Goal: Task Accomplishment & Management: Use online tool/utility

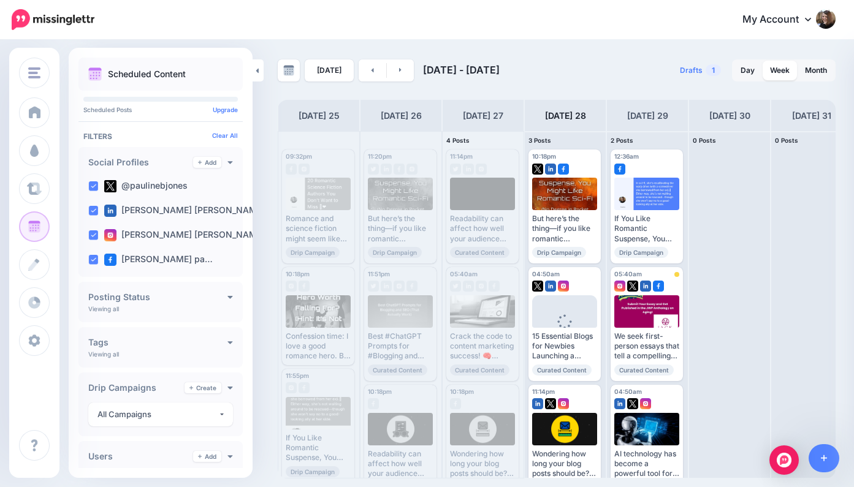
scroll to position [25, 0]
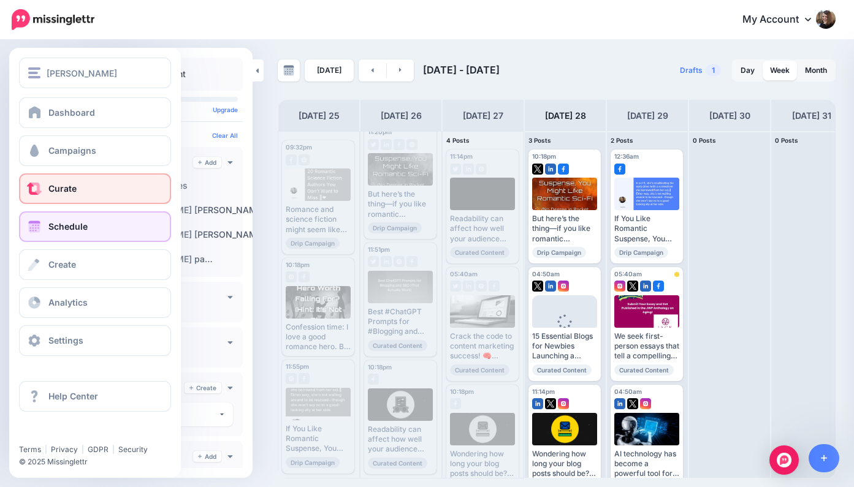
click at [57, 186] on span "Curate" at bounding box center [62, 188] width 28 height 10
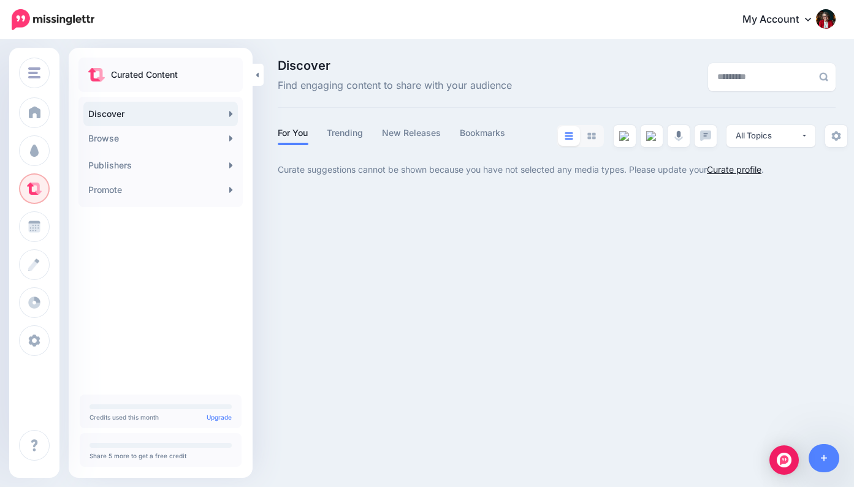
click at [747, 167] on link "Curate profile" at bounding box center [734, 169] width 55 height 10
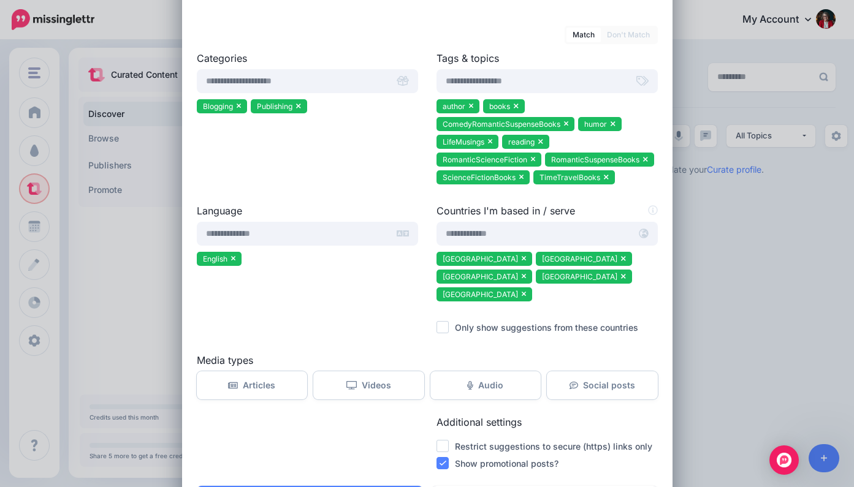
scroll to position [103, 0]
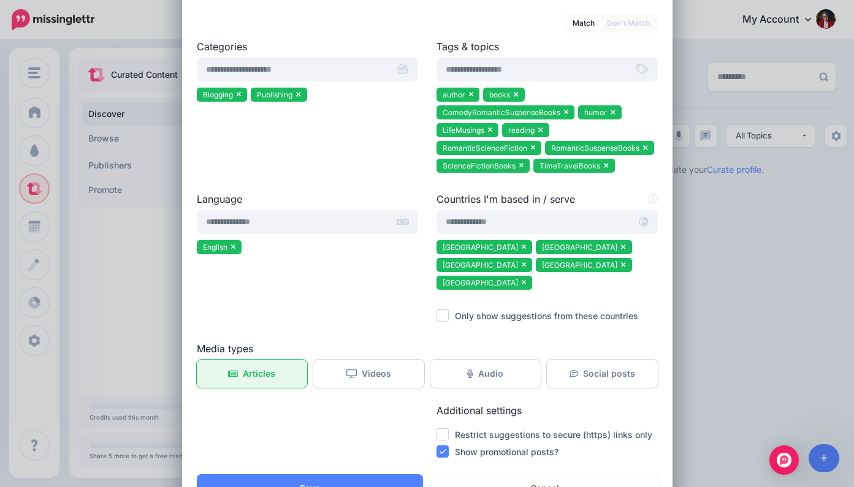
click at [268, 370] on span "Articles" at bounding box center [259, 374] width 32 height 9
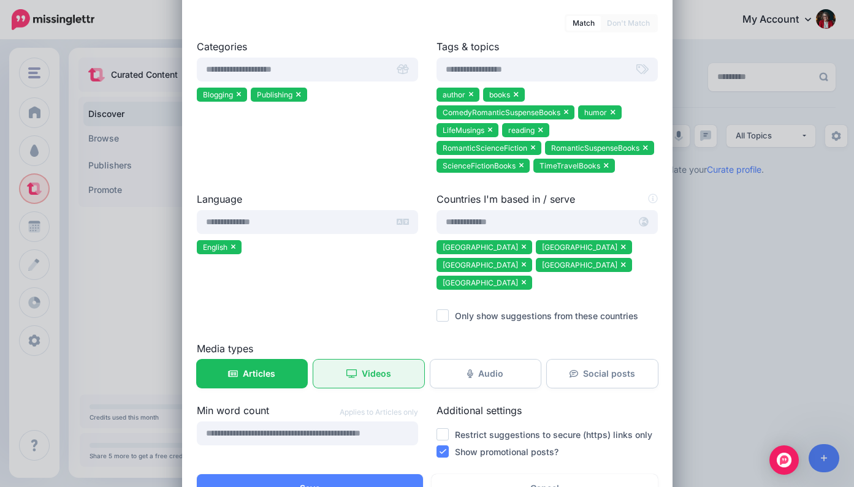
click at [378, 370] on span "Videos" at bounding box center [376, 374] width 29 height 9
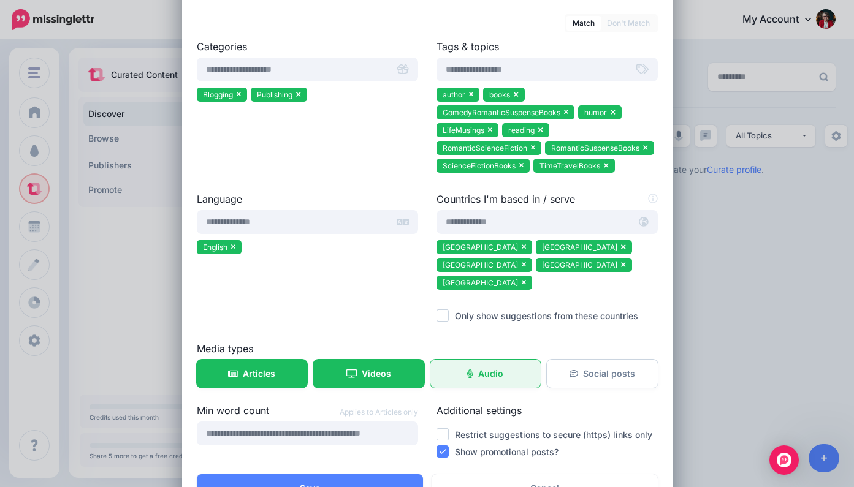
click at [493, 370] on span "Audio" at bounding box center [490, 374] width 25 height 9
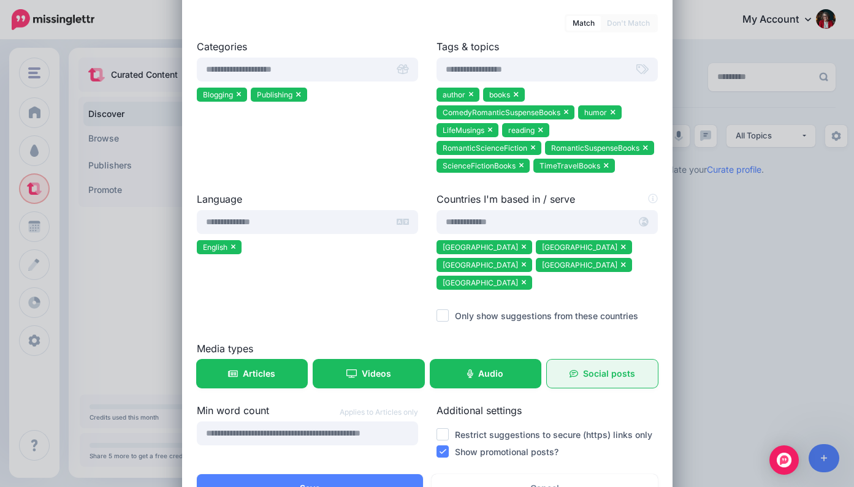
click at [596, 370] on span "Social posts" at bounding box center [609, 374] width 52 height 9
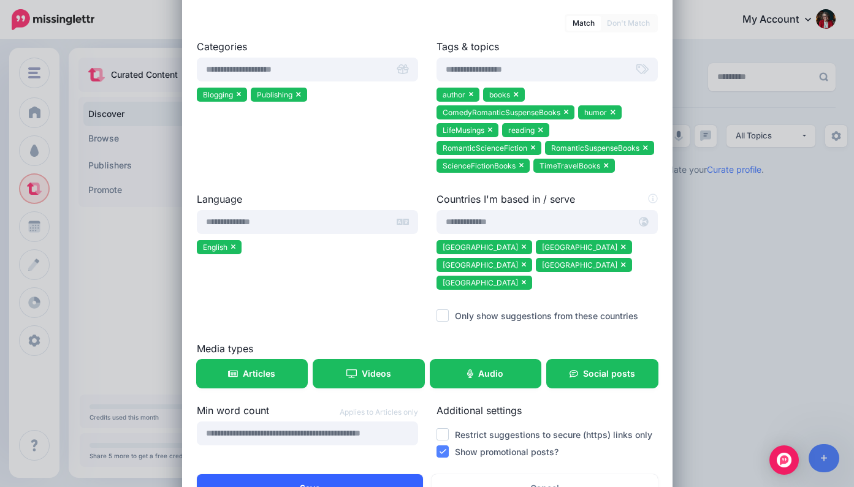
click at [364, 474] on button "Save" at bounding box center [310, 488] width 226 height 28
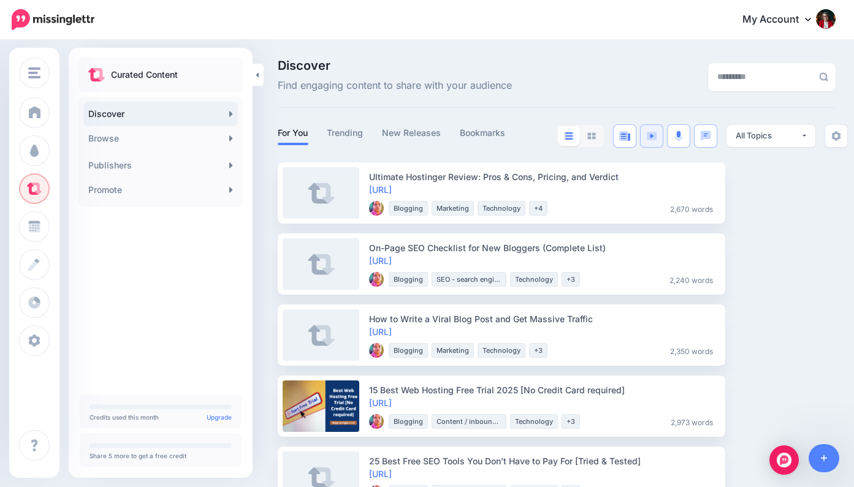
click at [653, 132] on img at bounding box center [651, 136] width 11 height 9
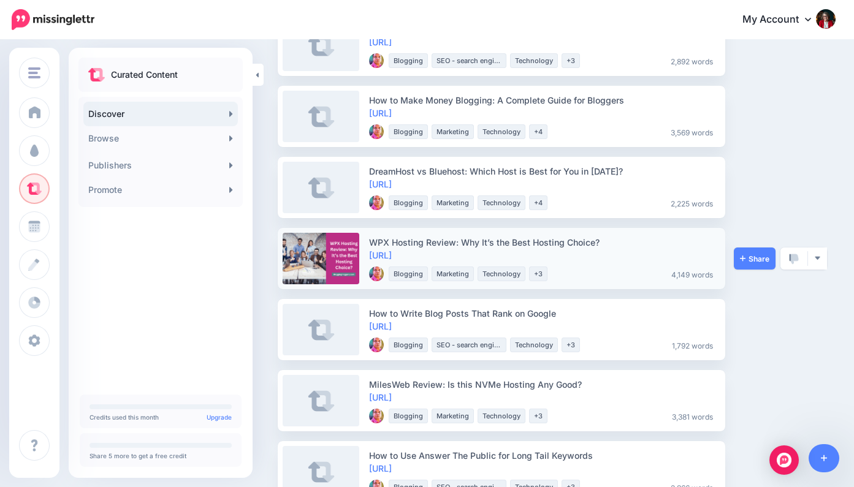
scroll to position [414, 0]
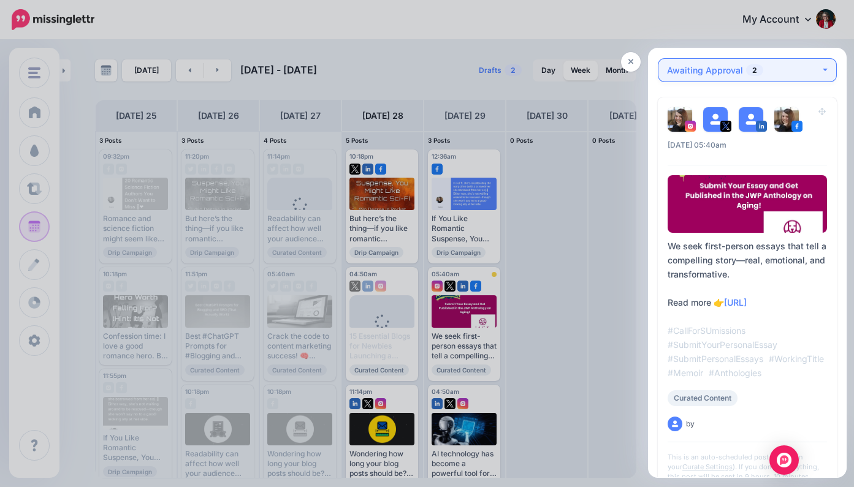
click at [819, 68] on button "Awaiting Approval 2" at bounding box center [747, 70] width 179 height 24
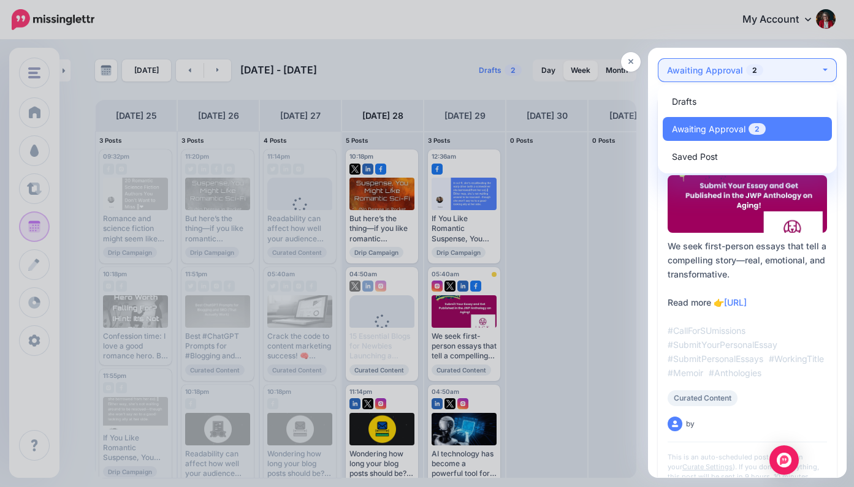
click at [819, 67] on button "Awaiting Approval 2" at bounding box center [747, 70] width 179 height 24
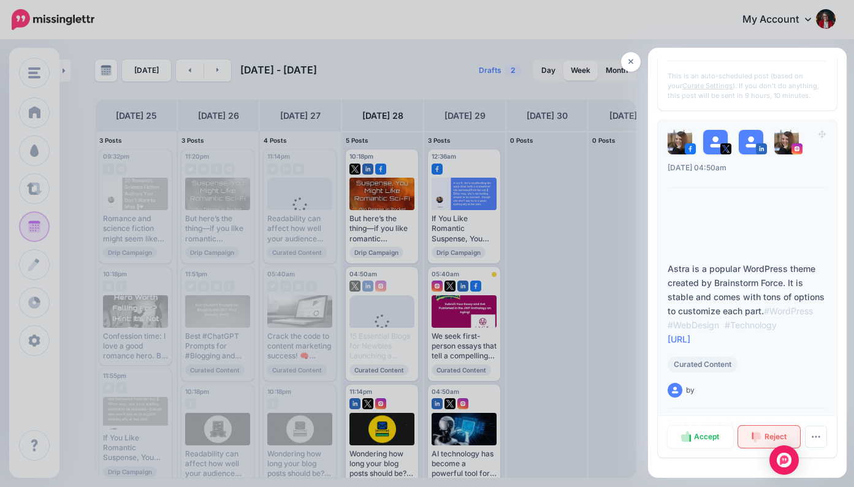
click at [764, 433] on span "Reject" at bounding box center [775, 436] width 22 height 7
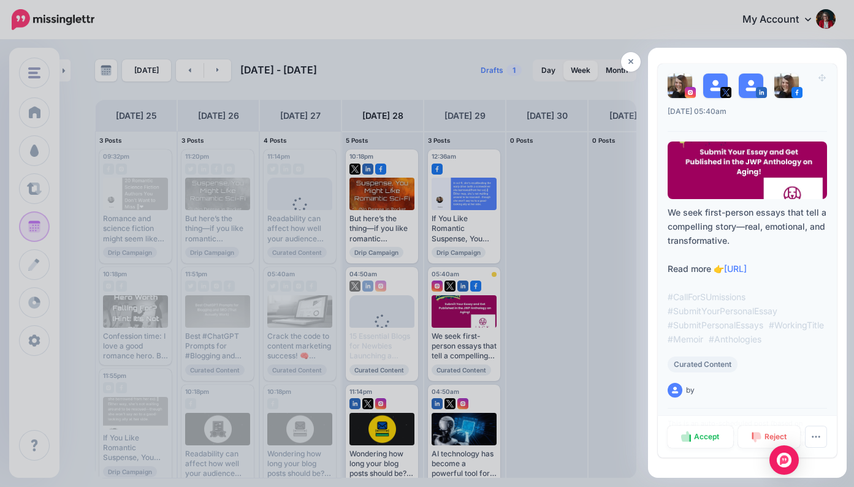
scroll to position [48, 0]
click at [700, 434] on span "Accept" at bounding box center [706, 436] width 25 height 7
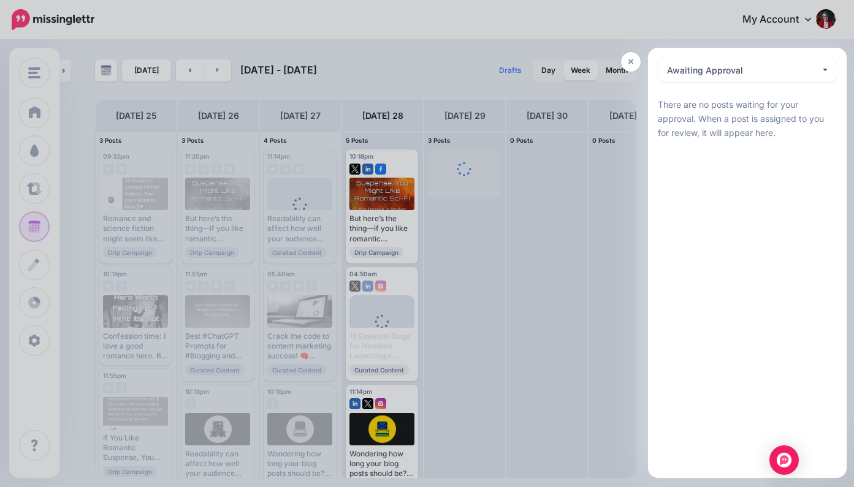
scroll to position [0, 0]
click at [628, 60] on icon at bounding box center [631, 62] width 6 height 9
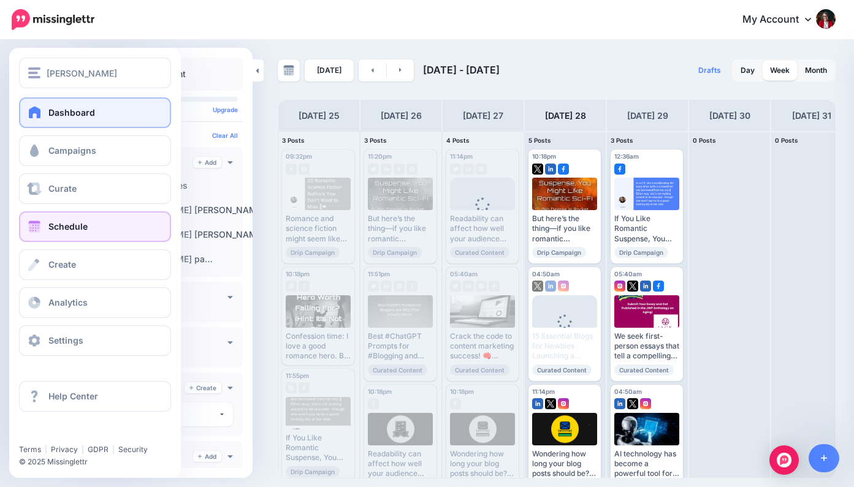
click at [82, 111] on span "Dashboard" at bounding box center [71, 112] width 47 height 10
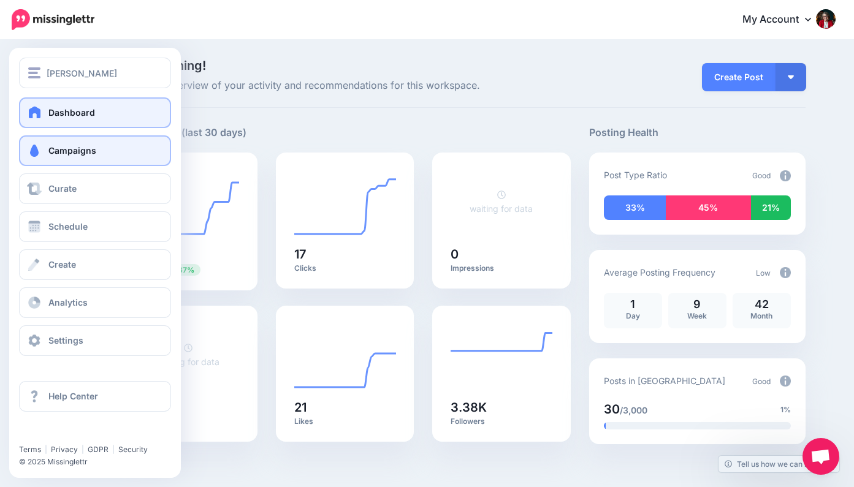
click at [105, 147] on link "Campaigns" at bounding box center [95, 150] width 152 height 31
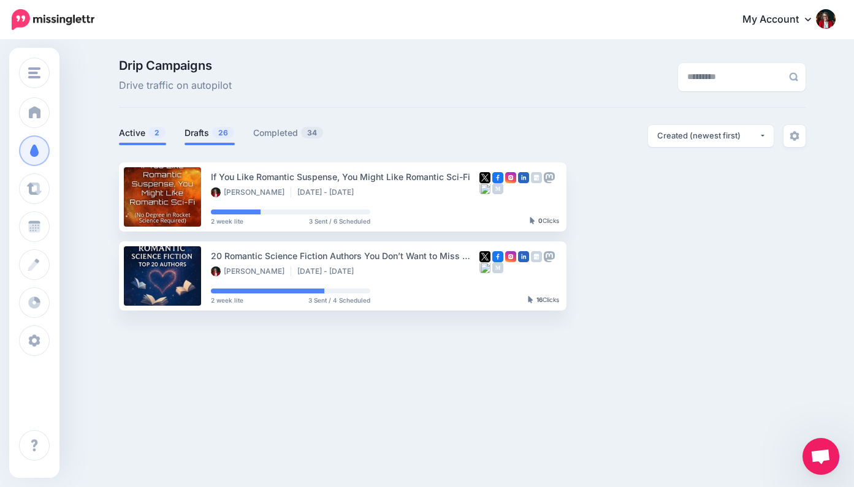
click at [200, 132] on link "Drafts 26" at bounding box center [209, 133] width 50 height 15
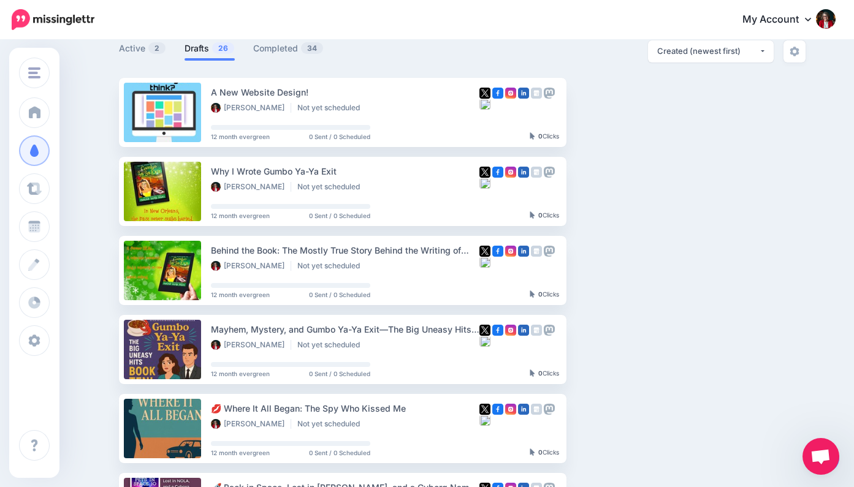
scroll to position [91, 0]
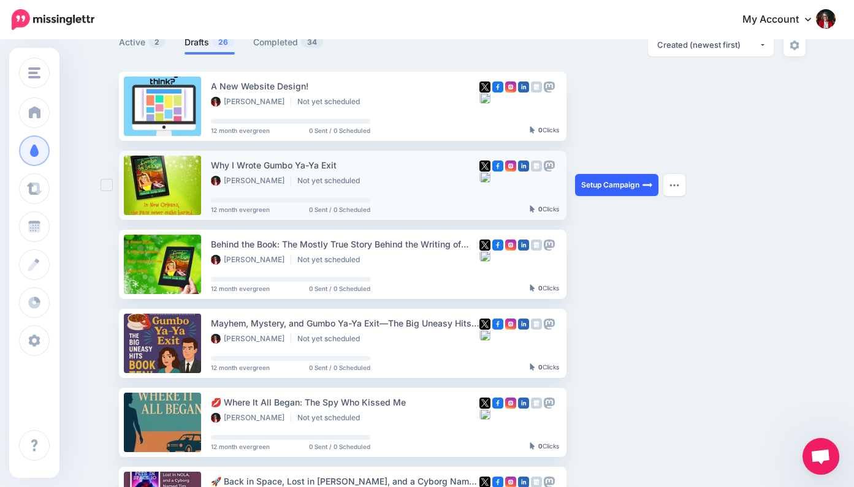
click at [621, 181] on link "Setup Campaign" at bounding box center [616, 185] width 83 height 22
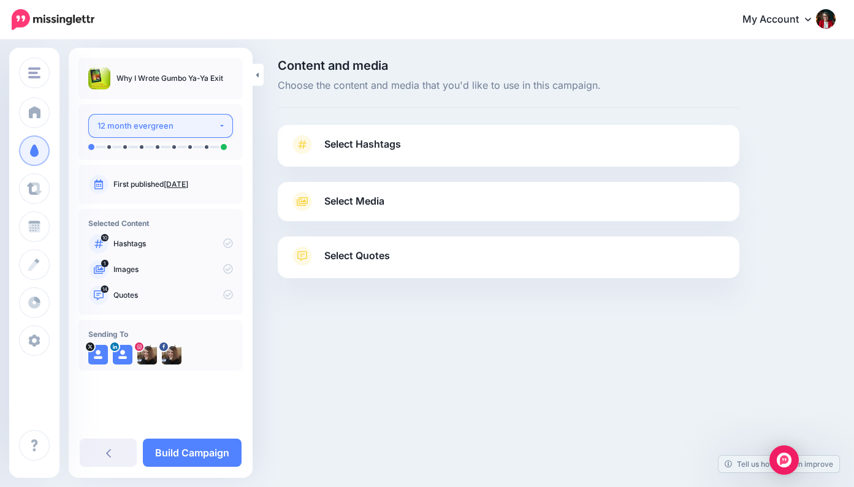
click at [222, 125] on button "12 month evergreen" at bounding box center [160, 126] width 145 height 24
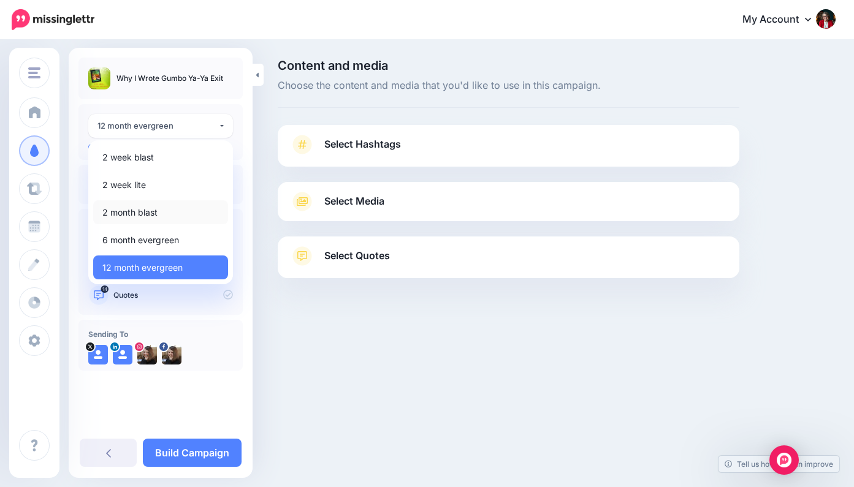
click at [157, 209] on link "2 month blast" at bounding box center [160, 212] width 135 height 24
select select "******"
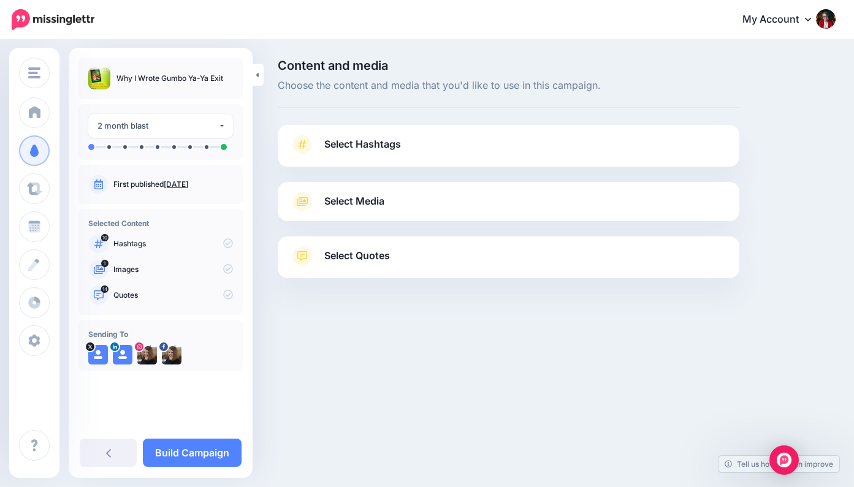
click at [353, 143] on span "Select Hashtags" at bounding box center [362, 144] width 77 height 17
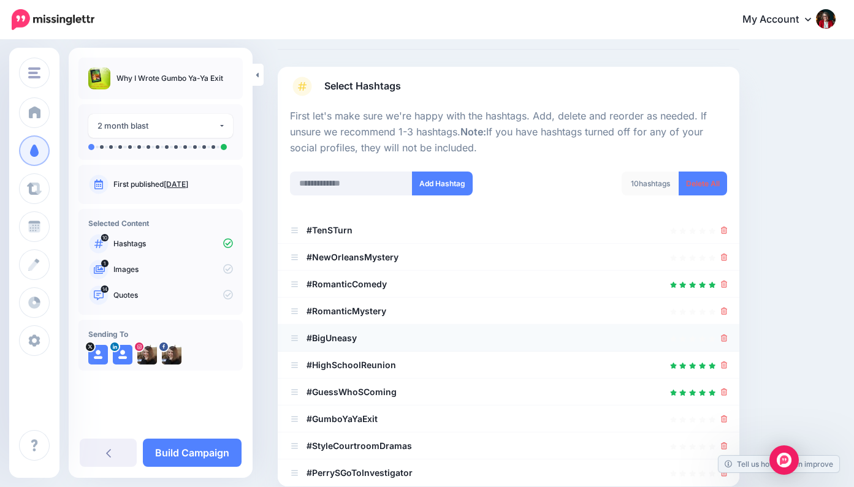
scroll to position [59, 0]
click at [721, 226] on icon at bounding box center [724, 229] width 7 height 7
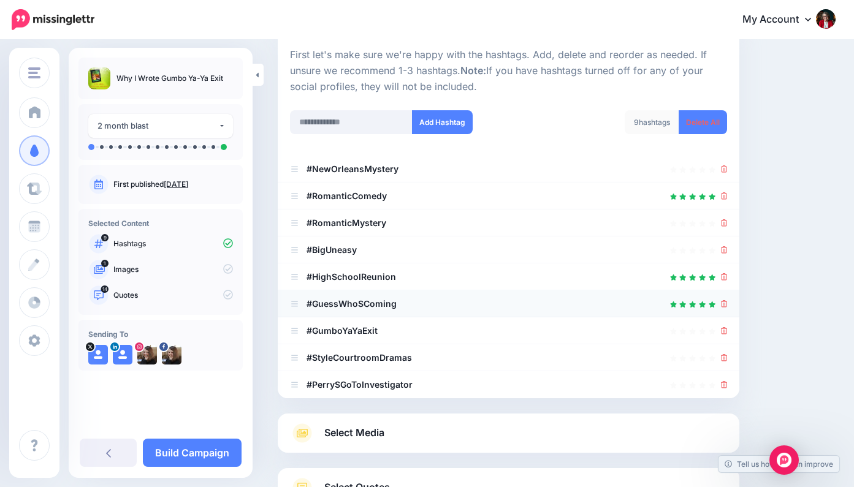
scroll to position [122, 0]
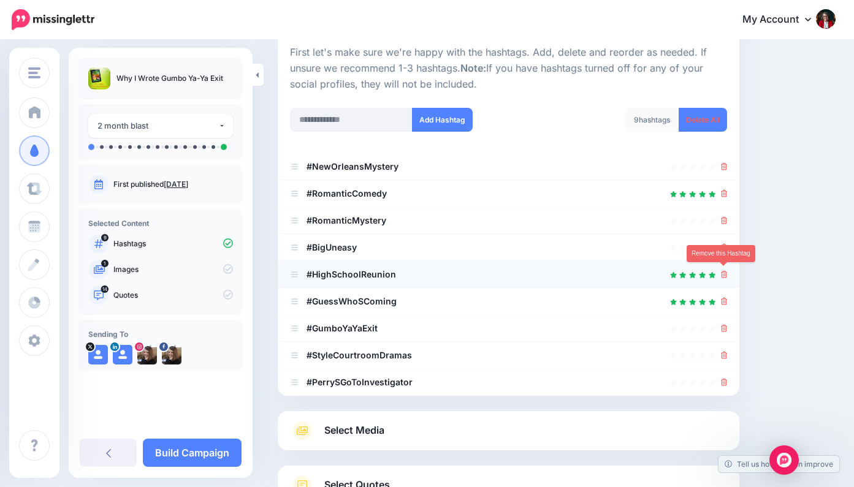
click at [724, 271] on icon at bounding box center [724, 274] width 7 height 7
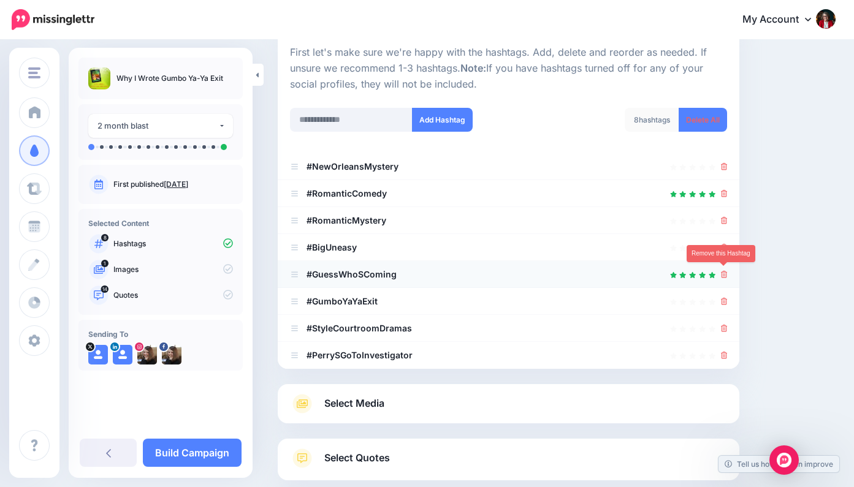
click at [726, 271] on icon at bounding box center [724, 274] width 7 height 7
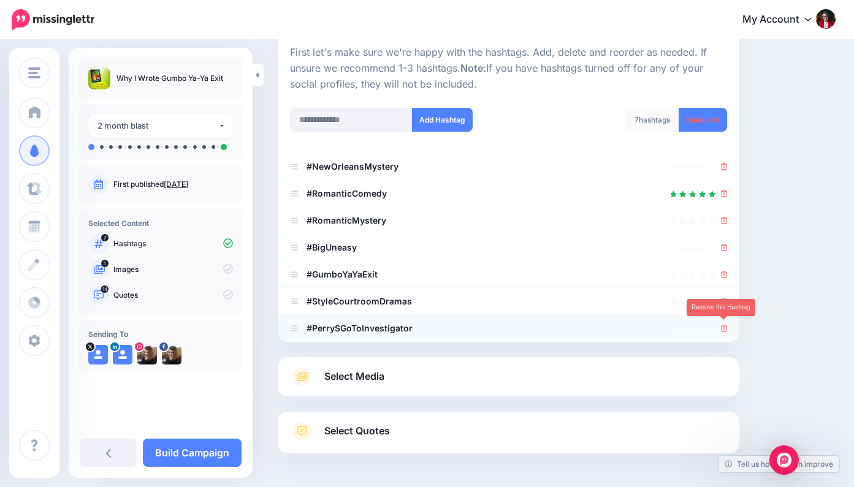
click at [724, 325] on icon at bounding box center [724, 328] width 7 height 7
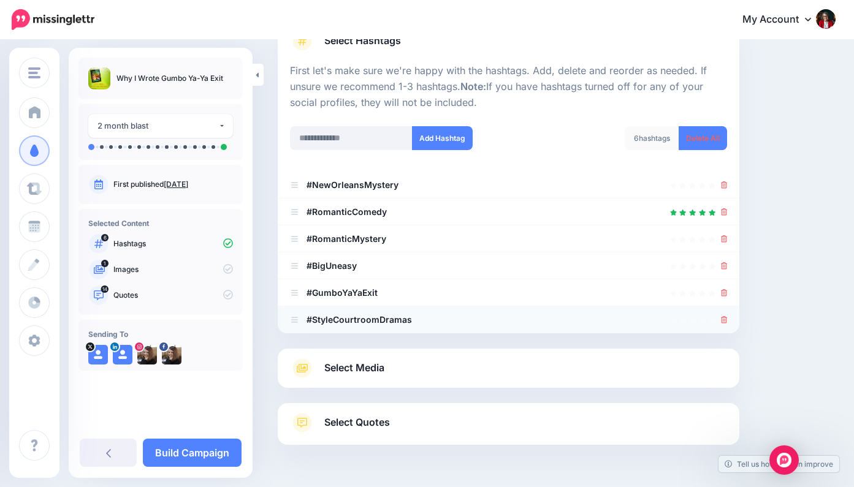
scroll to position [98, 0]
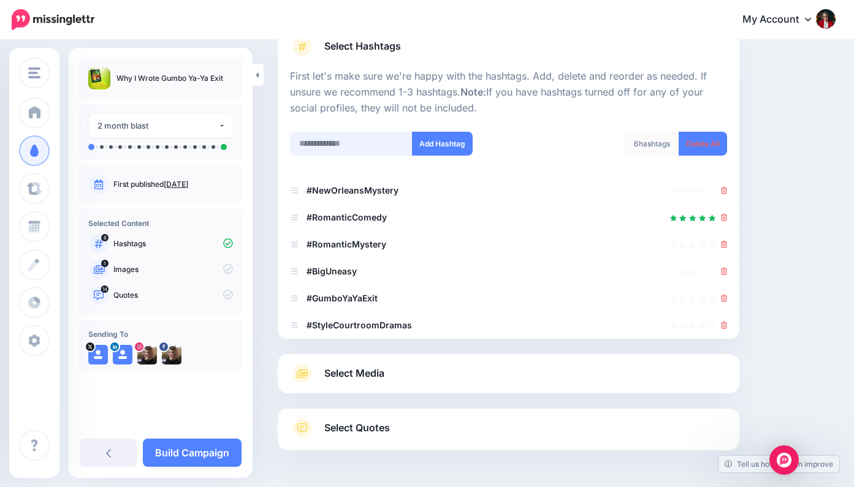
click at [314, 143] on input "text" at bounding box center [351, 144] width 123 height 24
click at [386, 368] on link "Select Media" at bounding box center [508, 374] width 437 height 20
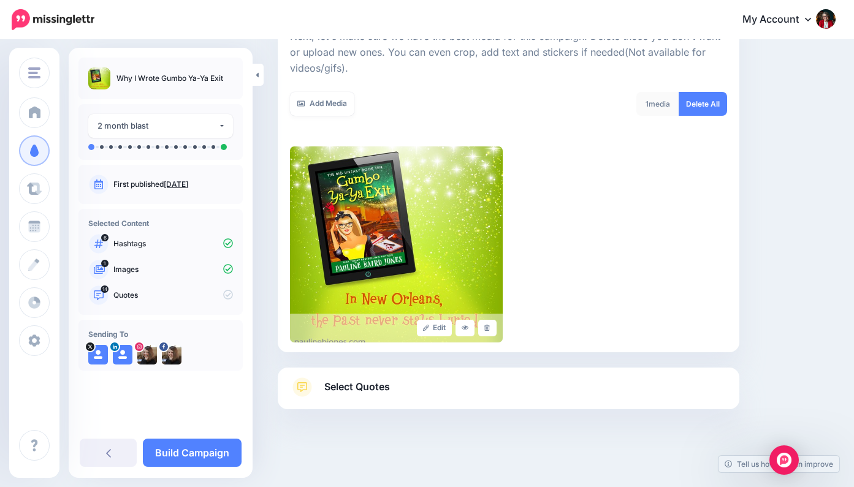
scroll to position [188, 0]
click at [381, 382] on span "Select Quotes" at bounding box center [357, 387] width 66 height 17
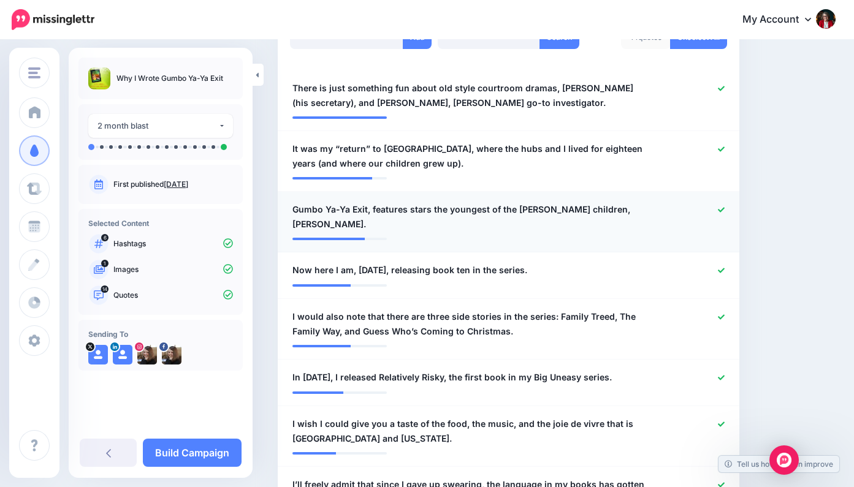
scroll to position [366, 0]
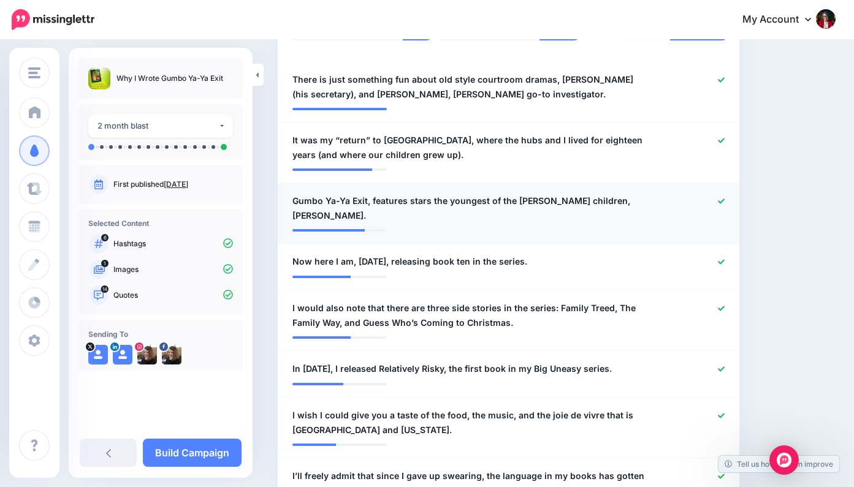
click at [723, 198] on icon at bounding box center [721, 201] width 7 height 7
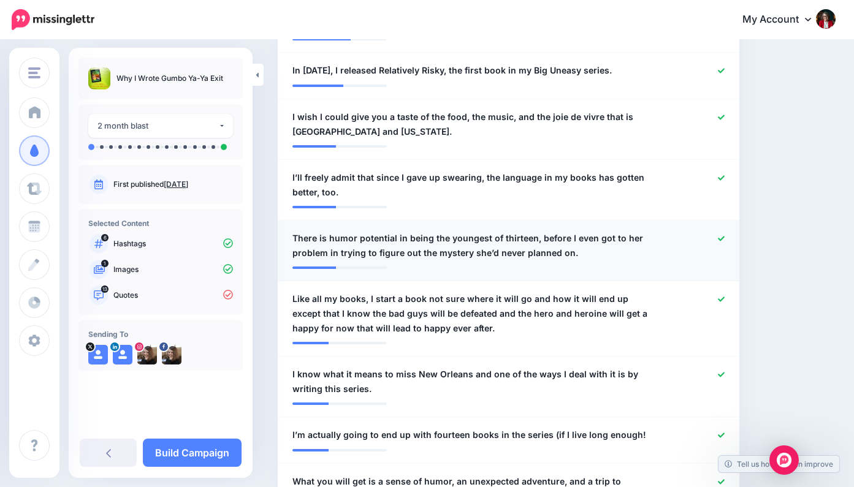
scroll to position [666, 0]
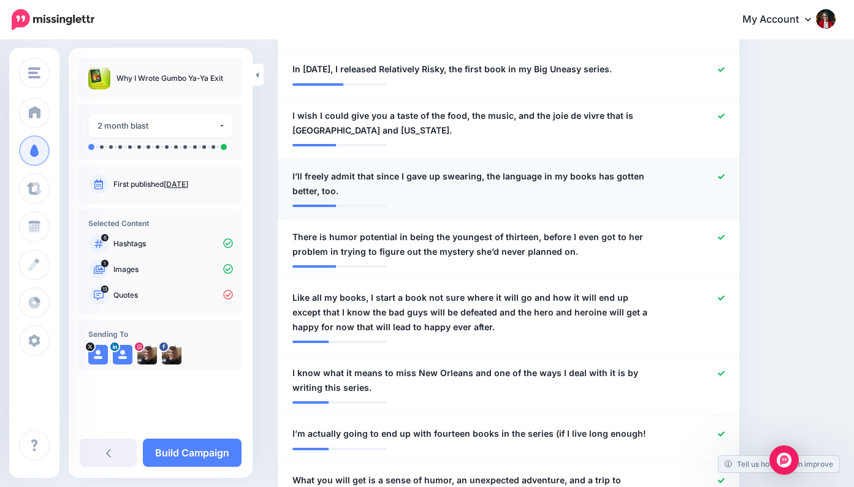
click at [724, 174] on icon at bounding box center [721, 176] width 7 height 5
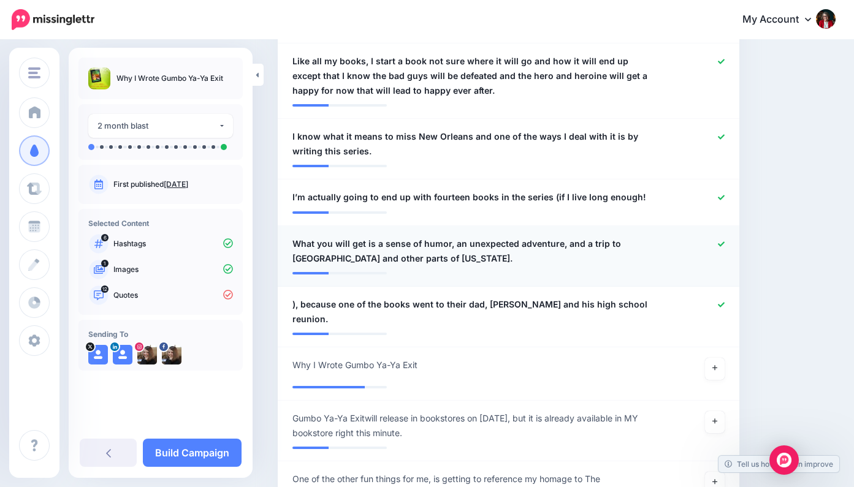
scroll to position [904, 0]
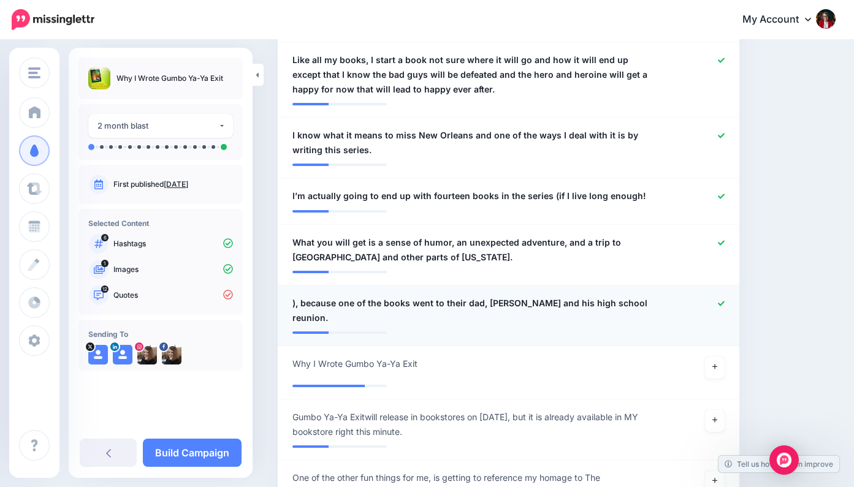
click at [721, 300] on icon at bounding box center [721, 303] width 7 height 7
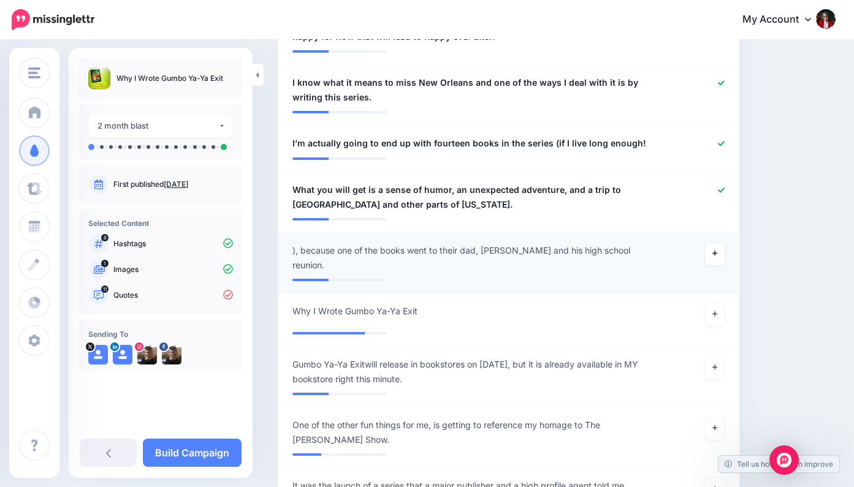
scroll to position [973, 0]
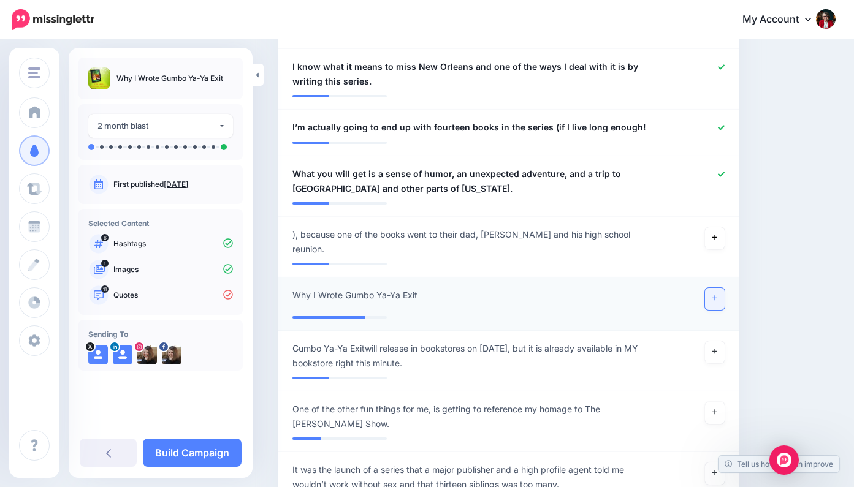
click at [715, 296] on icon at bounding box center [714, 298] width 5 height 5
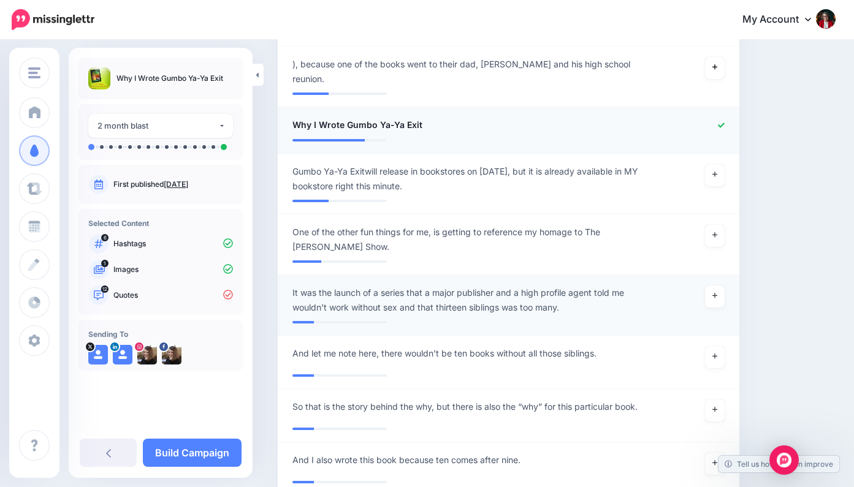
scroll to position [1147, 0]
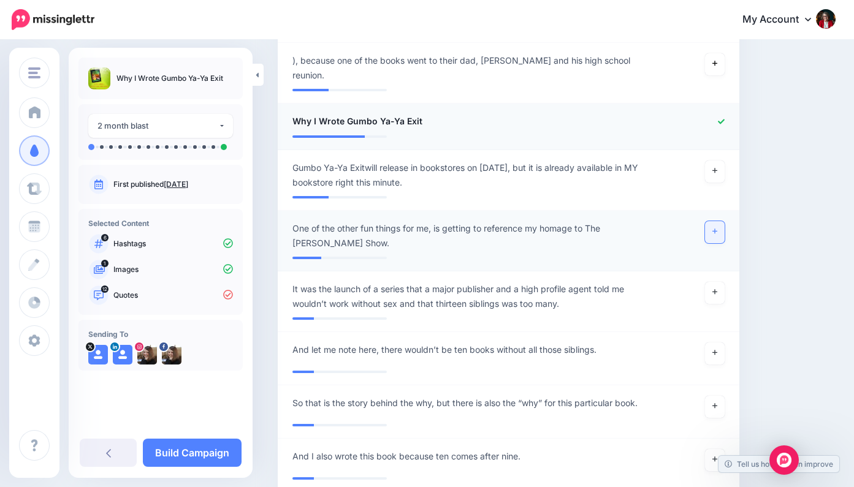
click at [716, 228] on icon at bounding box center [714, 231] width 5 height 7
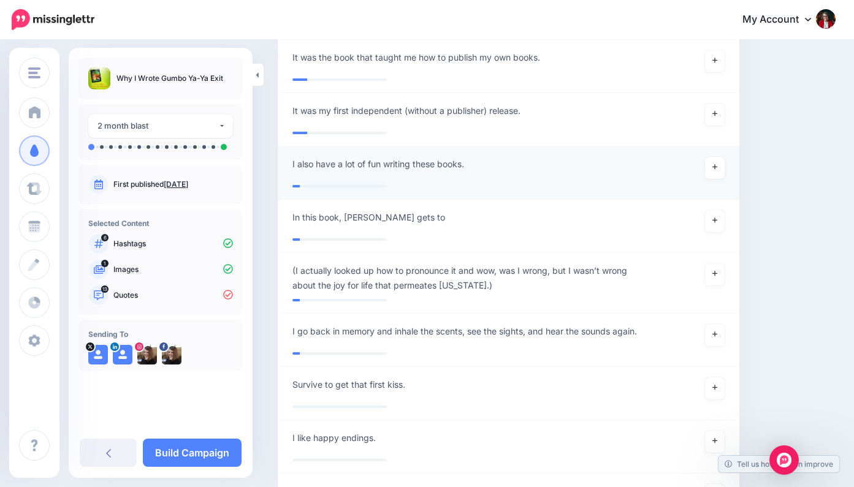
scroll to position [1867, 0]
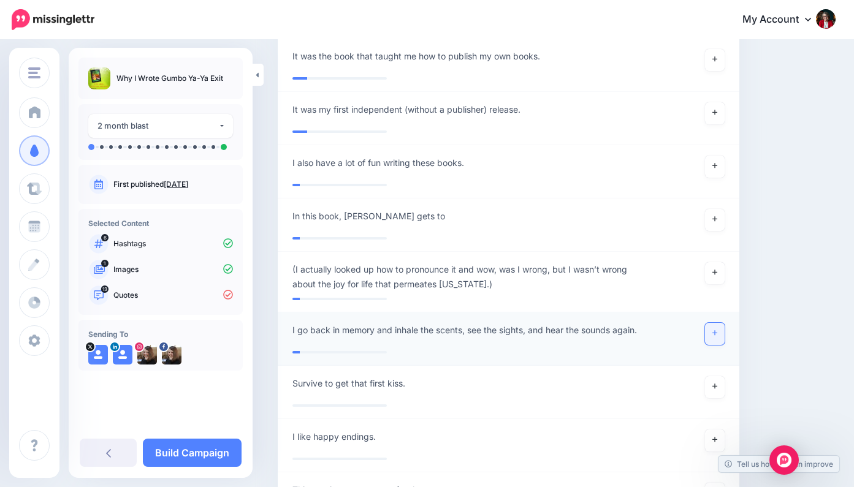
click at [716, 330] on icon at bounding box center [714, 333] width 5 height 7
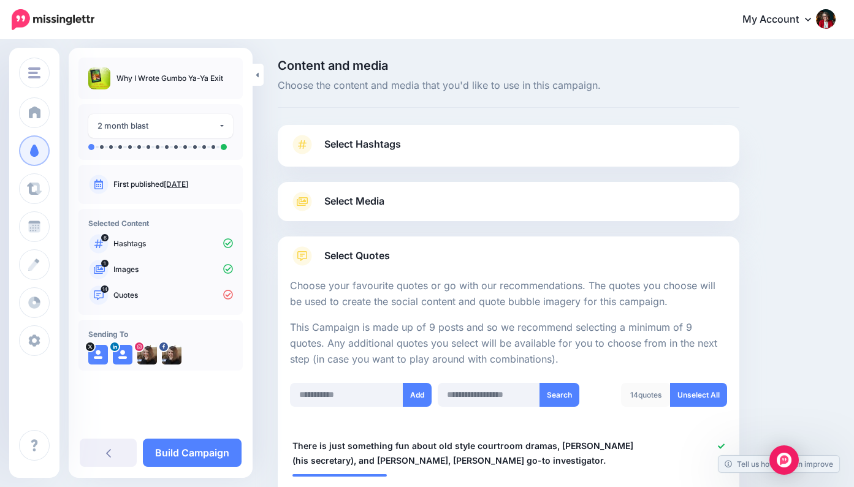
scroll to position [0, 0]
click at [382, 143] on span "Select Hashtags" at bounding box center [362, 144] width 77 height 17
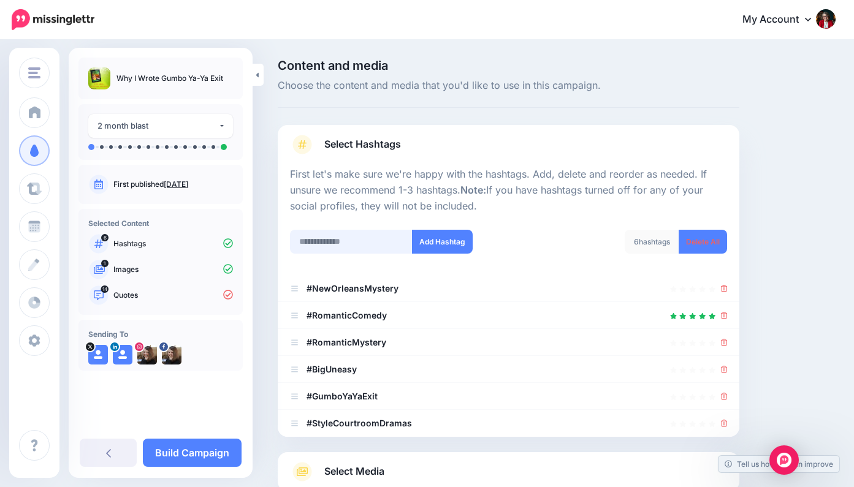
click at [316, 239] on input "text" at bounding box center [351, 242] width 123 height 24
type input "**********"
click at [444, 237] on button "Add Hashtag" at bounding box center [442, 242] width 61 height 24
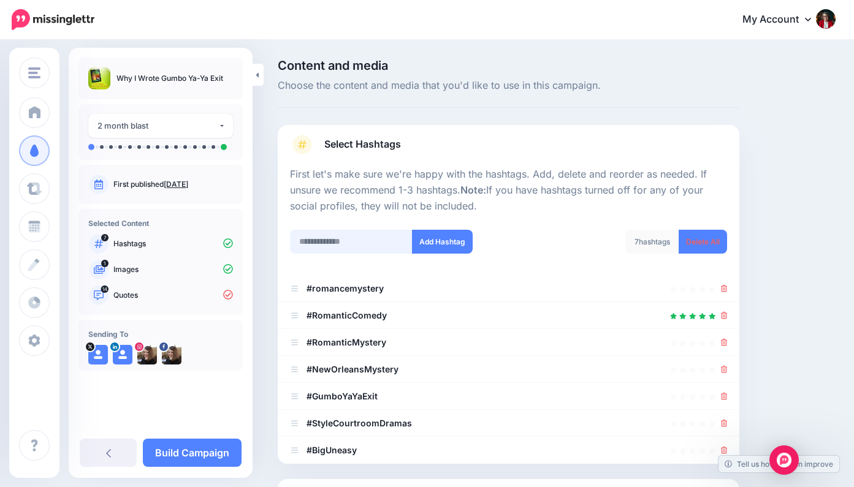
click at [325, 238] on div "First let's make sure we're happy with the hashtags. Add, delete and reorder as…" at bounding box center [508, 315] width 437 height 297
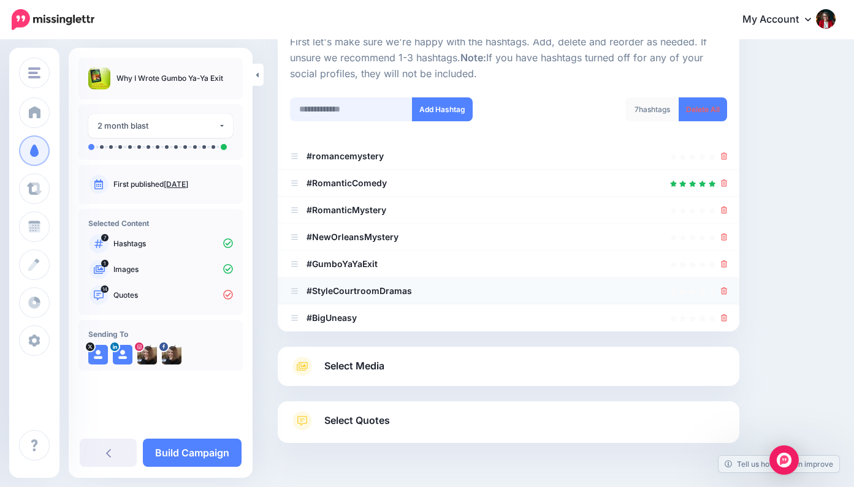
scroll to position [129, 0]
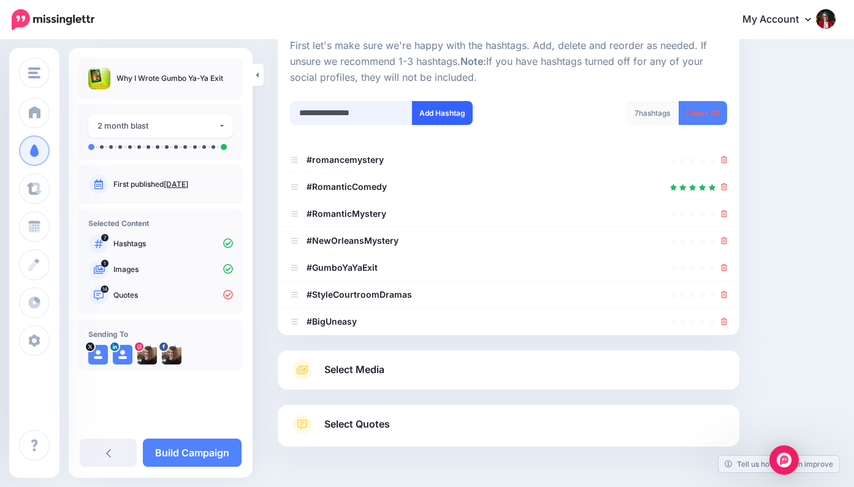
type input "**********"
click at [439, 106] on button "Add Hashtag" at bounding box center [442, 113] width 61 height 24
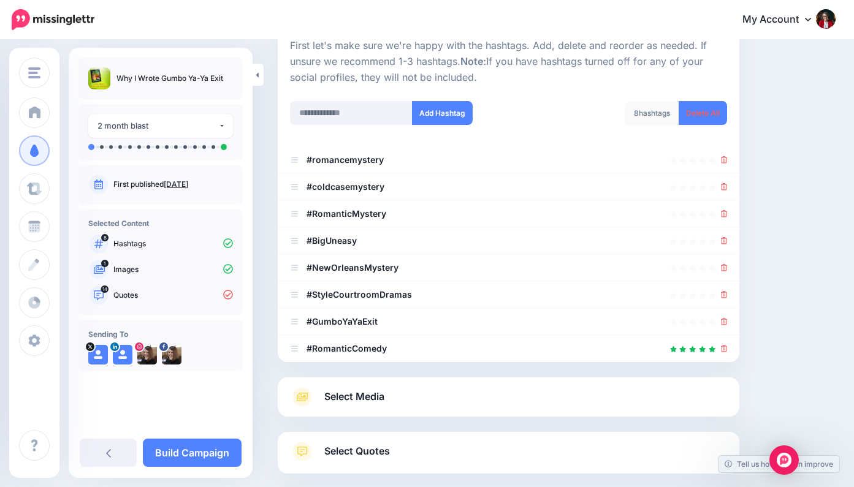
scroll to position [192, 0]
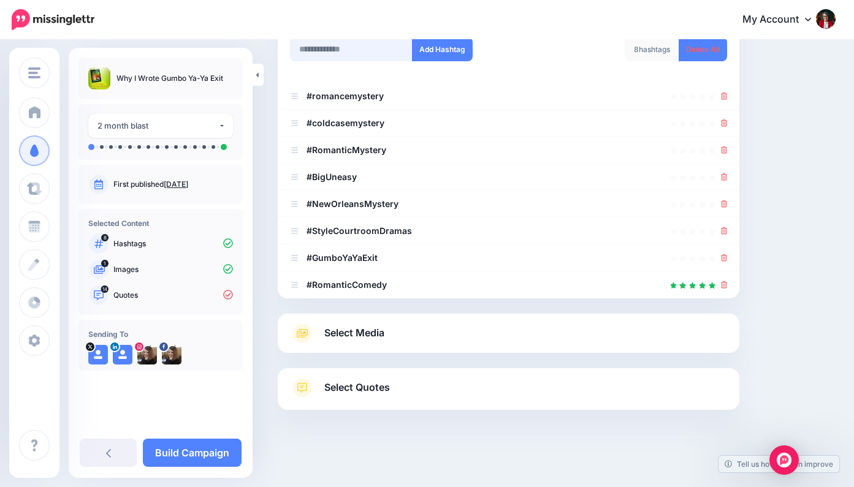
click at [319, 42] on input "text" at bounding box center [351, 49] width 123 height 24
type input "**********"
click at [438, 45] on button "Add Hashtag" at bounding box center [442, 49] width 61 height 24
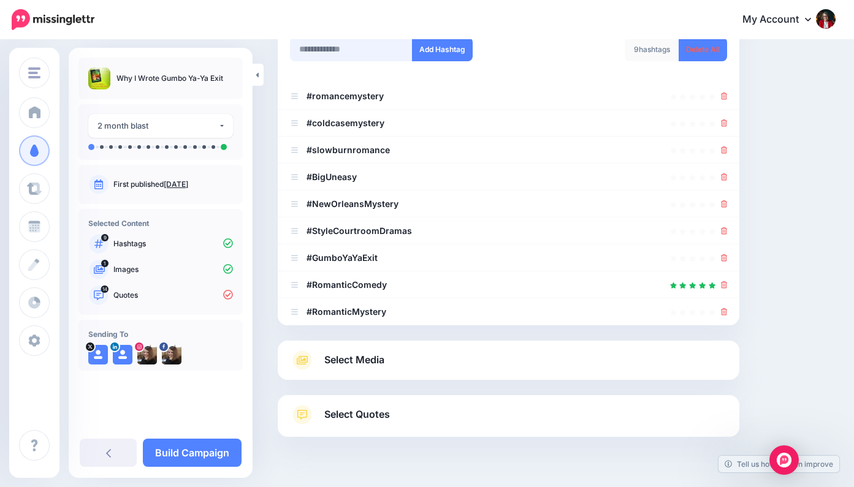
click at [319, 45] on input "text" at bounding box center [351, 49] width 123 height 24
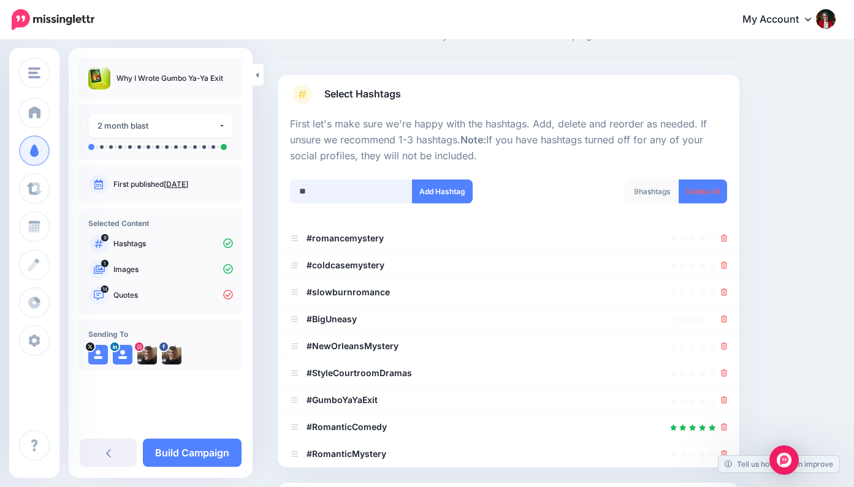
scroll to position [48, 0]
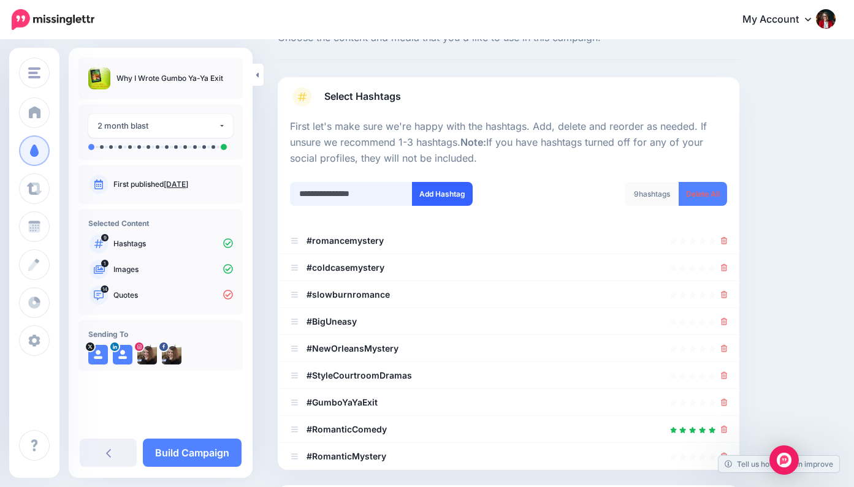
type input "**********"
click at [443, 188] on button "Add Hashtag" at bounding box center [442, 194] width 61 height 24
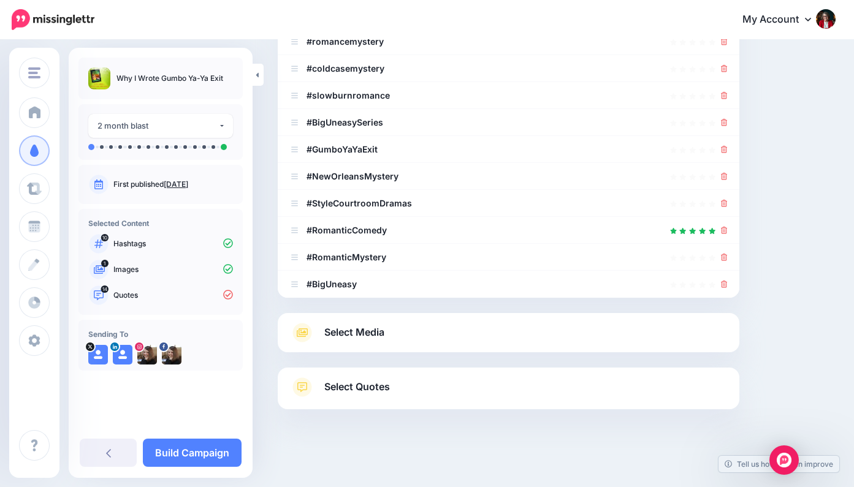
scroll to position [246, 0]
click at [200, 453] on link "Build Campaign" at bounding box center [192, 453] width 99 height 28
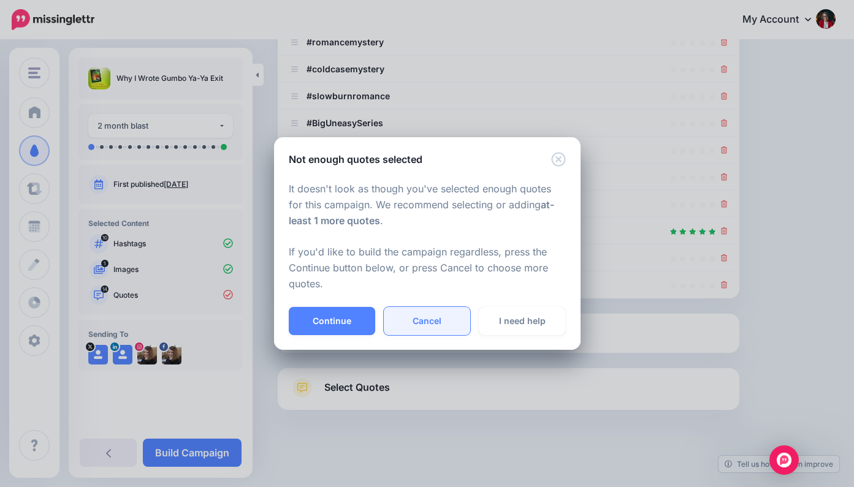
click at [433, 317] on link "Cancel" at bounding box center [427, 321] width 86 height 28
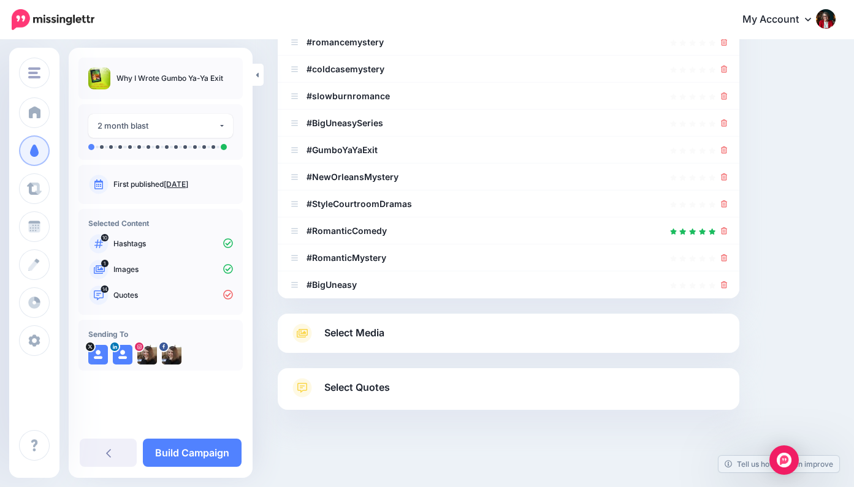
click at [378, 385] on span "Select Quotes" at bounding box center [357, 387] width 66 height 17
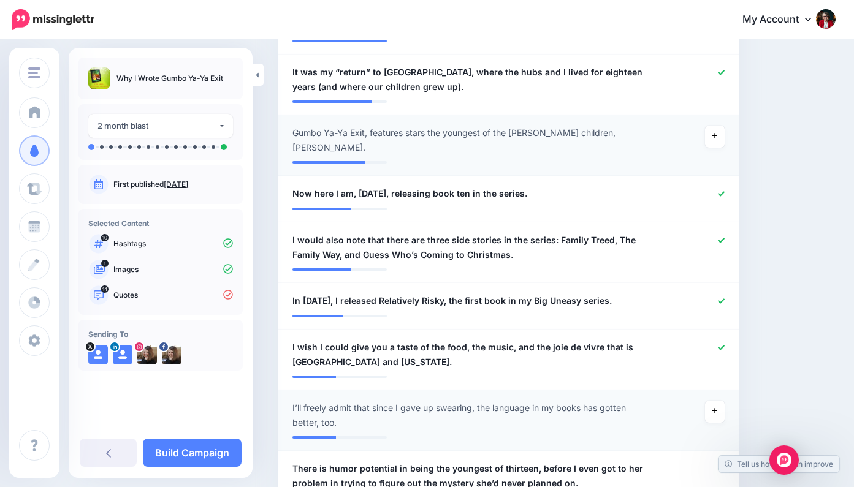
scroll to position [433, 0]
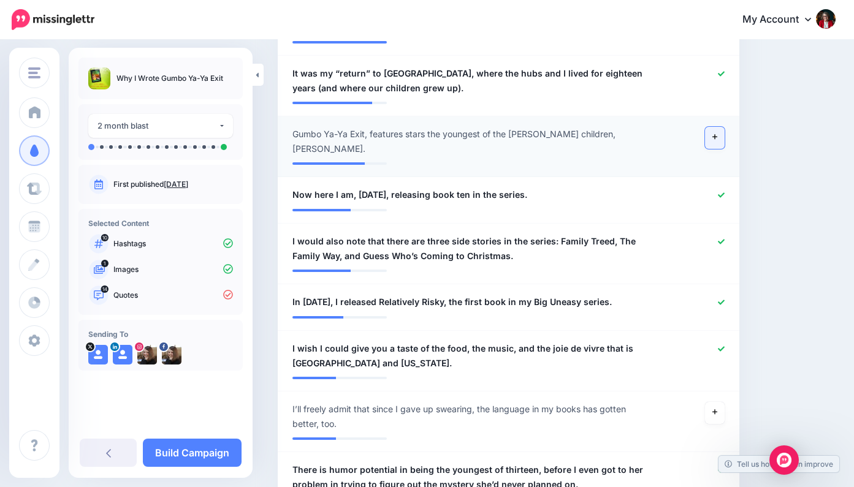
click at [716, 134] on icon at bounding box center [714, 137] width 5 height 7
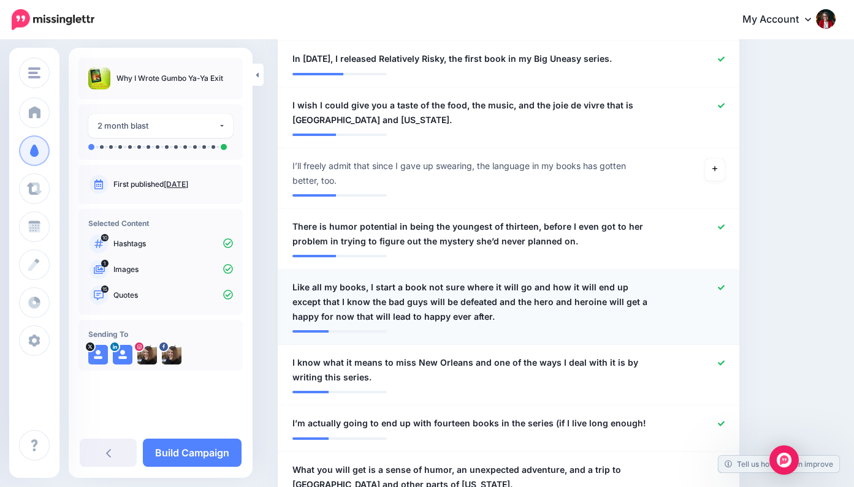
scroll to position [659, 0]
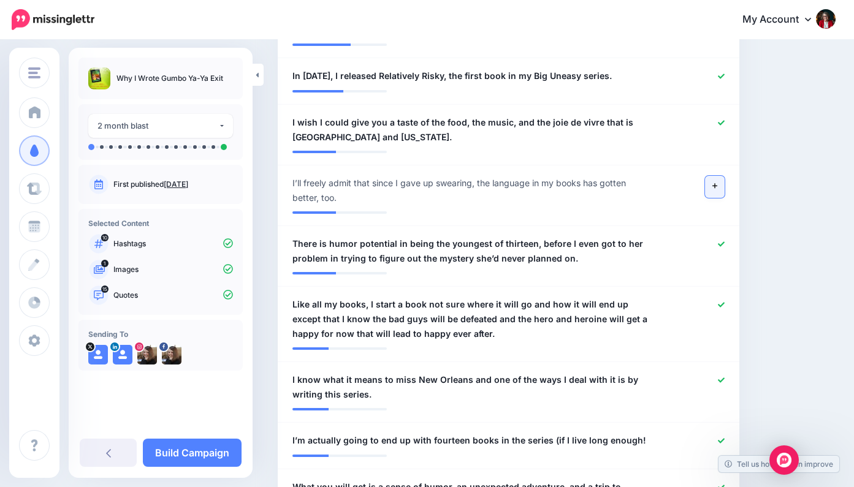
click at [715, 183] on icon at bounding box center [714, 186] width 5 height 7
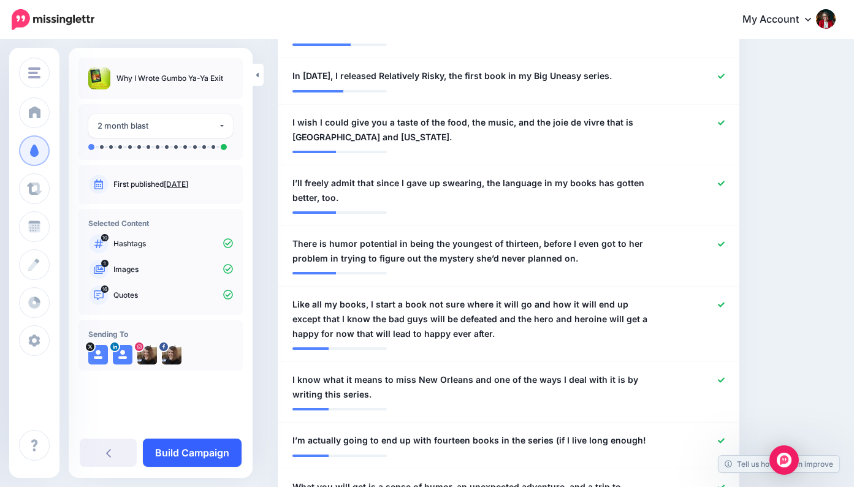
click at [203, 450] on link "Build Campaign" at bounding box center [192, 453] width 99 height 28
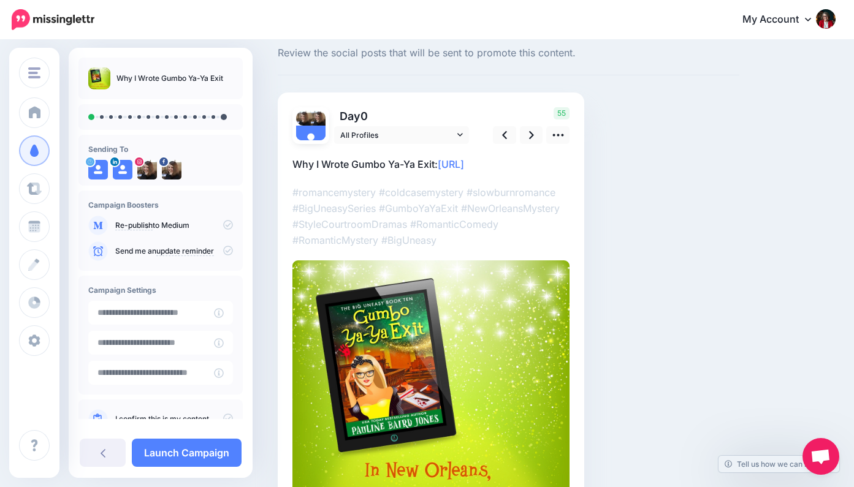
scroll to position [32, 0]
click at [532, 132] on icon at bounding box center [531, 135] width 5 height 13
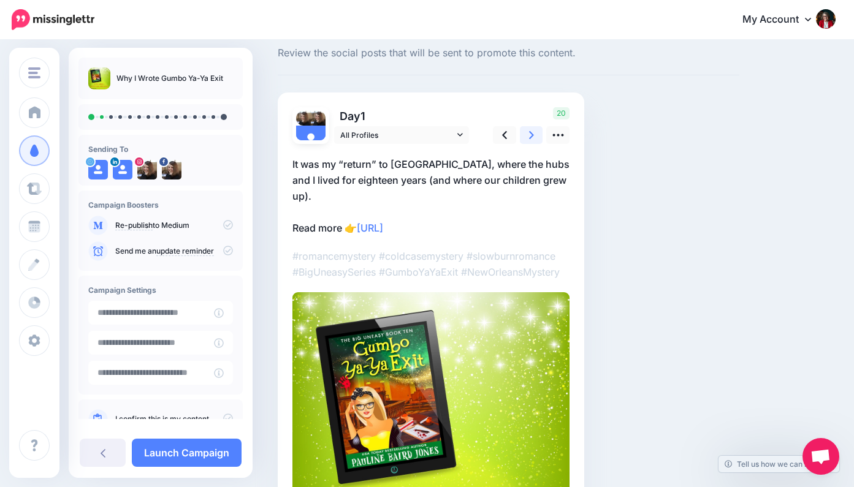
click at [532, 133] on icon at bounding box center [531, 135] width 5 height 8
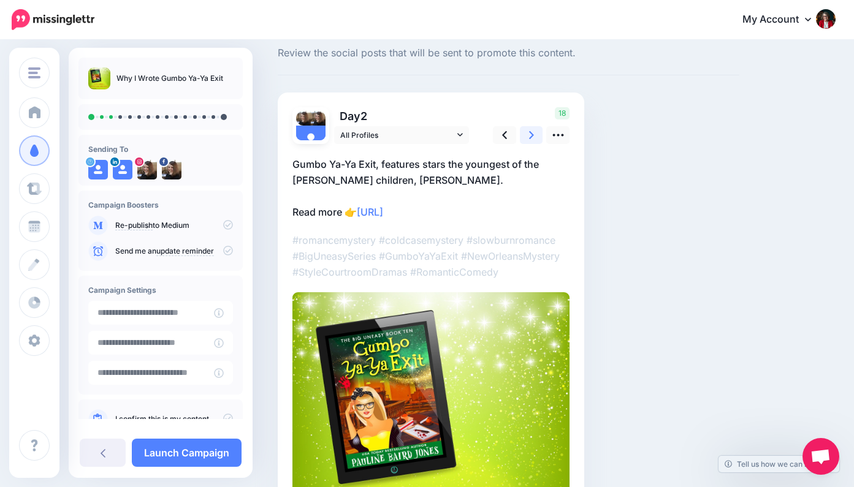
click at [532, 133] on icon at bounding box center [531, 135] width 5 height 8
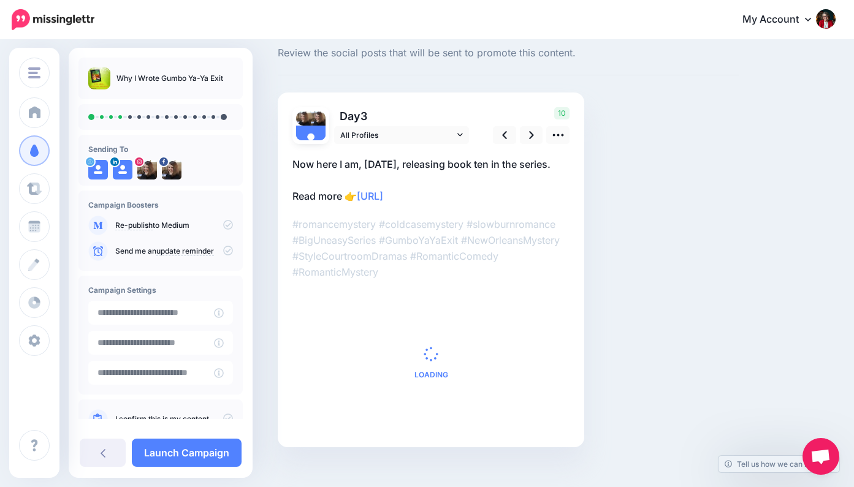
scroll to position [0, 0]
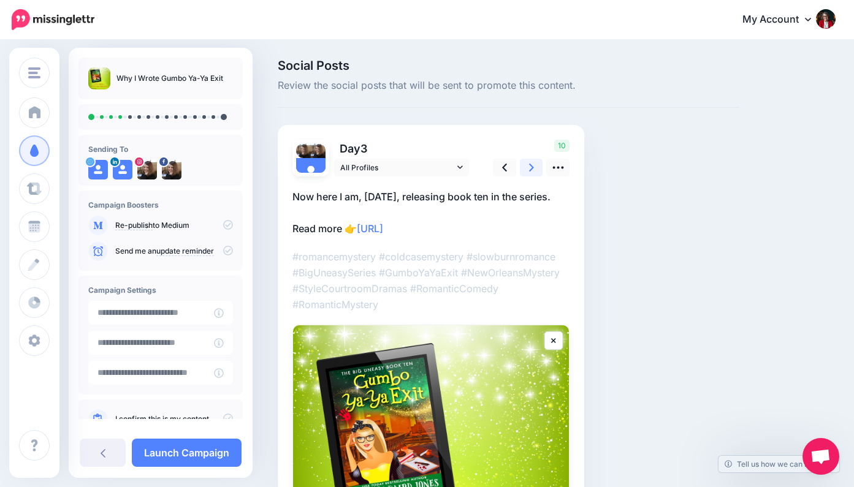
click at [530, 161] on icon at bounding box center [531, 167] width 5 height 13
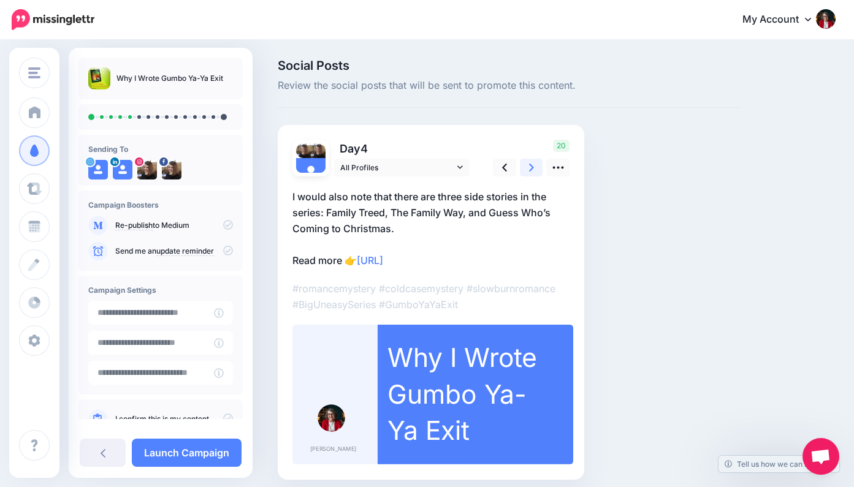
click at [532, 163] on icon at bounding box center [531, 167] width 5 height 13
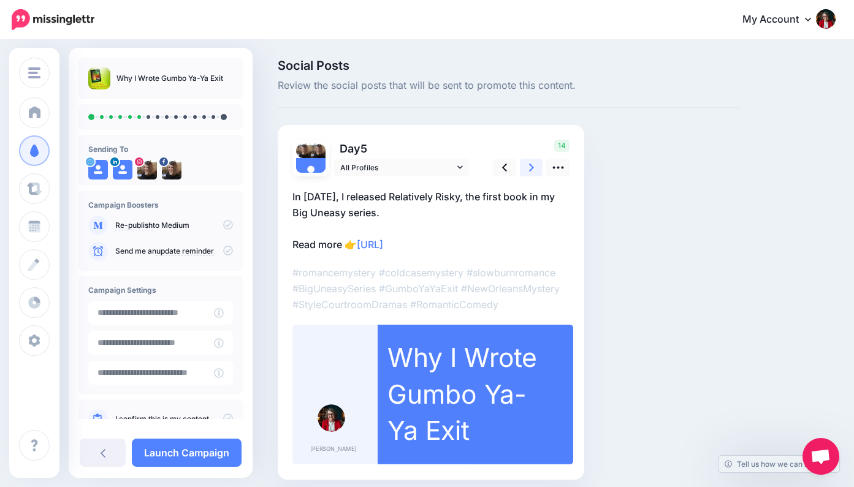
click at [531, 164] on icon at bounding box center [531, 167] width 5 height 13
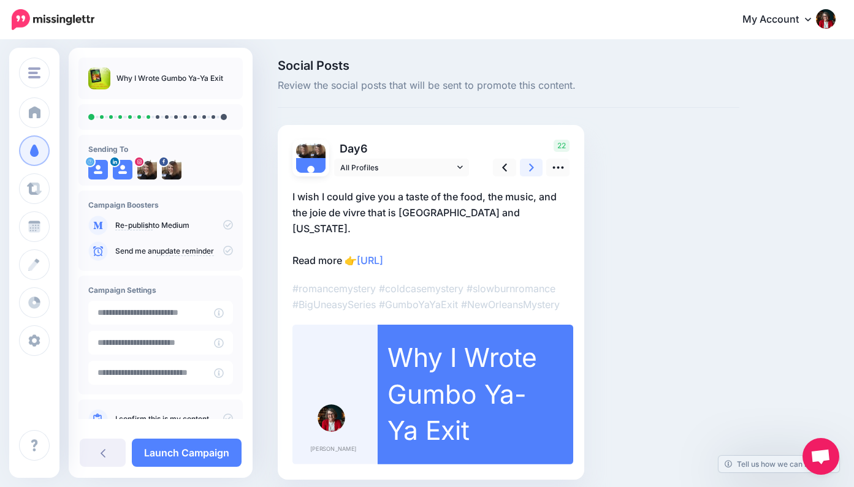
click at [531, 164] on icon at bounding box center [531, 167] width 5 height 13
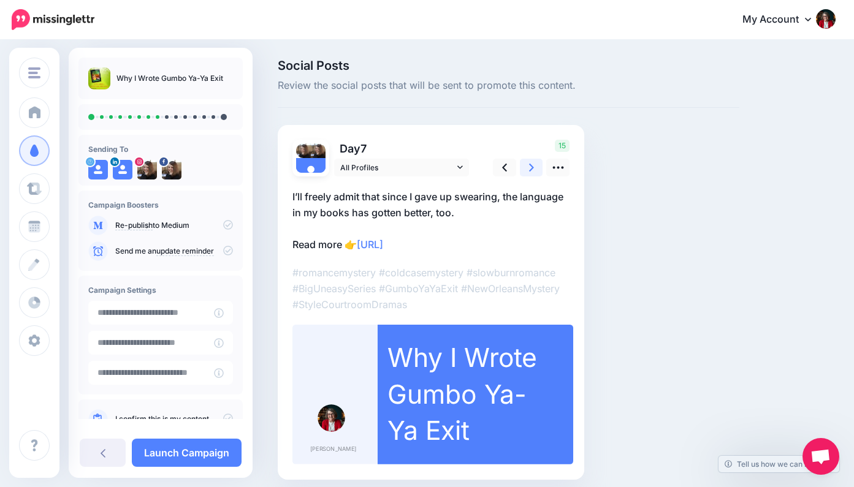
click at [531, 164] on icon at bounding box center [531, 167] width 5 height 13
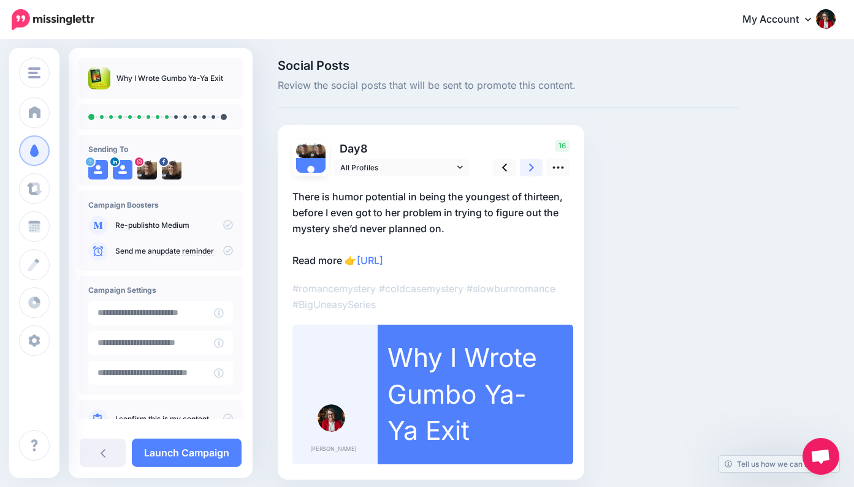
click at [531, 164] on icon at bounding box center [531, 167] width 5 height 13
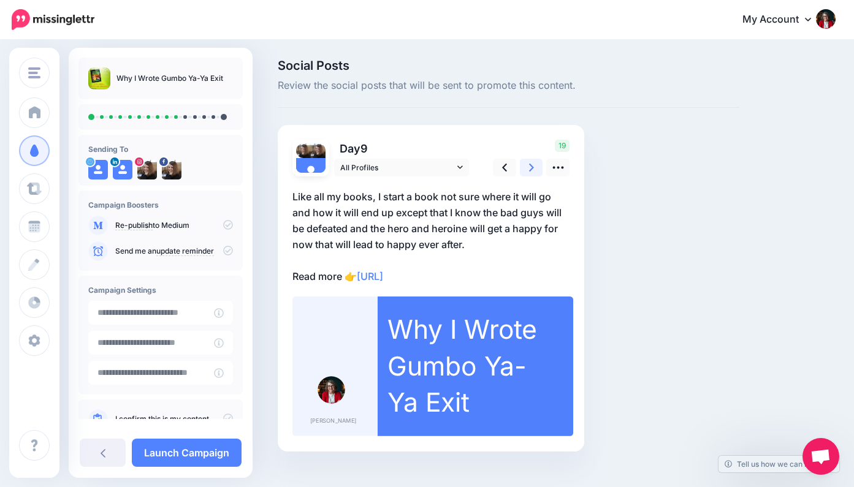
click at [531, 164] on icon at bounding box center [531, 167] width 5 height 13
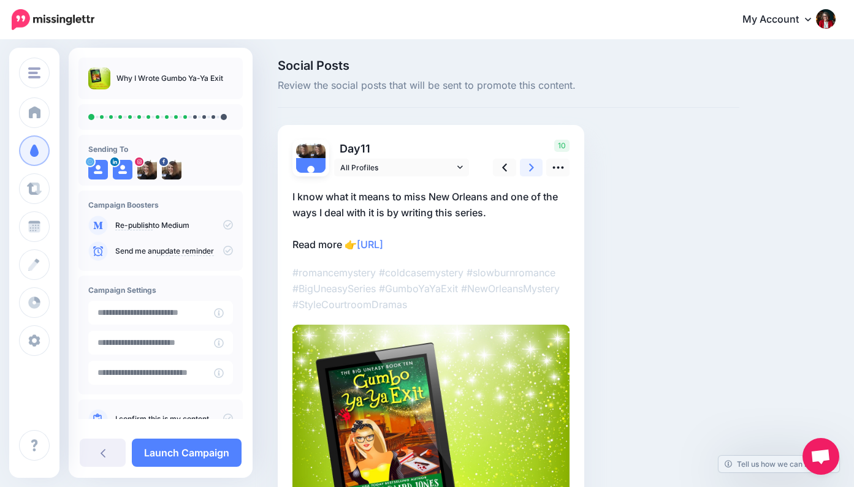
click at [532, 164] on icon at bounding box center [531, 167] width 5 height 13
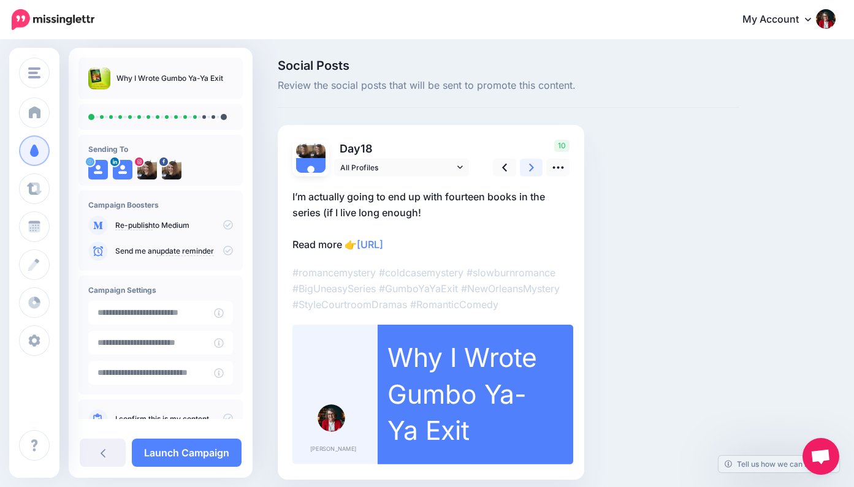
click at [532, 164] on icon at bounding box center [531, 167] width 5 height 13
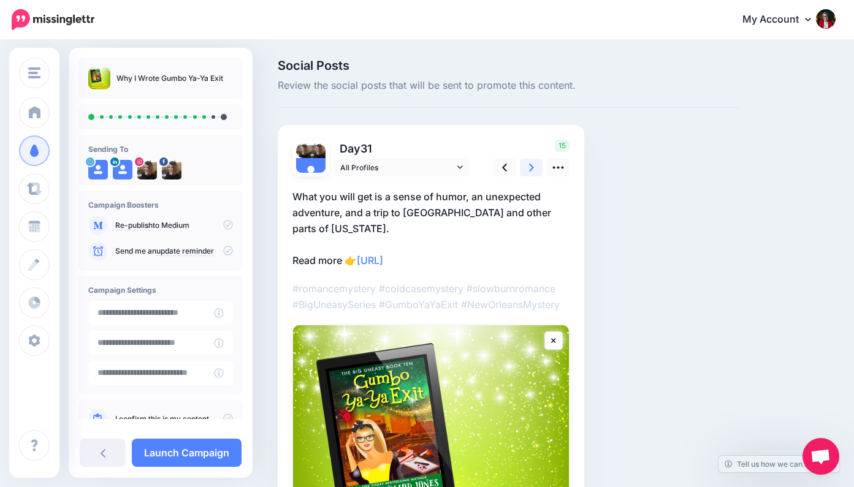
click at [532, 164] on icon at bounding box center [531, 167] width 5 height 13
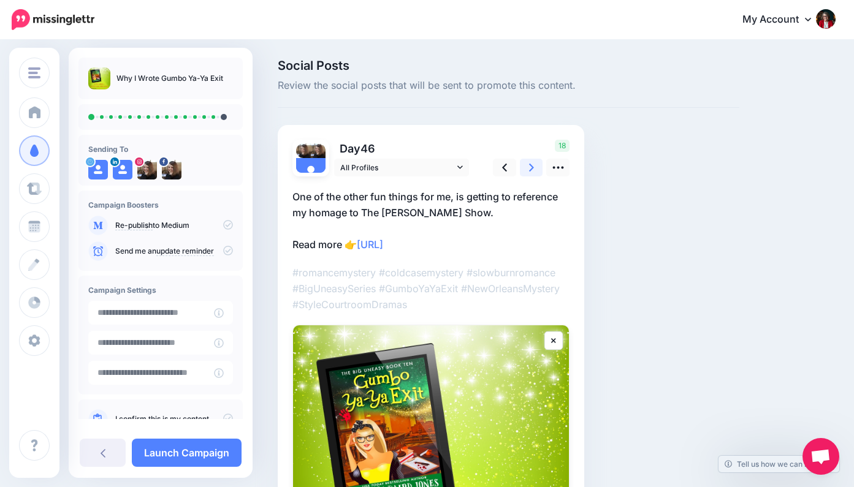
click at [533, 164] on icon at bounding box center [531, 167] width 5 height 13
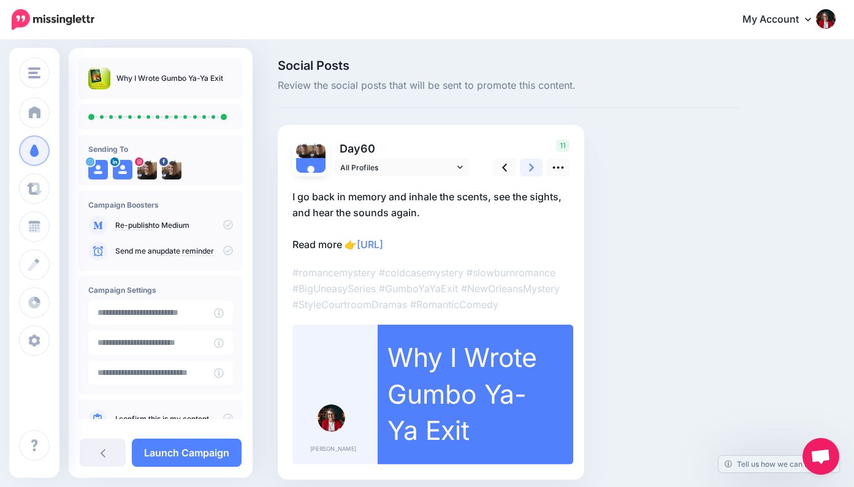
click at [533, 164] on icon at bounding box center [531, 167] width 5 height 13
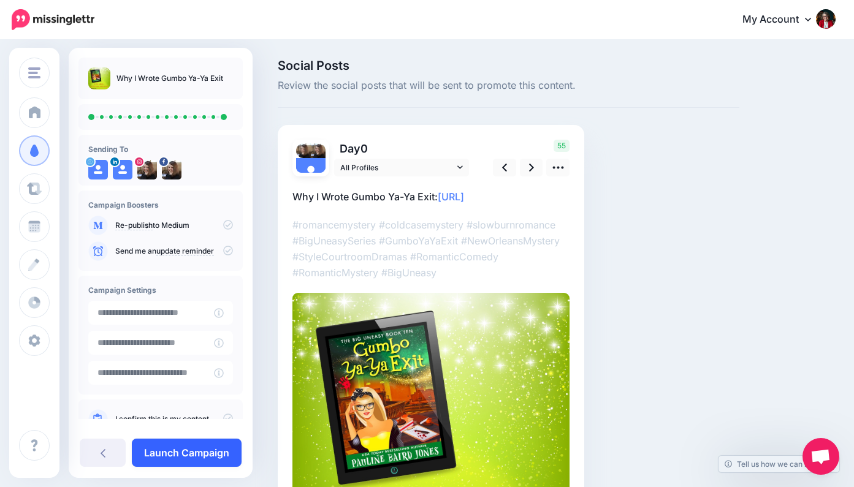
click at [202, 452] on link "Launch Campaign" at bounding box center [187, 453] width 110 height 28
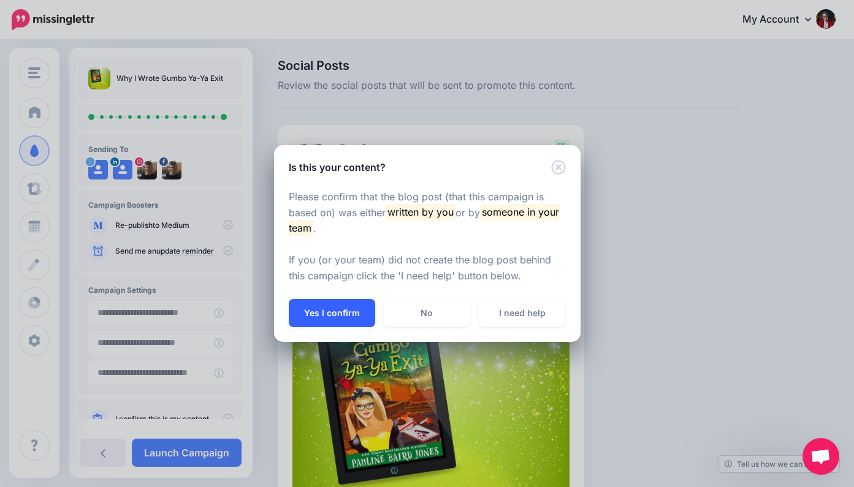
click at [349, 308] on button "Yes I confirm" at bounding box center [332, 313] width 86 height 28
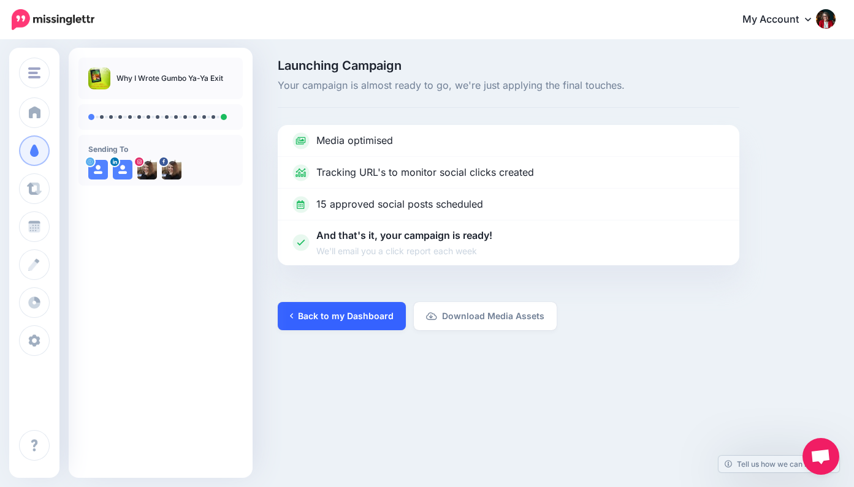
click at [340, 311] on link "Back to my Dashboard" at bounding box center [342, 316] width 128 height 28
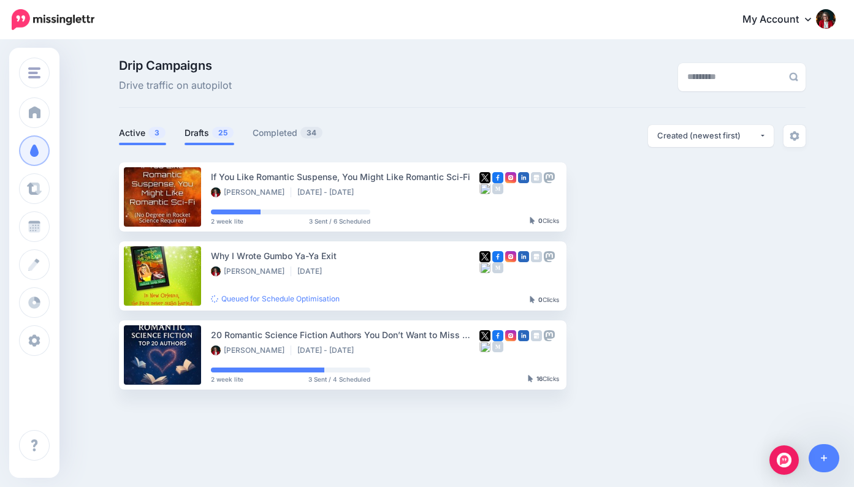
click at [201, 130] on link "Drafts 25" at bounding box center [209, 133] width 50 height 15
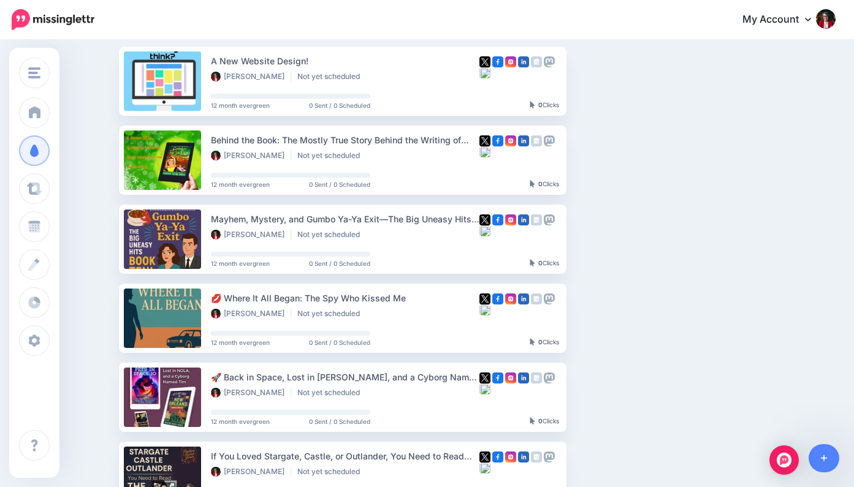
scroll to position [124, 0]
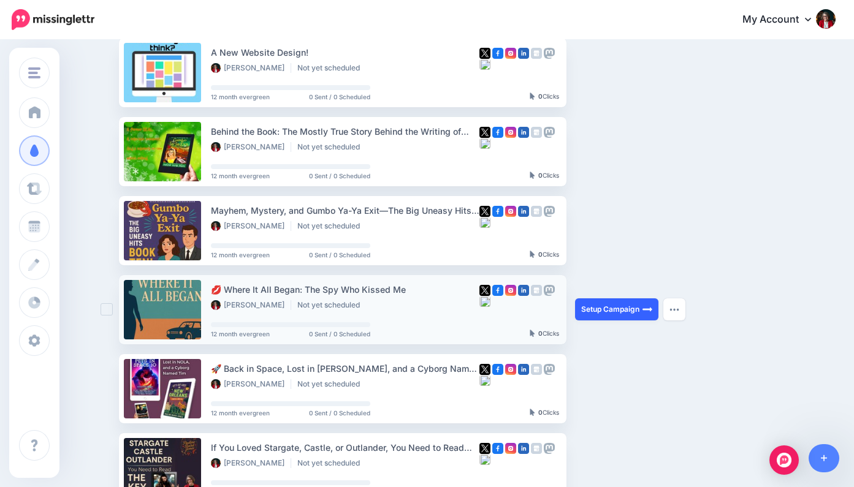
click at [609, 306] on link "Setup Campaign" at bounding box center [616, 309] width 83 height 22
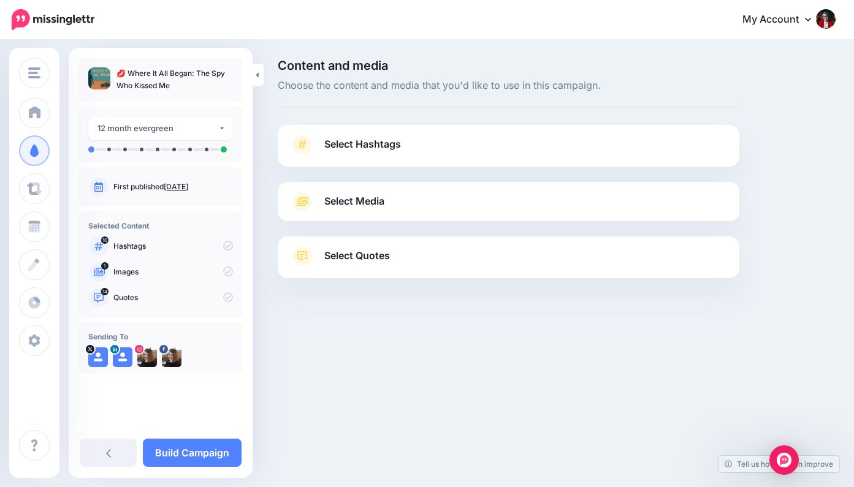
click at [379, 142] on span "Select Hashtags" at bounding box center [362, 144] width 77 height 17
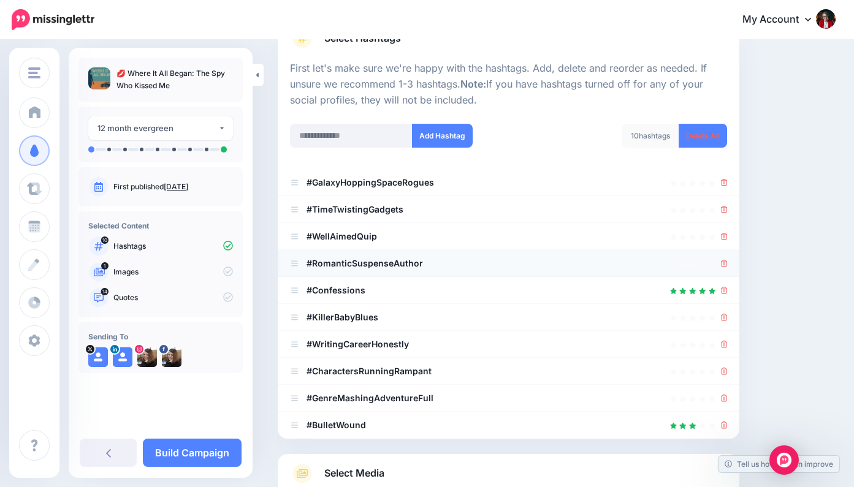
scroll to position [125, 0]
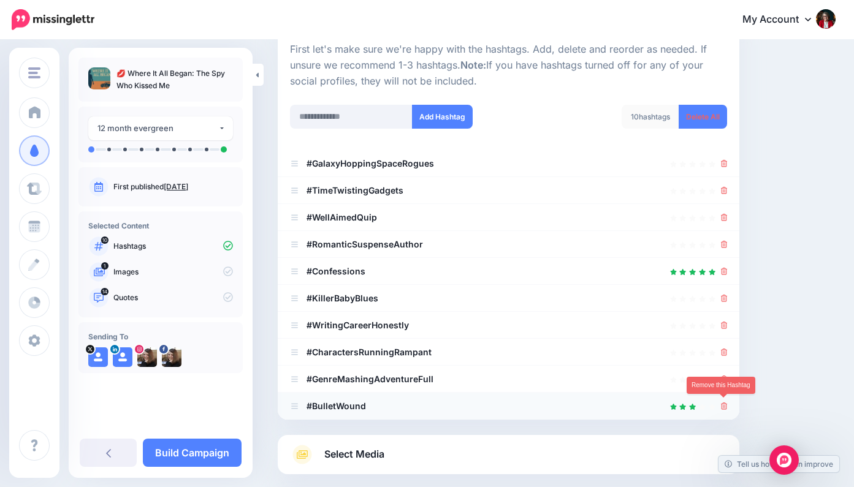
click at [724, 403] on icon at bounding box center [724, 406] width 7 height 7
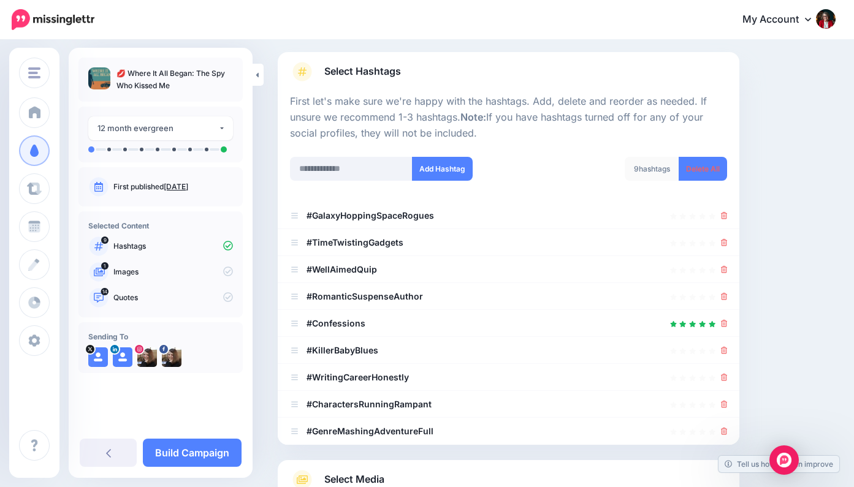
scroll to position [63, 0]
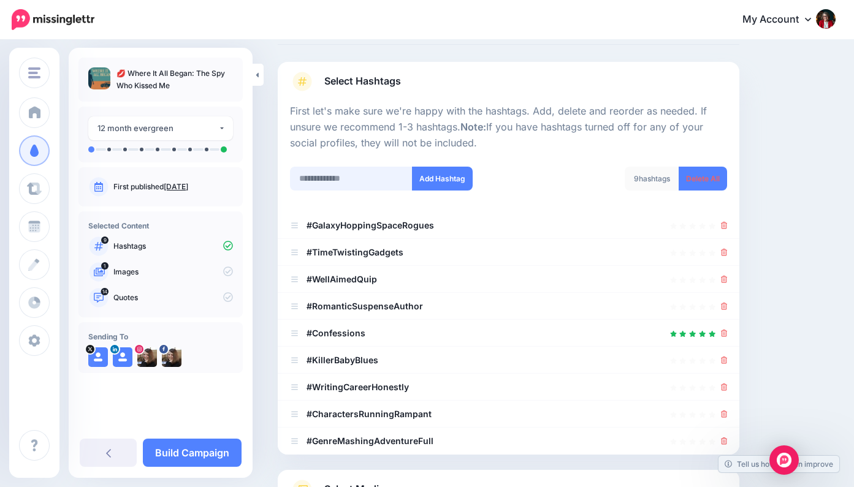
click at [317, 175] on input "text" at bounding box center [351, 179] width 123 height 24
type input "**********"
click at [436, 174] on button "Add Hashtag" at bounding box center [442, 179] width 61 height 24
click at [222, 129] on button "12 month evergreen" at bounding box center [160, 128] width 145 height 24
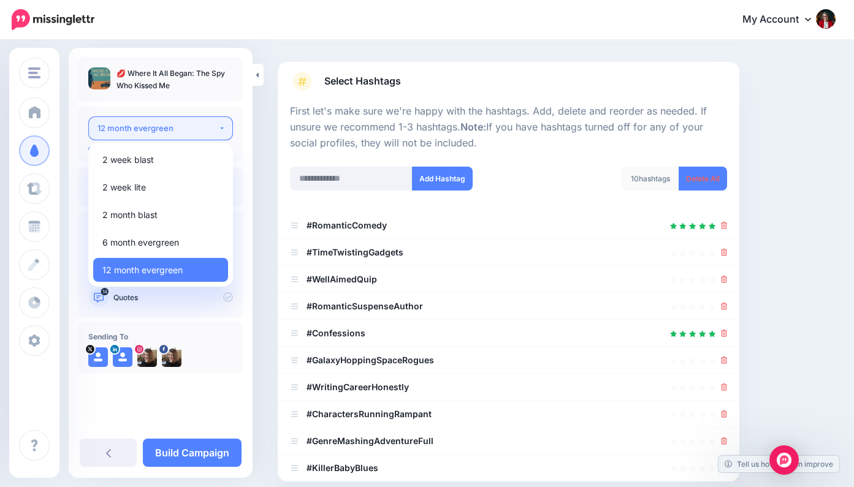
scroll to position [246, 0]
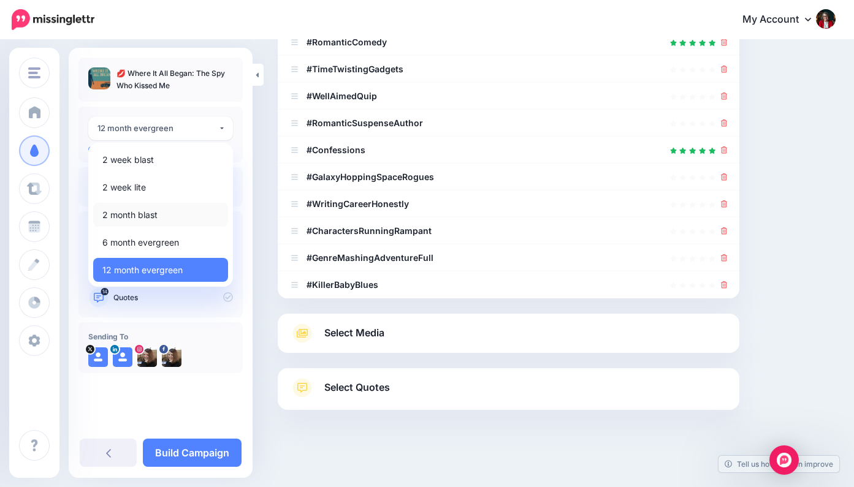
click at [157, 211] on span "2 month blast" at bounding box center [129, 215] width 55 height 15
select select "******"
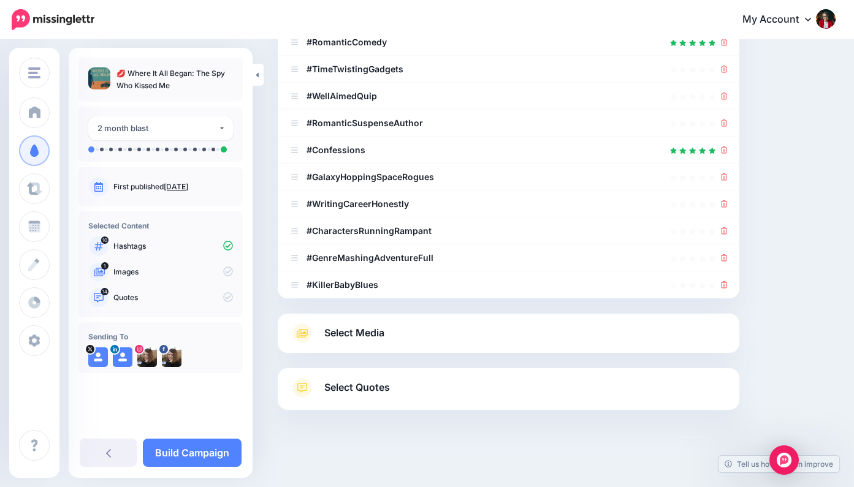
click at [373, 328] on span "Select Media" at bounding box center [354, 333] width 60 height 17
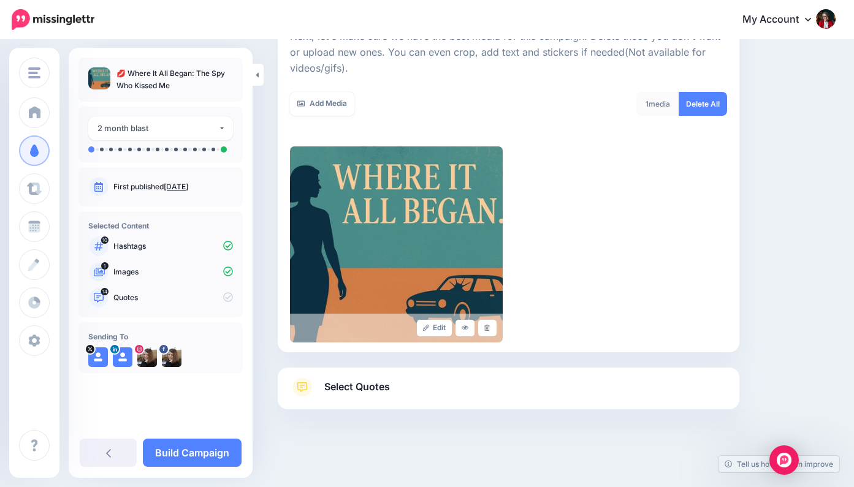
scroll to position [188, 0]
click at [381, 384] on span "Select Quotes" at bounding box center [357, 387] width 66 height 17
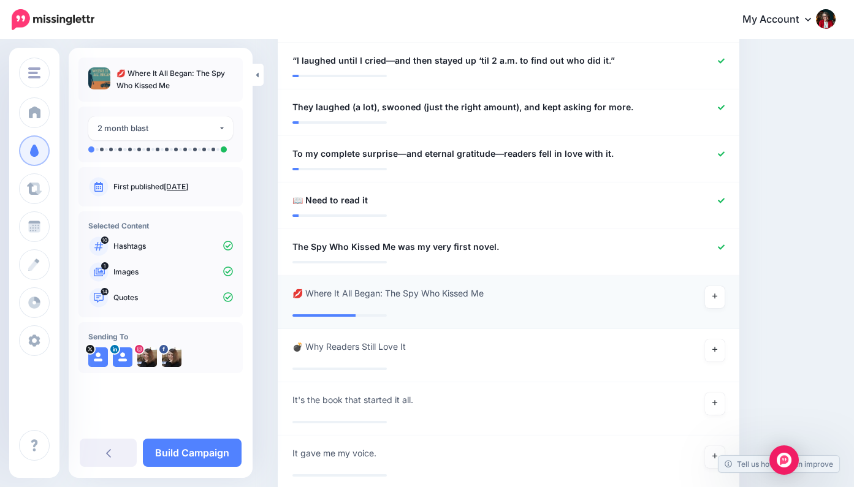
scroll to position [959, 0]
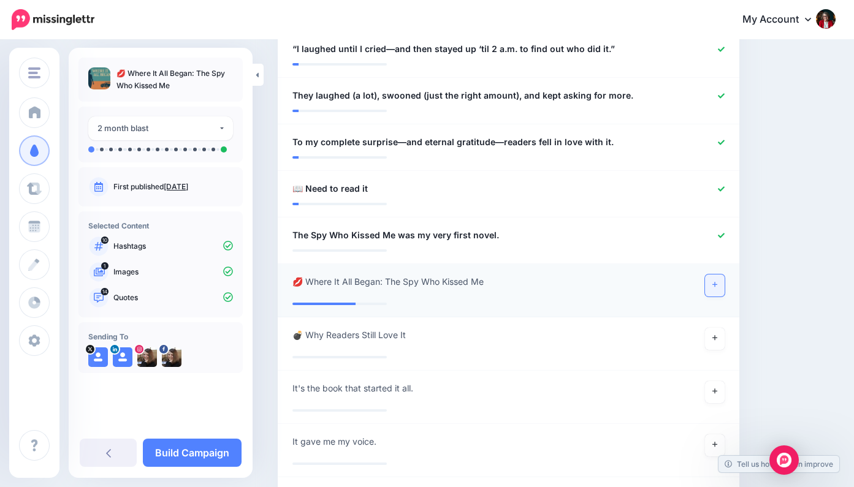
click at [717, 281] on icon at bounding box center [714, 284] width 5 height 7
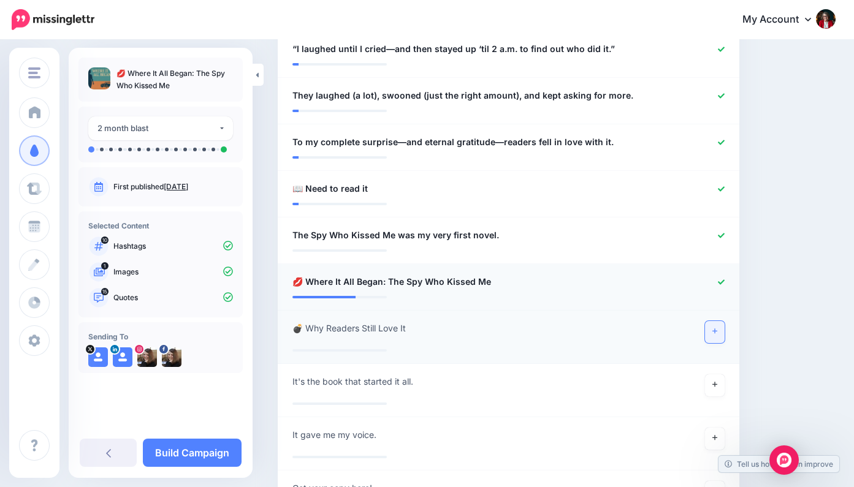
click at [715, 329] on icon at bounding box center [714, 331] width 5 height 5
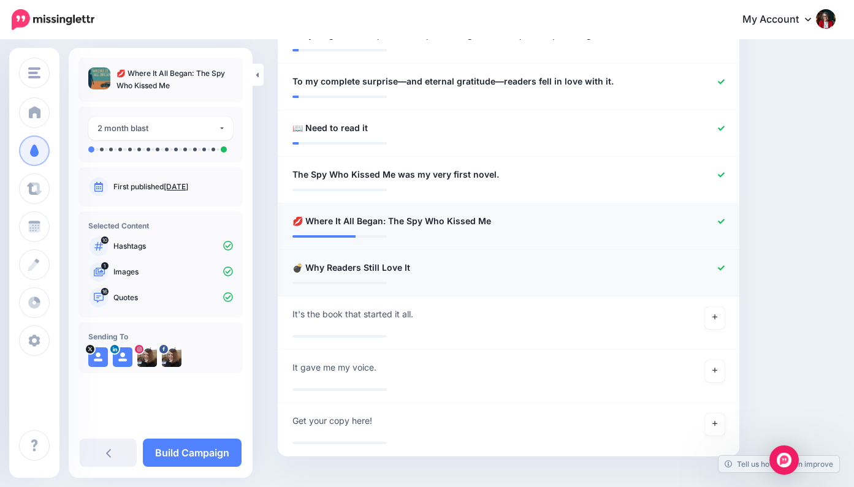
scroll to position [1030, 0]
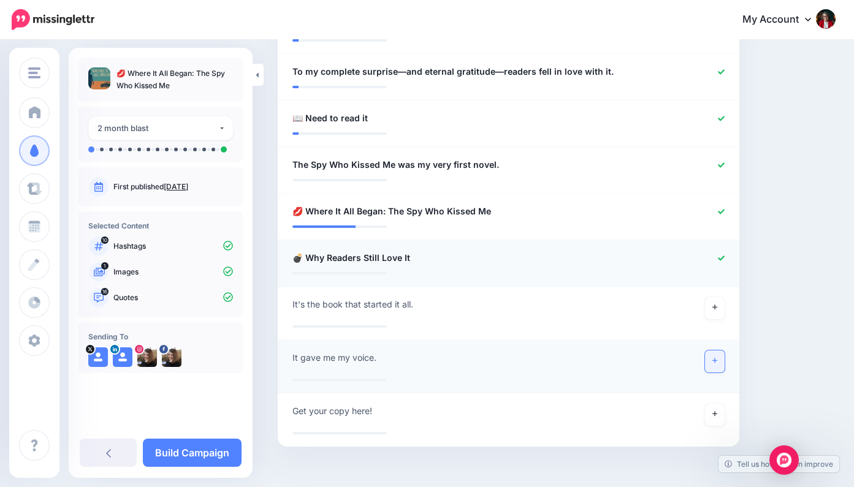
click at [715, 359] on icon at bounding box center [714, 361] width 5 height 5
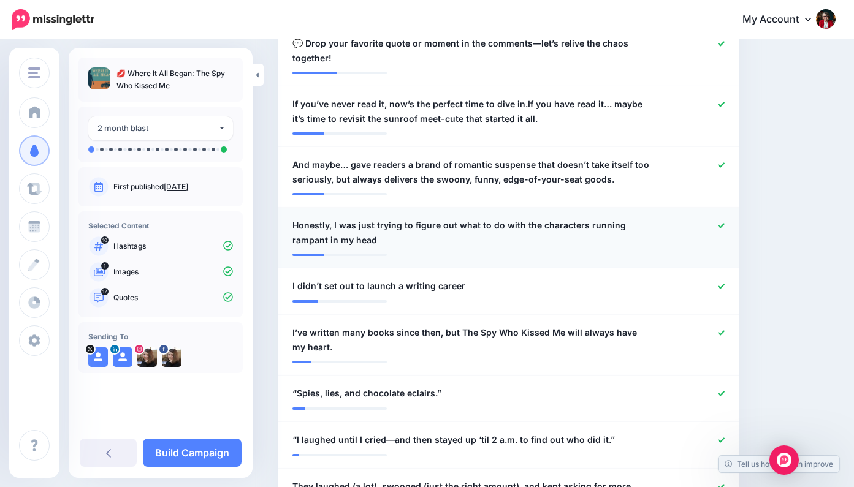
scroll to position [570, 0]
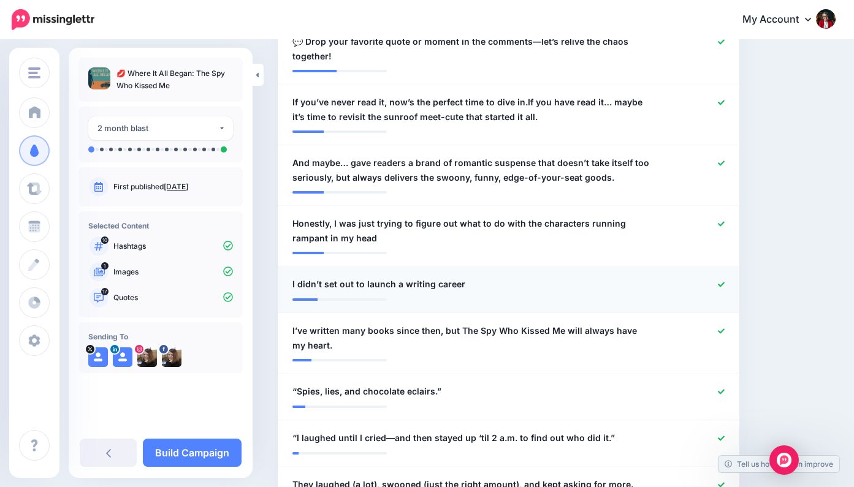
click at [721, 281] on icon at bounding box center [721, 284] width 7 height 7
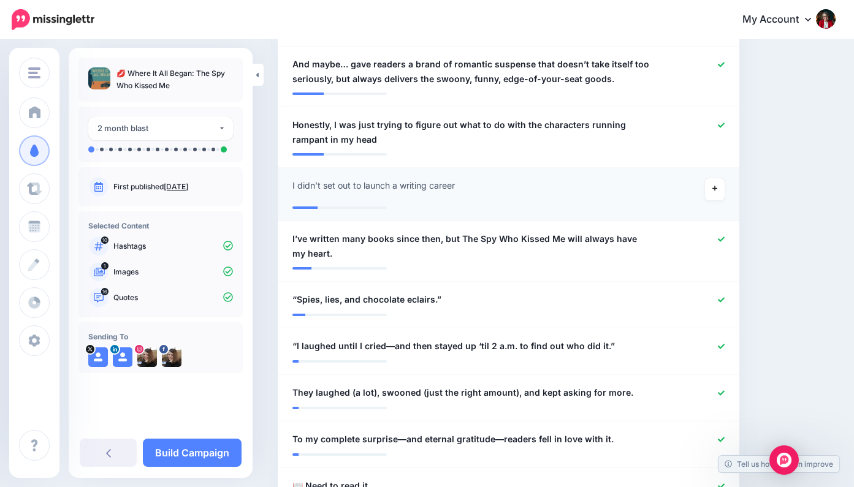
scroll to position [674, 0]
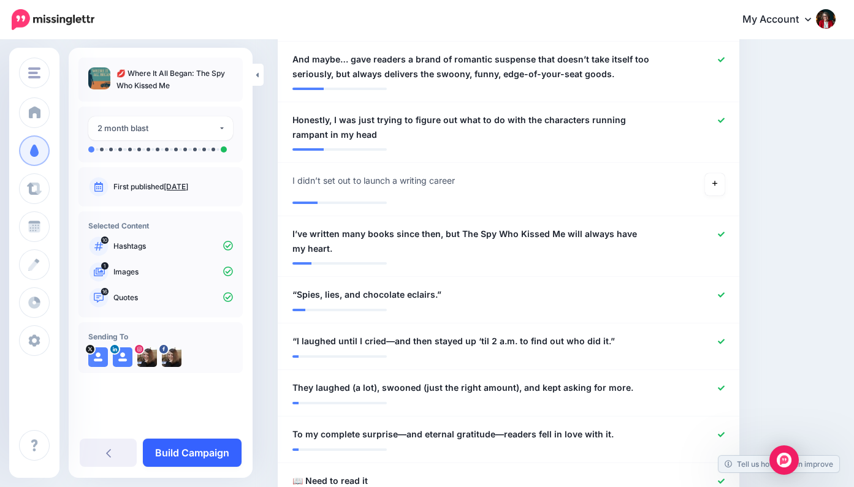
click at [202, 450] on link "Build Campaign" at bounding box center [192, 453] width 99 height 28
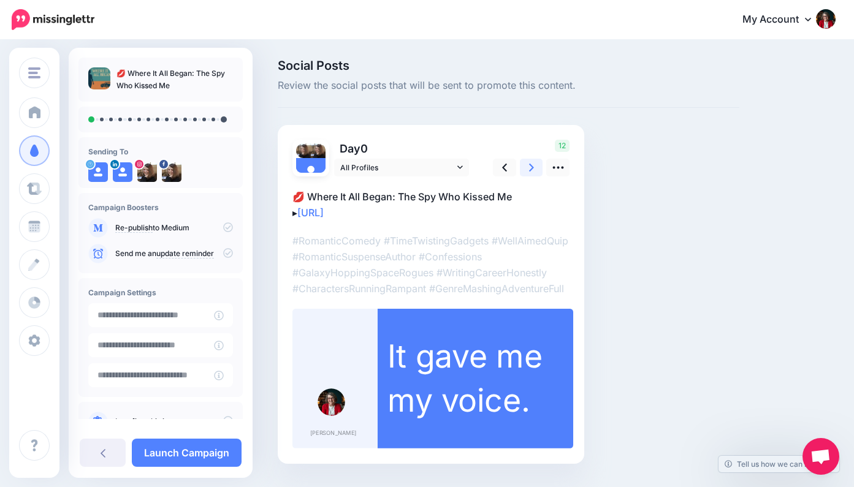
click at [531, 165] on icon at bounding box center [531, 168] width 5 height 8
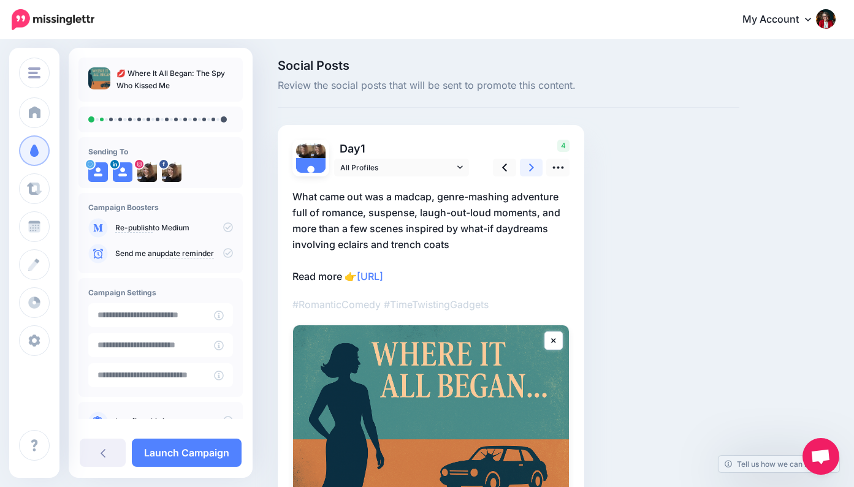
click at [533, 165] on icon at bounding box center [531, 167] width 5 height 13
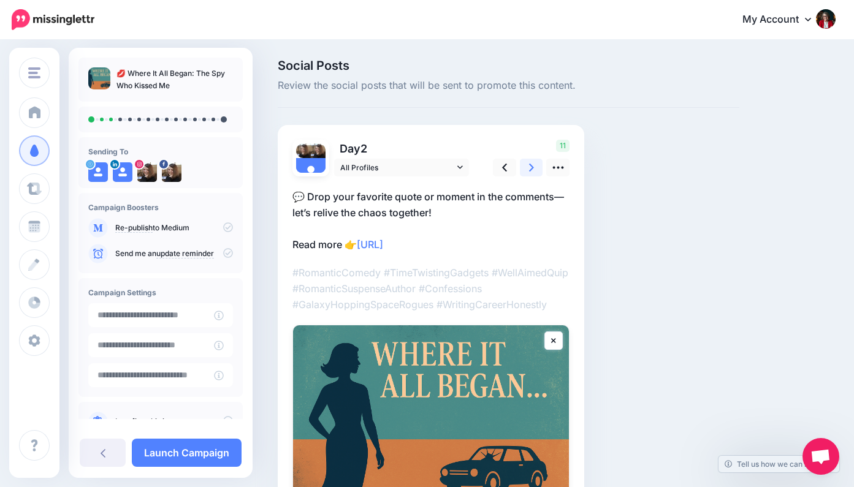
click at [533, 165] on icon at bounding box center [531, 167] width 5 height 13
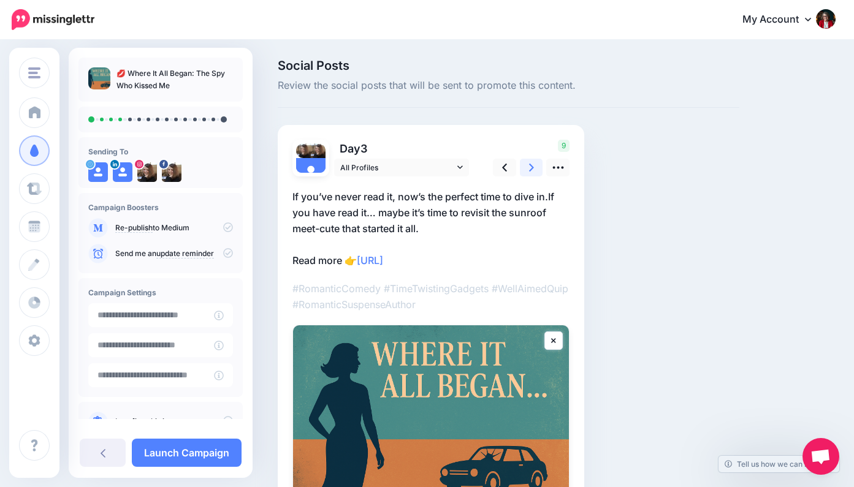
click at [533, 165] on icon at bounding box center [531, 167] width 5 height 13
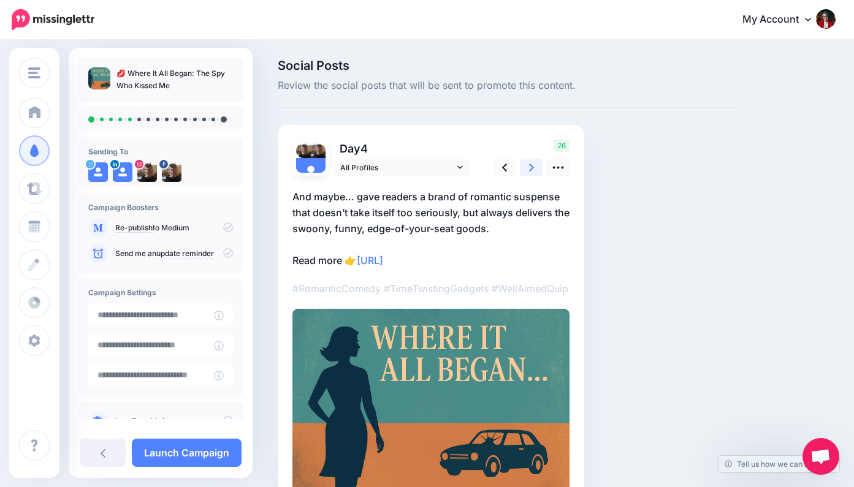
click at [533, 165] on icon at bounding box center [531, 167] width 5 height 13
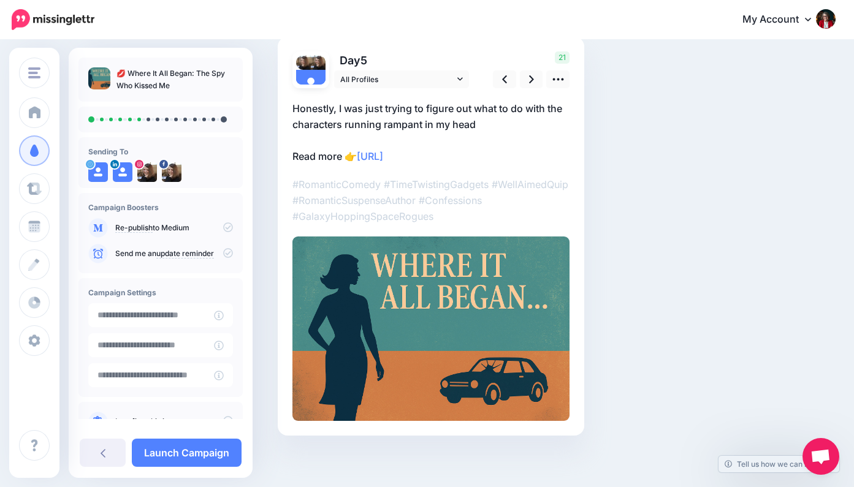
scroll to position [88, 0]
click at [193, 453] on link "Launch Campaign" at bounding box center [187, 453] width 110 height 28
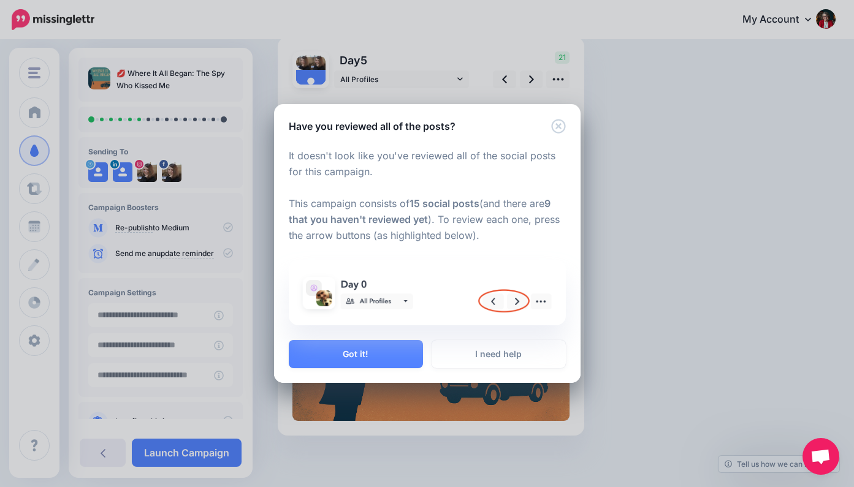
click at [267, 433] on div "Have you reviewed all of the posts? It doesn't look like you've reviewed all of…" at bounding box center [427, 243] width 854 height 487
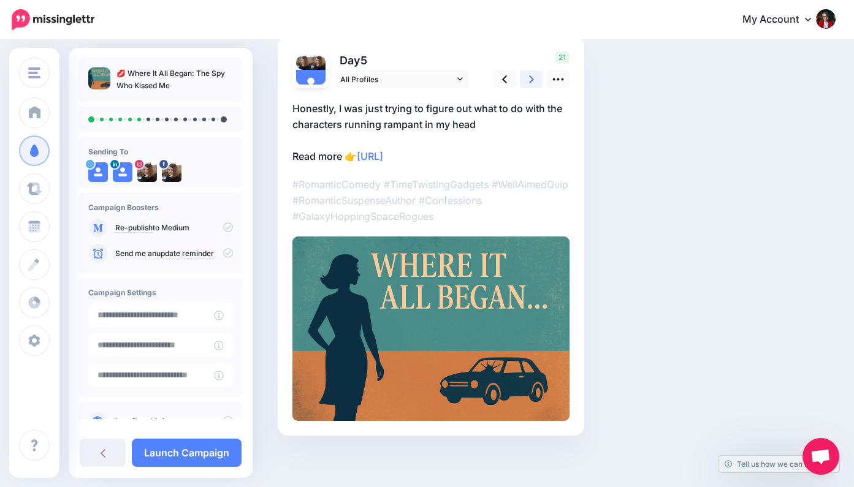
click at [531, 73] on icon at bounding box center [531, 79] width 5 height 13
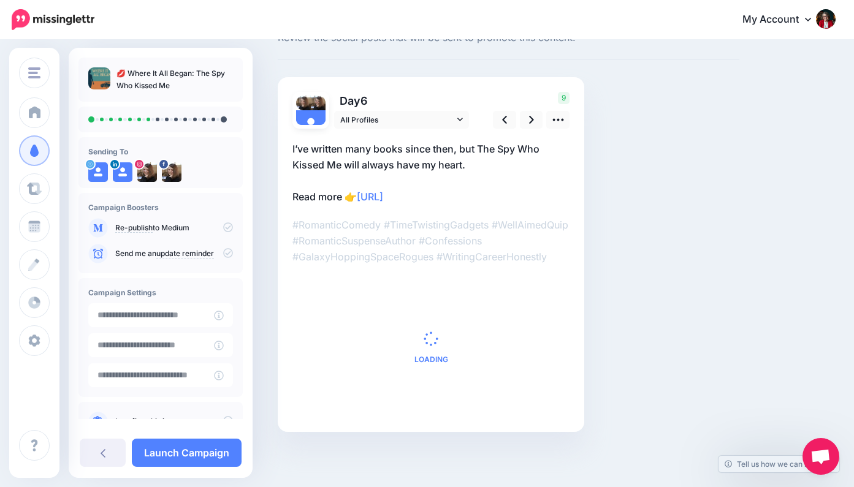
scroll to position [47, 0]
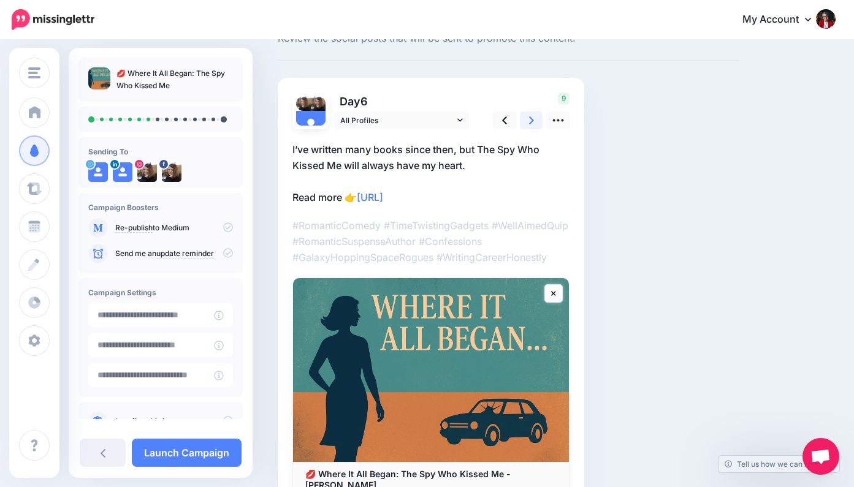
click at [529, 116] on icon at bounding box center [531, 120] width 5 height 13
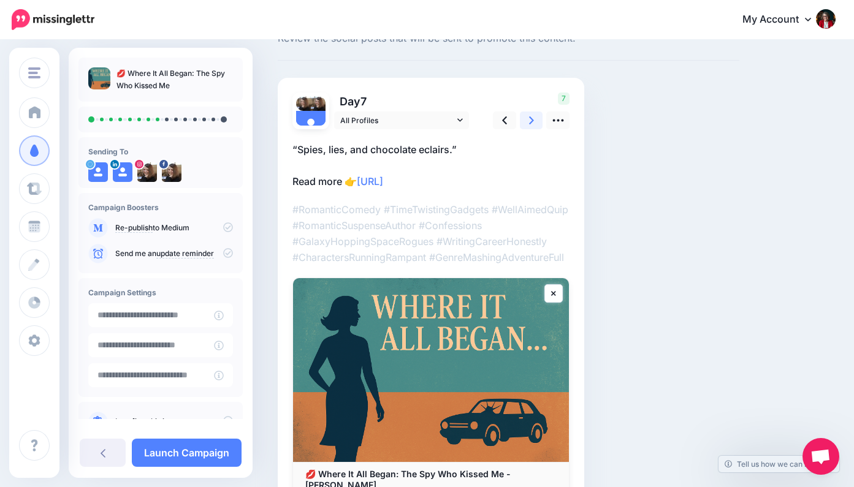
click at [530, 117] on icon at bounding box center [531, 120] width 5 height 8
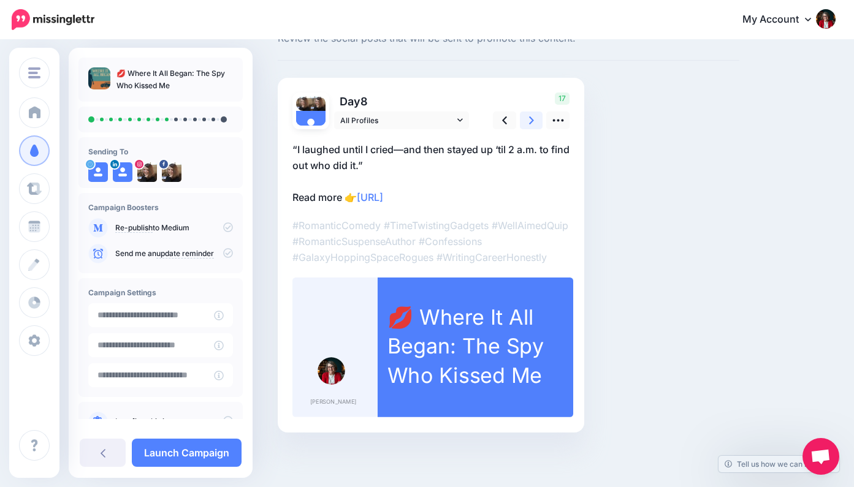
click at [530, 118] on icon at bounding box center [531, 120] width 5 height 8
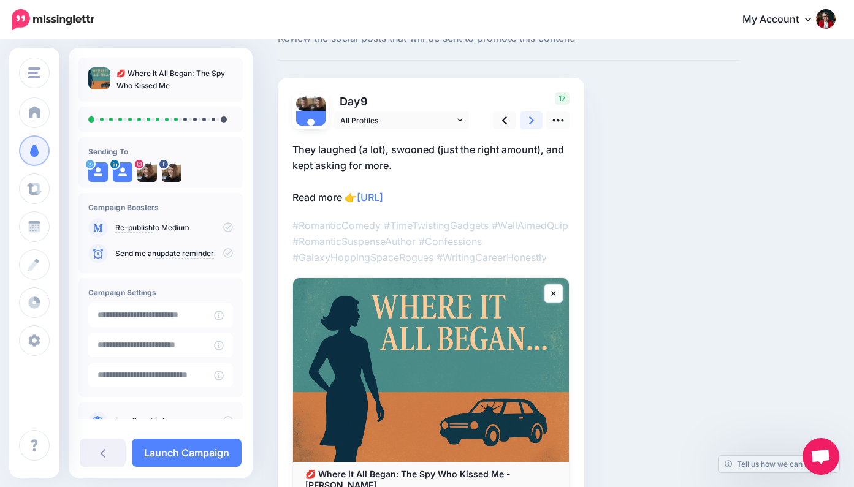
click at [530, 118] on icon at bounding box center [531, 120] width 5 height 8
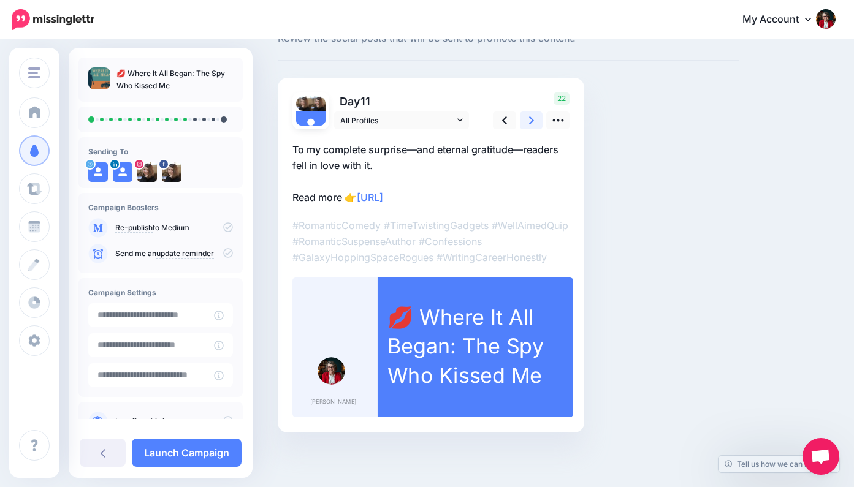
click at [530, 118] on icon at bounding box center [531, 120] width 5 height 8
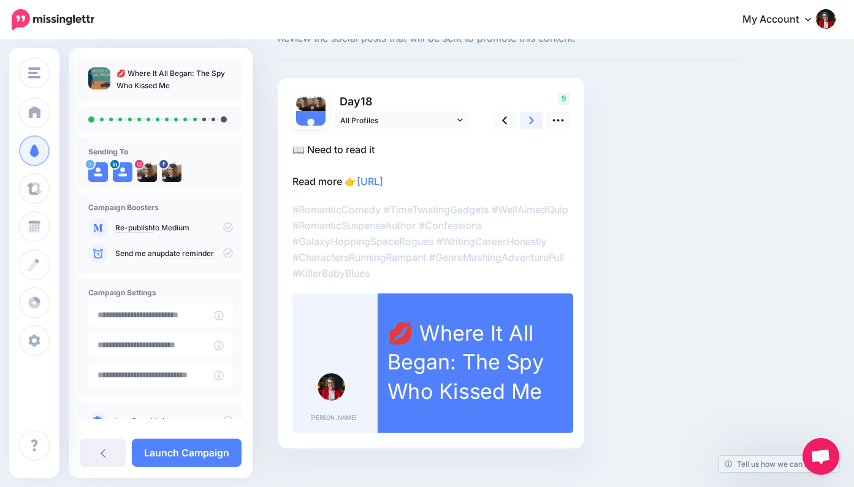
click at [530, 118] on icon at bounding box center [531, 120] width 5 height 8
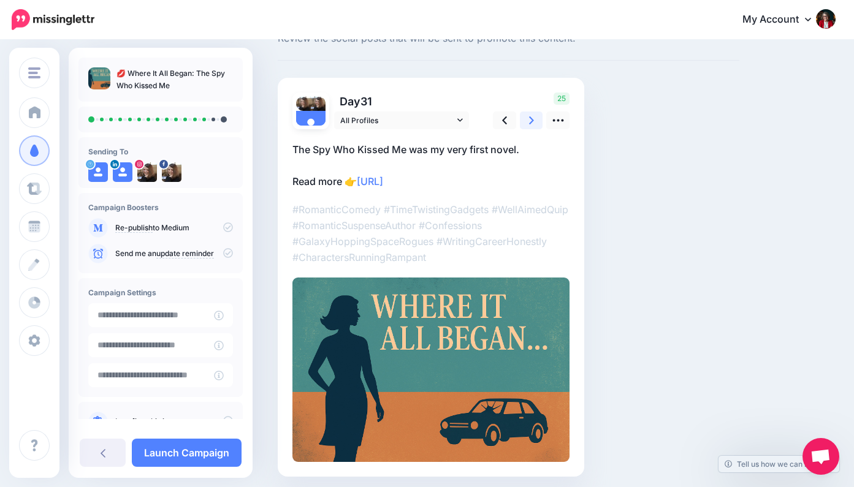
click at [530, 118] on icon at bounding box center [531, 120] width 5 height 8
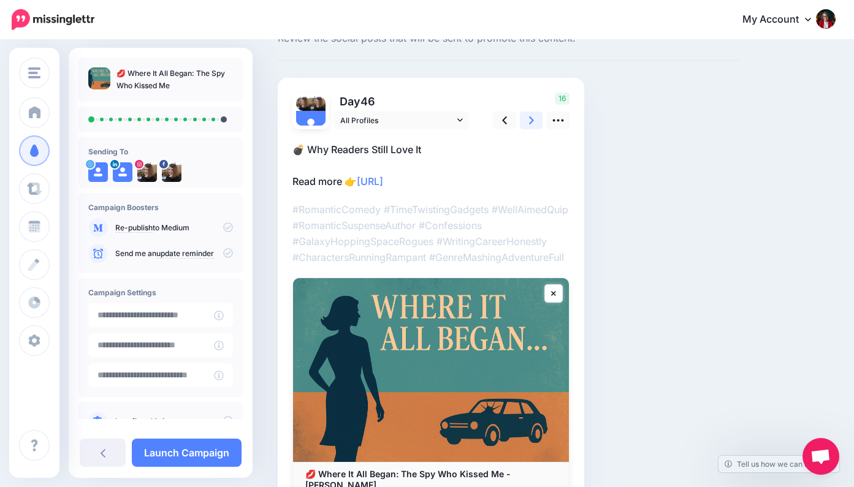
click at [530, 118] on icon at bounding box center [531, 120] width 5 height 8
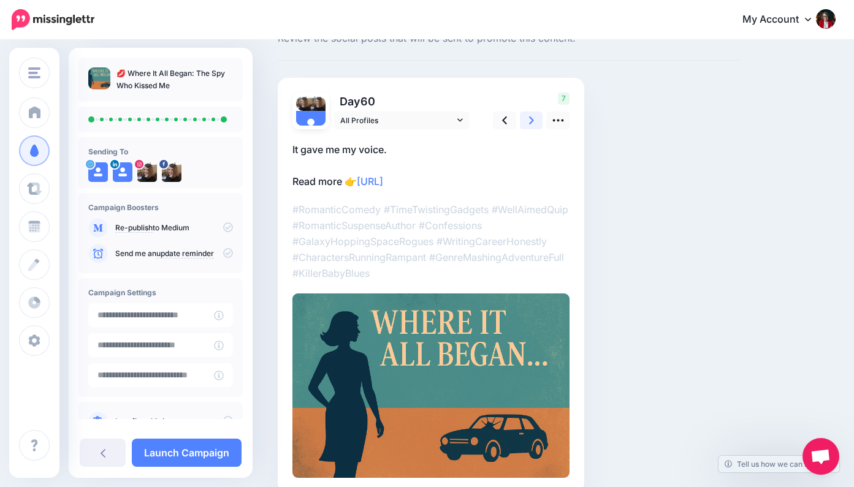
click at [530, 118] on icon at bounding box center [531, 120] width 5 height 8
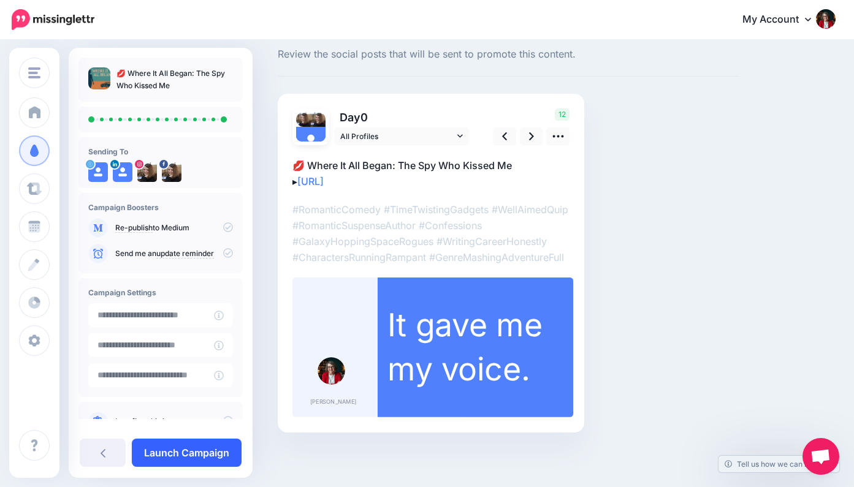
click at [194, 449] on link "Launch Campaign" at bounding box center [187, 453] width 110 height 28
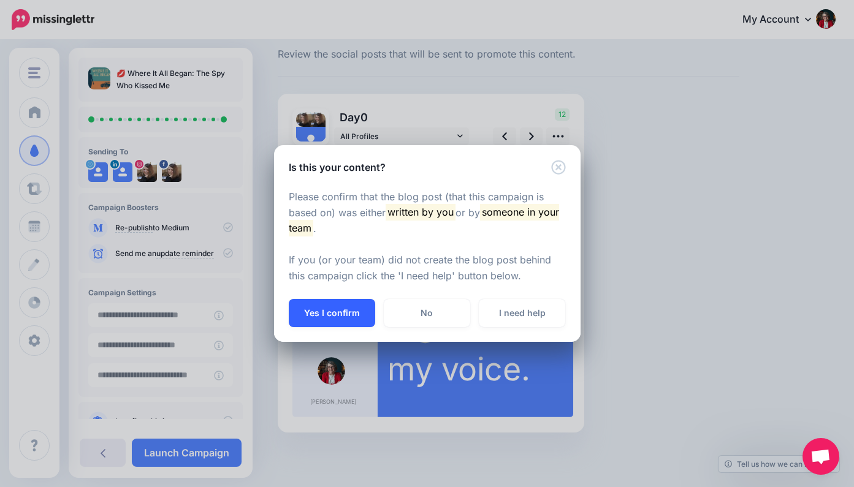
click at [342, 308] on button "Yes I confirm" at bounding box center [332, 313] width 86 height 28
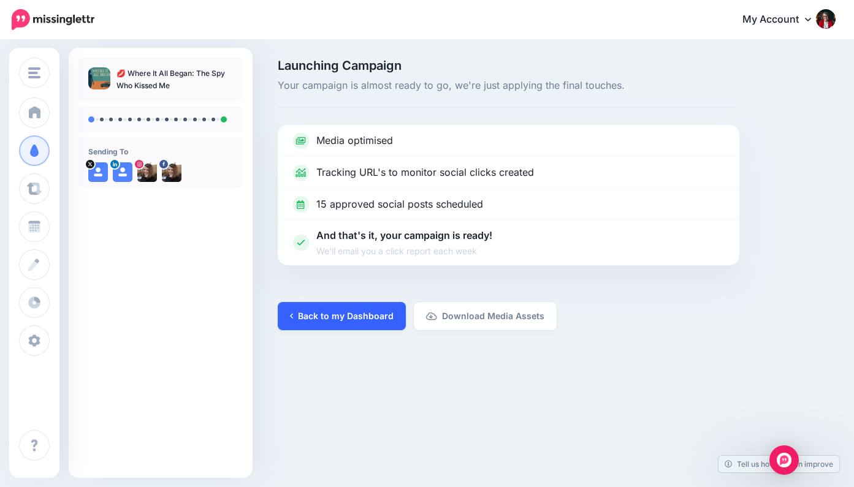
click at [348, 311] on link "Back to my Dashboard" at bounding box center [342, 316] width 128 height 28
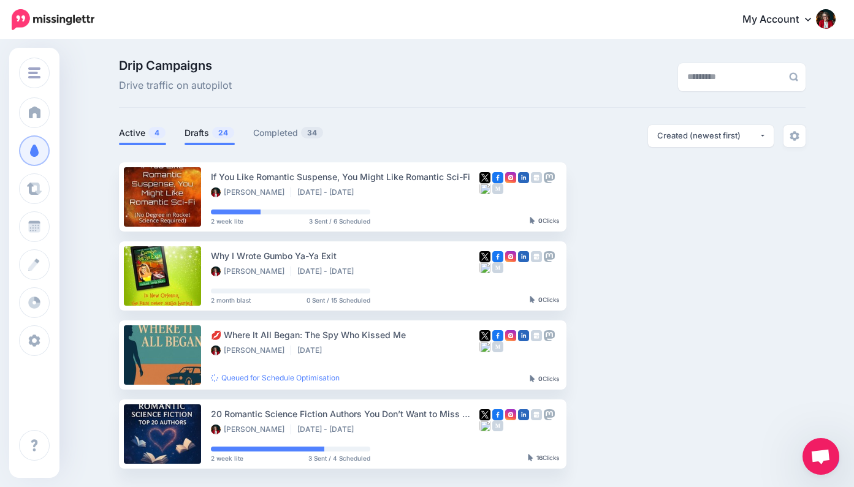
click at [201, 131] on link "Drafts 24" at bounding box center [209, 133] width 50 height 15
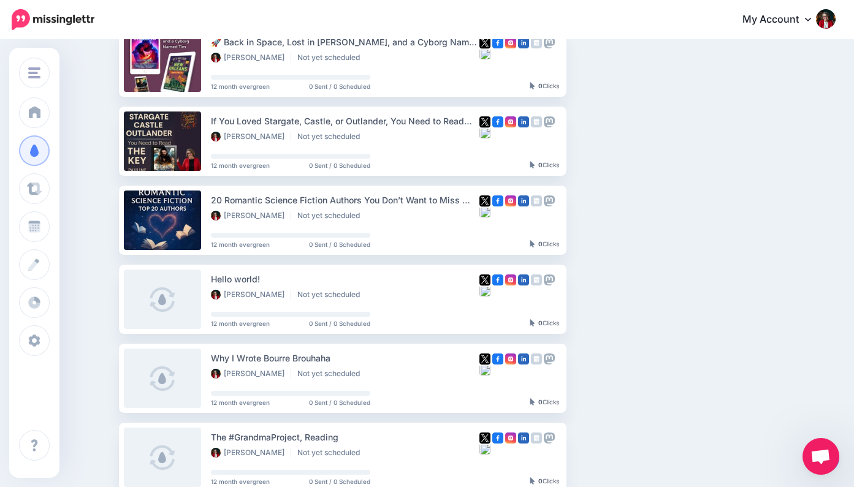
scroll to position [372, 0]
click at [627, 218] on link "Setup Campaign" at bounding box center [616, 220] width 83 height 22
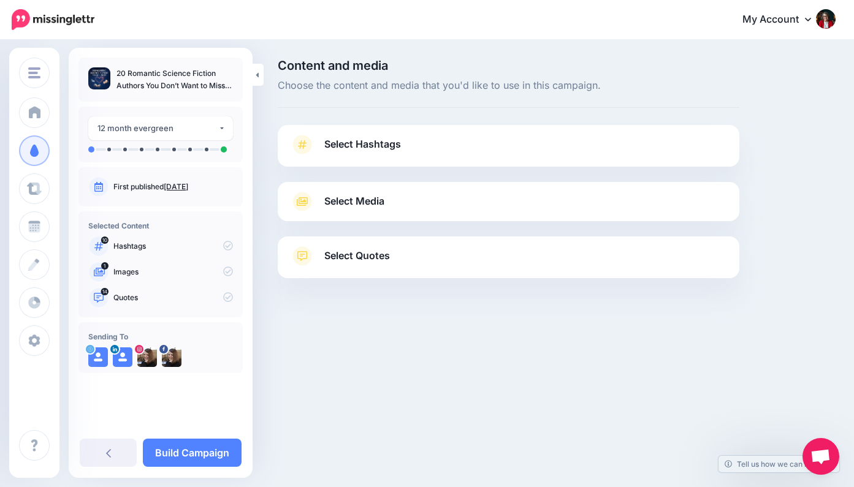
click at [372, 143] on span "Select Hashtags" at bounding box center [362, 144] width 77 height 17
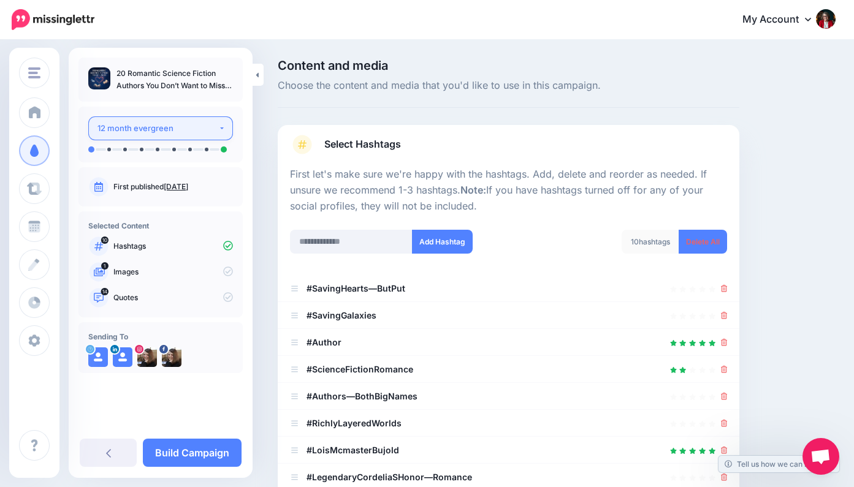
click at [222, 129] on button "12 month evergreen" at bounding box center [160, 128] width 145 height 24
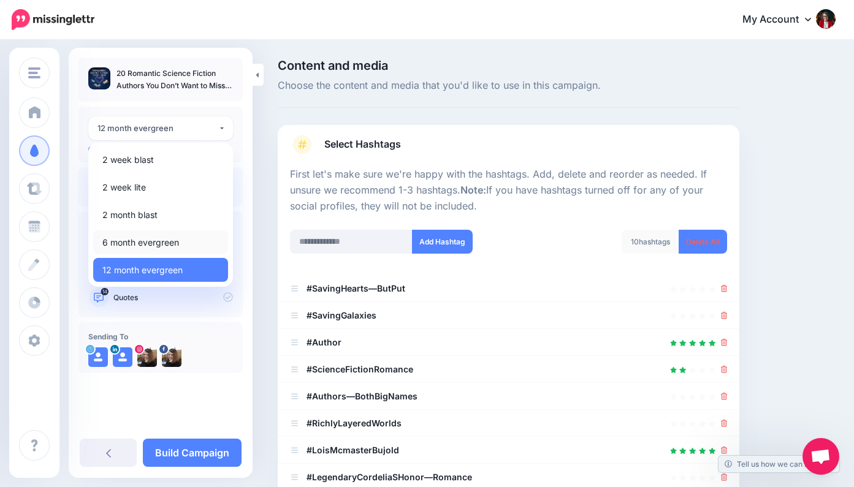
click at [164, 239] on span "6 month evergreen" at bounding box center [140, 242] width 77 height 15
select select "******"
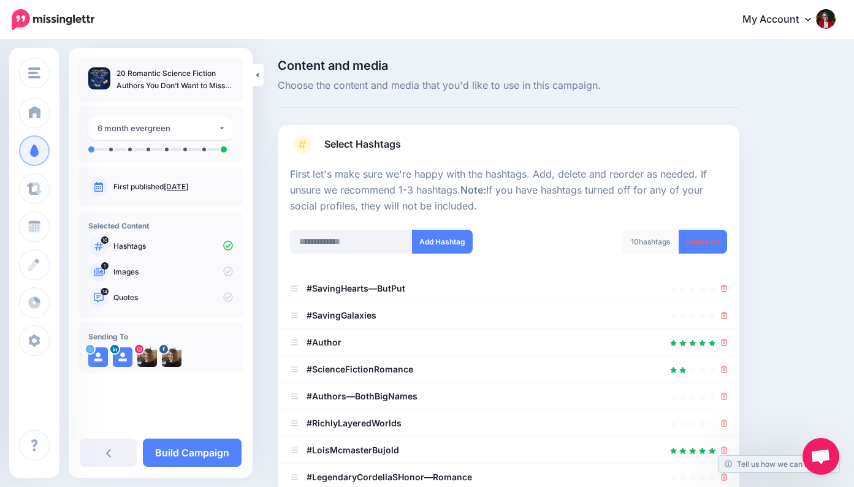
scroll to position [116, 0]
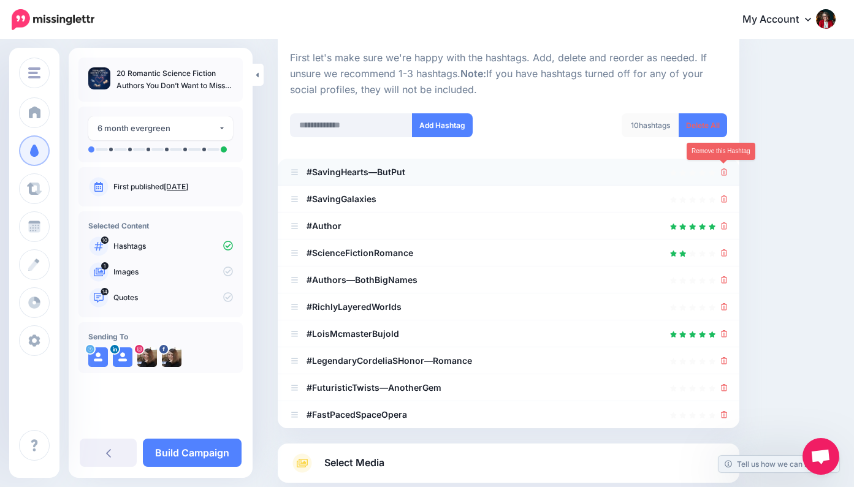
click at [725, 169] on icon at bounding box center [724, 172] width 7 height 7
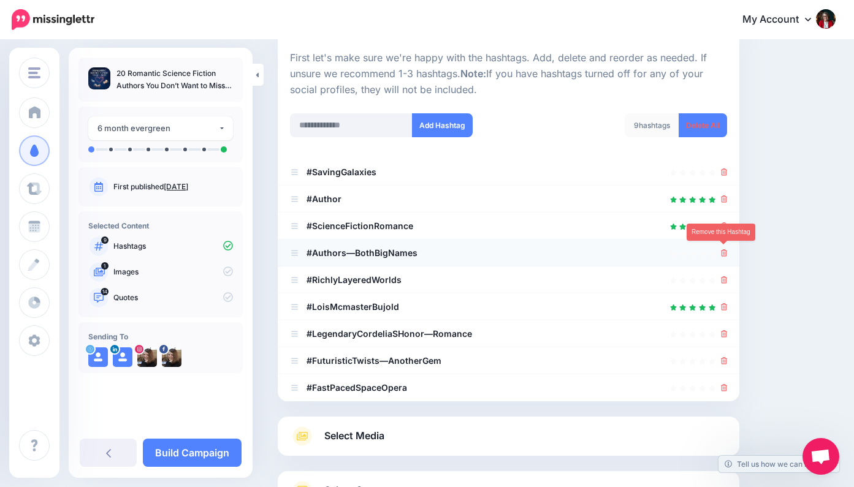
click at [725, 249] on icon at bounding box center [724, 252] width 7 height 7
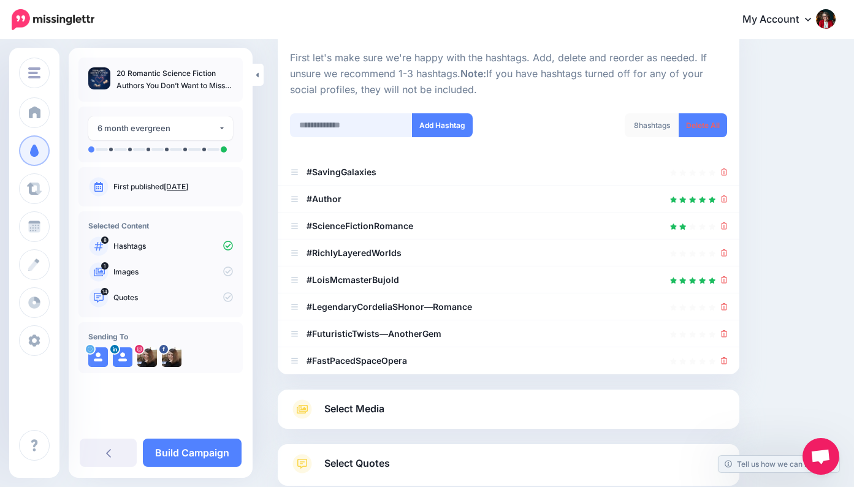
click at [315, 123] on input "text" at bounding box center [351, 125] width 123 height 24
type input "**********"
click at [443, 118] on button "Add Hashtag" at bounding box center [442, 125] width 61 height 24
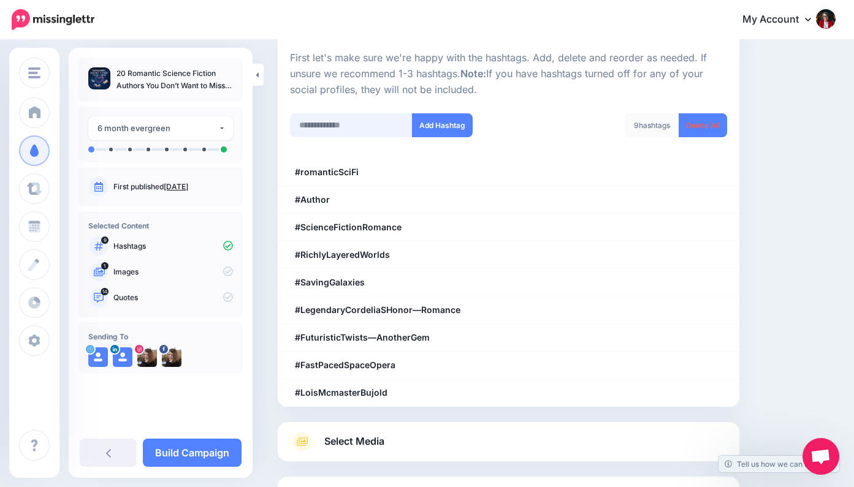
click at [327, 122] on input "text" at bounding box center [351, 125] width 123 height 24
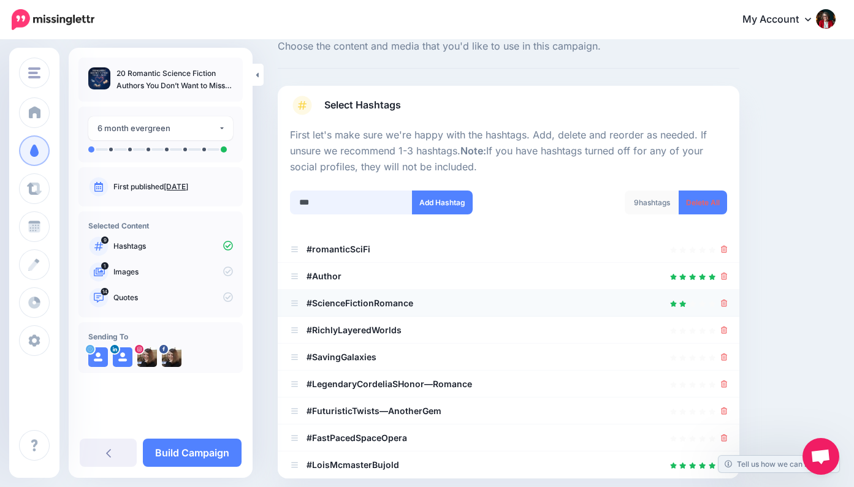
scroll to position [18, 0]
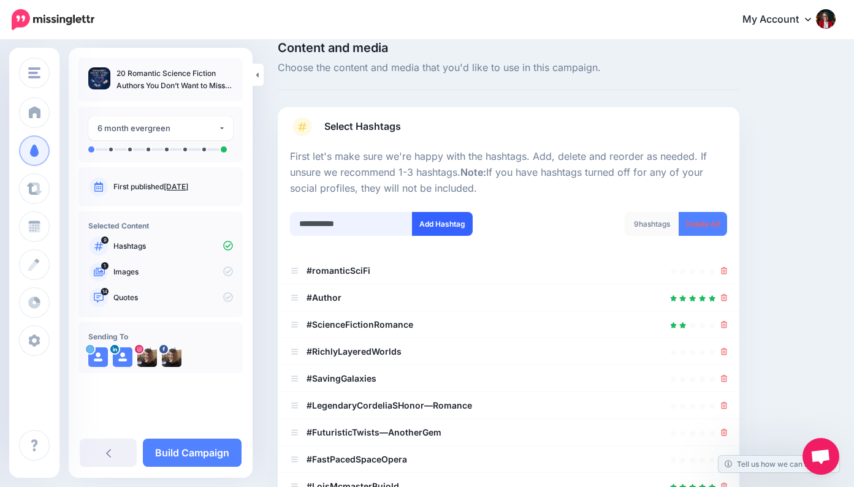
type input "**********"
click at [438, 219] on button "Add Hashtag" at bounding box center [442, 224] width 61 height 24
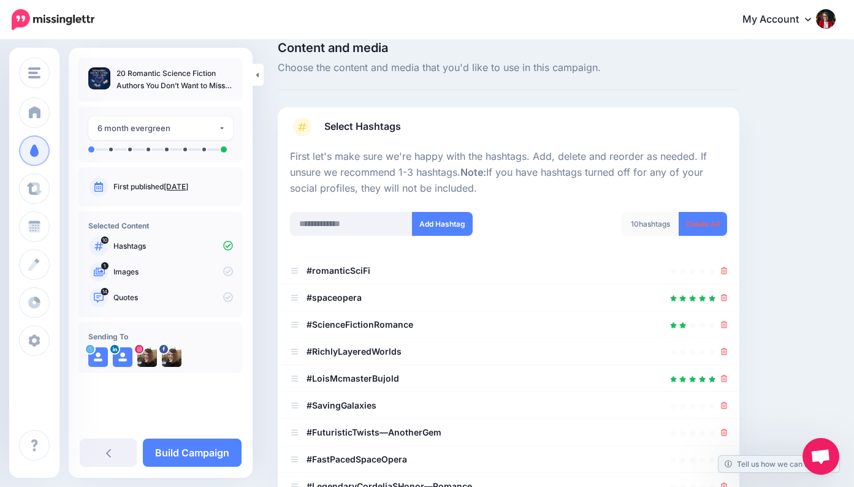
scroll to position [246, 0]
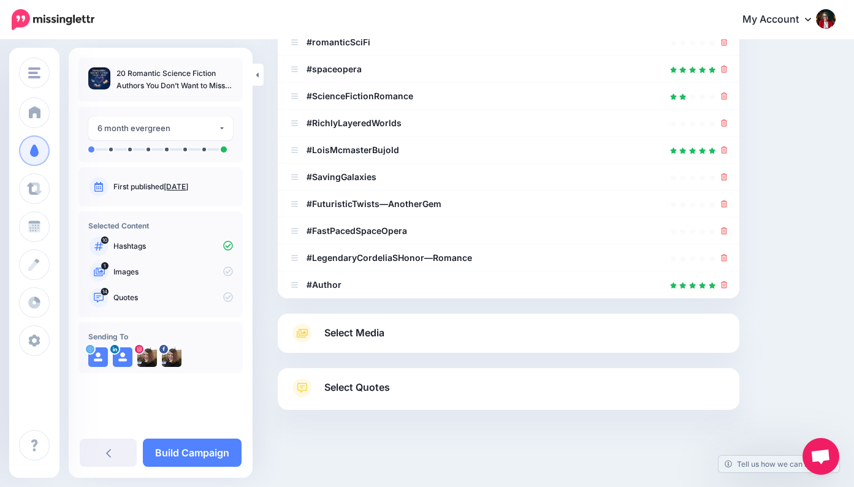
click at [373, 327] on span "Select Media" at bounding box center [354, 333] width 60 height 17
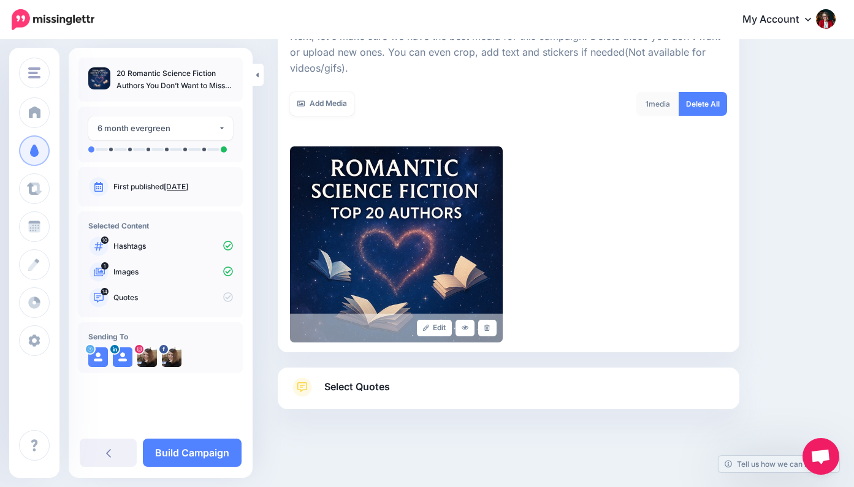
scroll to position [188, 0]
click at [378, 380] on span "Select Quotes" at bounding box center [357, 387] width 66 height 17
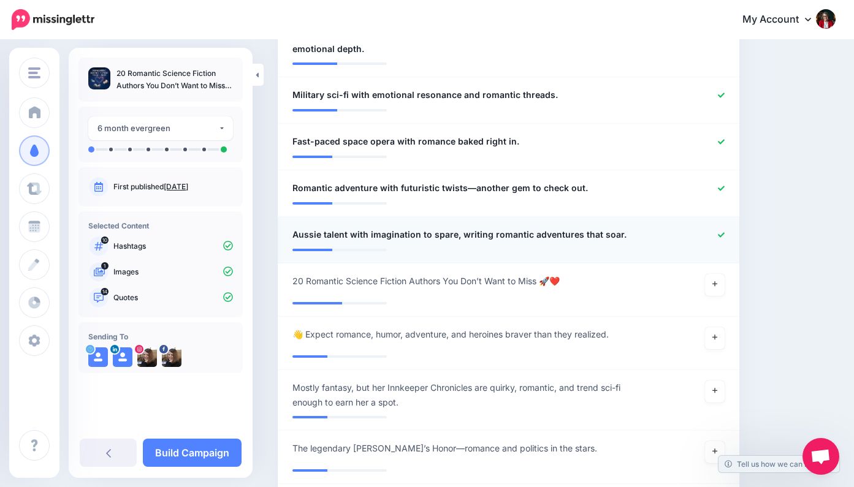
scroll to position [961, 0]
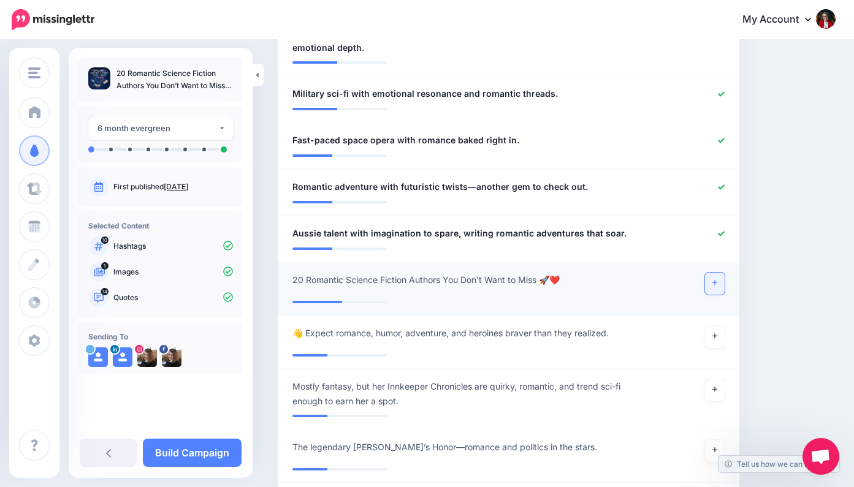
click at [715, 281] on icon at bounding box center [714, 283] width 5 height 5
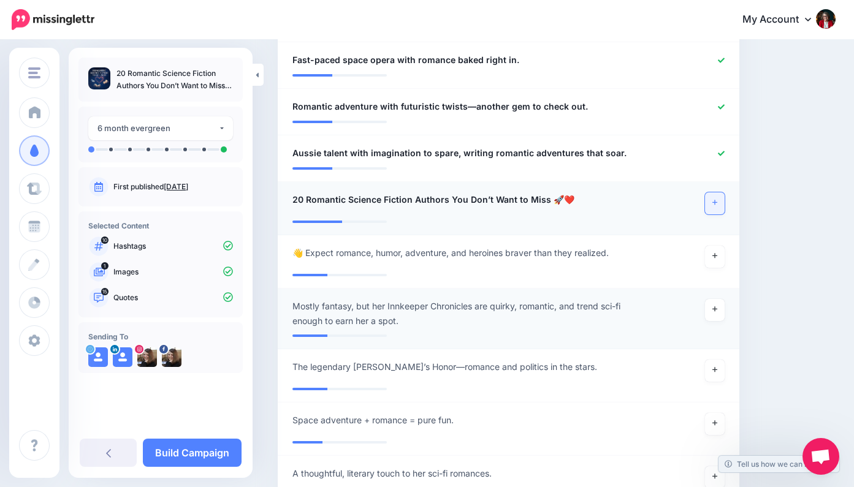
scroll to position [1042, 0]
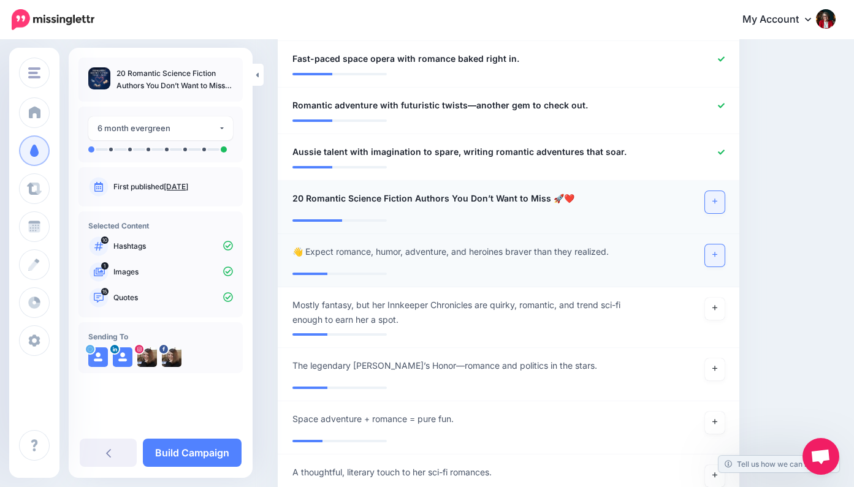
click at [715, 252] on icon at bounding box center [714, 254] width 5 height 5
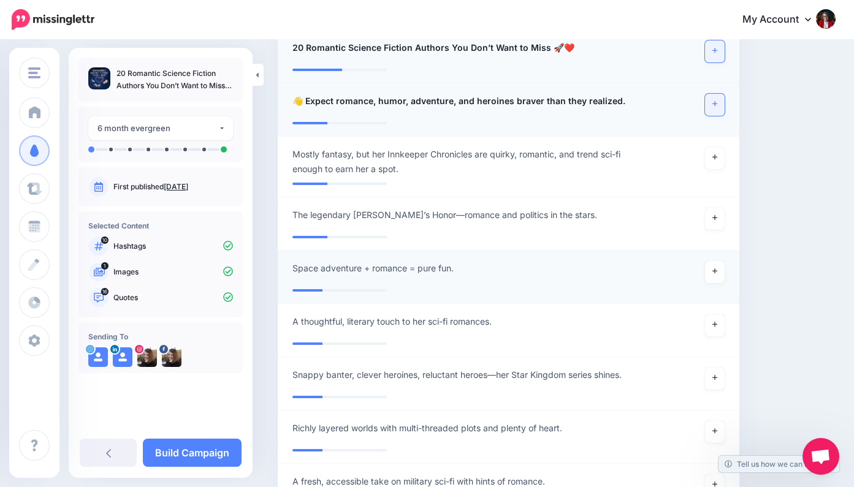
scroll to position [1203, 0]
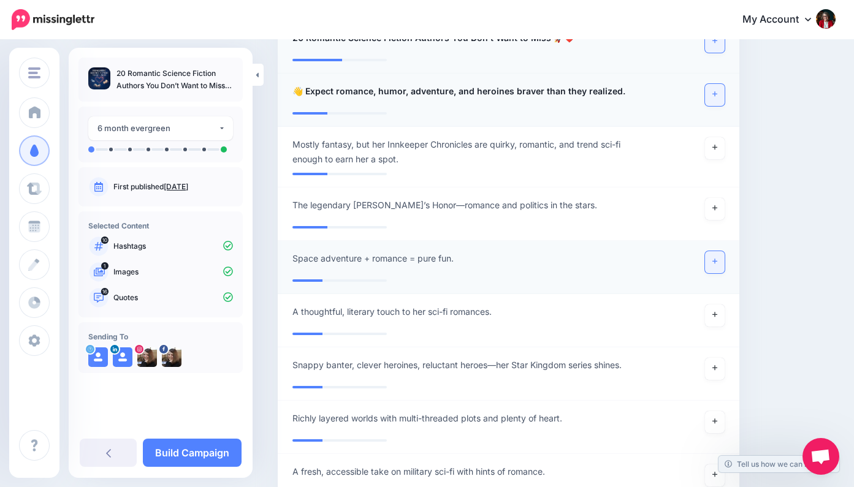
click at [717, 258] on icon at bounding box center [714, 261] width 5 height 7
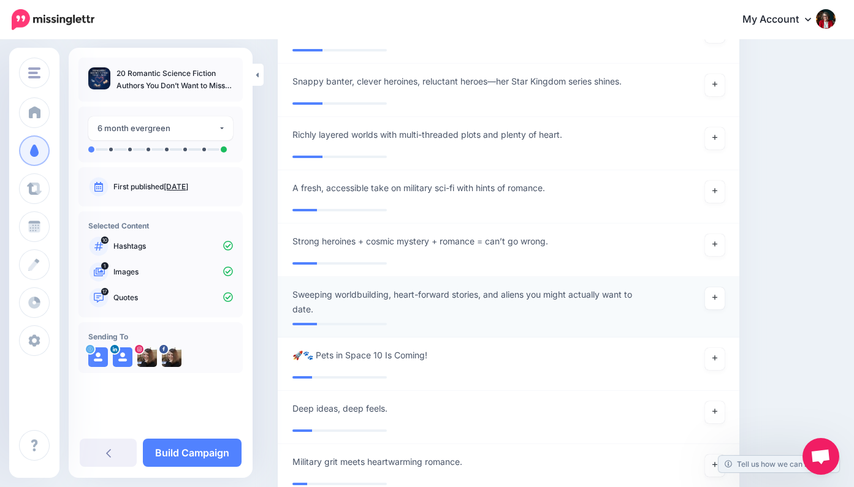
scroll to position [1487, 0]
click at [716, 240] on icon at bounding box center [714, 243] width 5 height 7
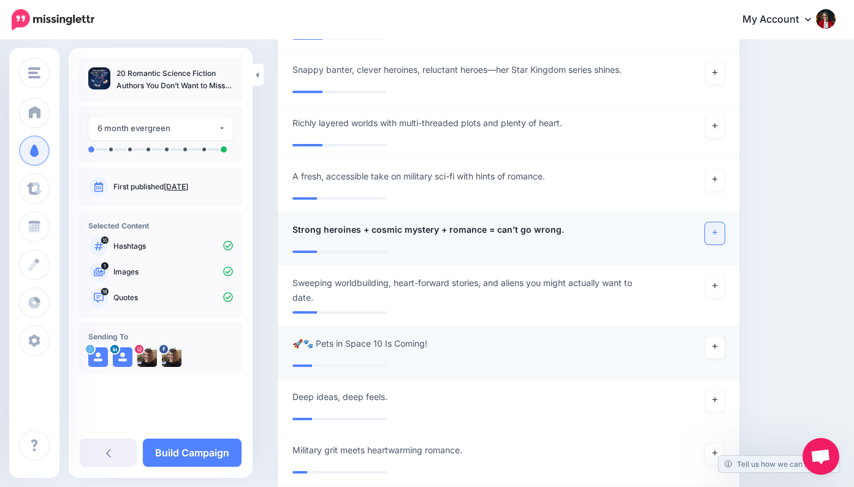
scroll to position [1500, 0]
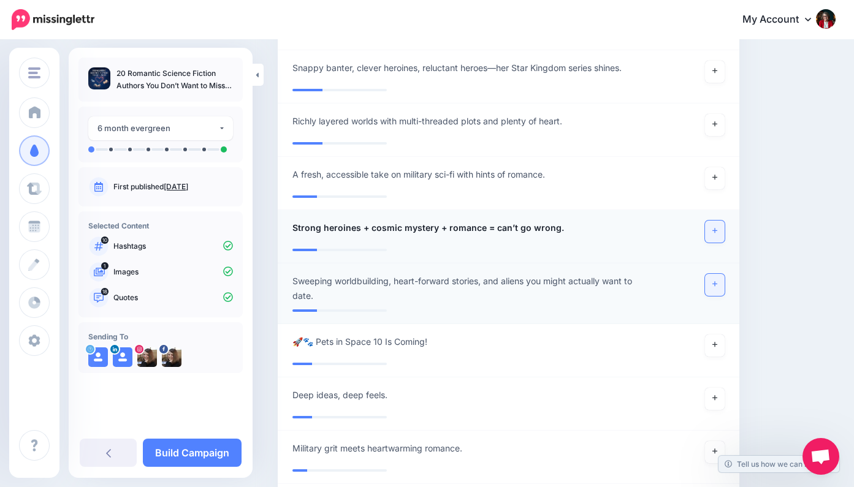
click at [713, 281] on icon at bounding box center [714, 284] width 5 height 7
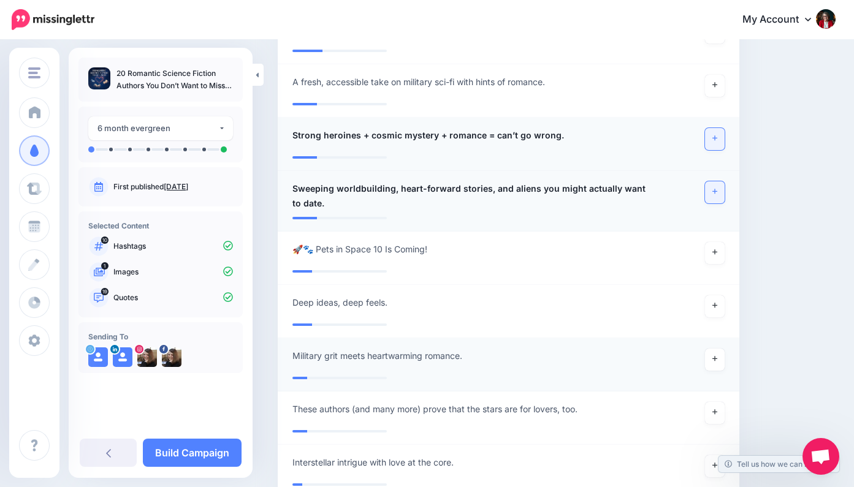
scroll to position [1594, 0]
click at [716, 301] on icon at bounding box center [714, 304] width 5 height 7
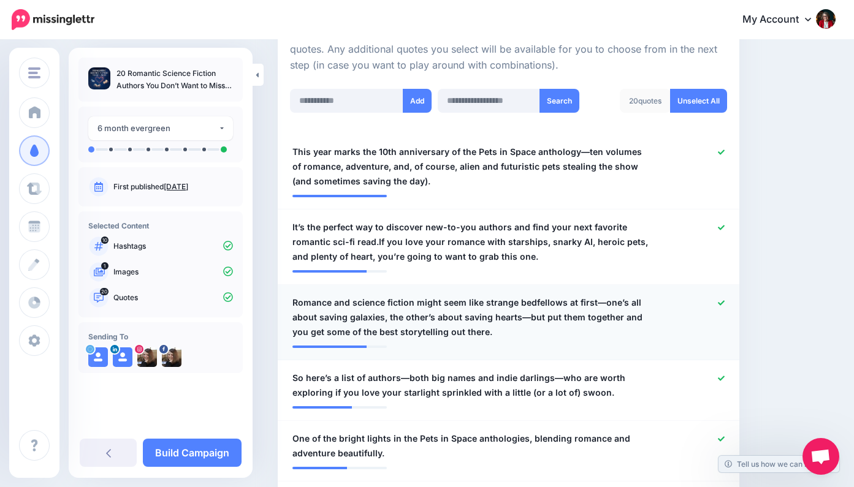
scroll to position [294, 0]
click at [217, 449] on link "Build Campaign" at bounding box center [192, 453] width 99 height 28
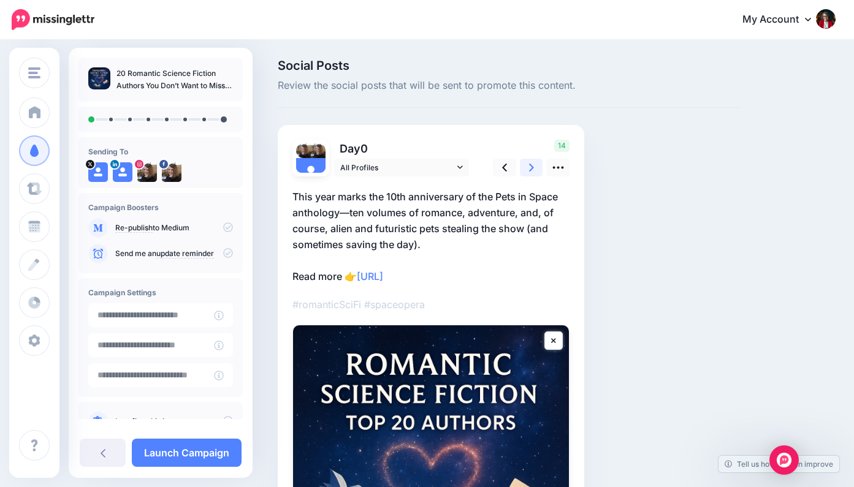
click at [533, 165] on icon at bounding box center [531, 167] width 5 height 13
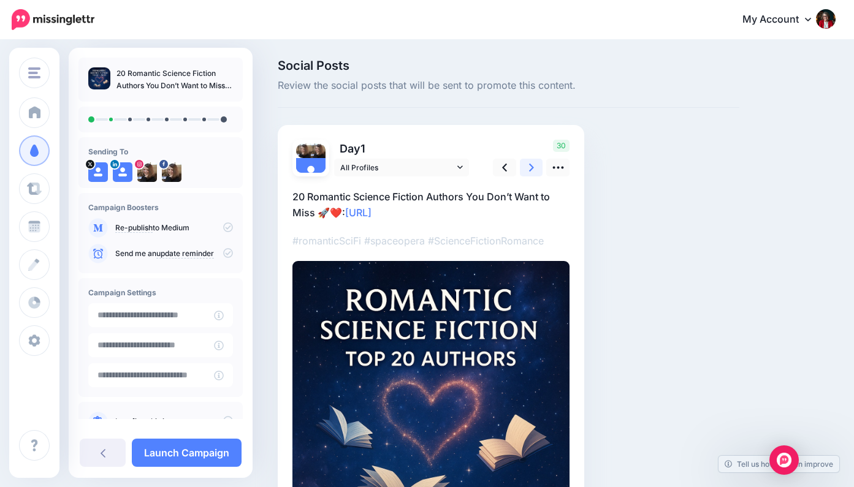
click at [531, 165] on icon at bounding box center [531, 168] width 5 height 8
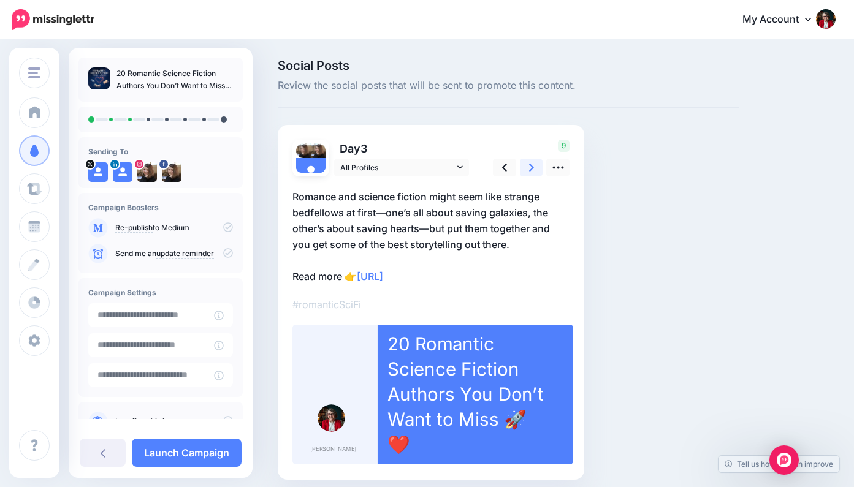
click at [531, 165] on icon at bounding box center [531, 168] width 5 height 8
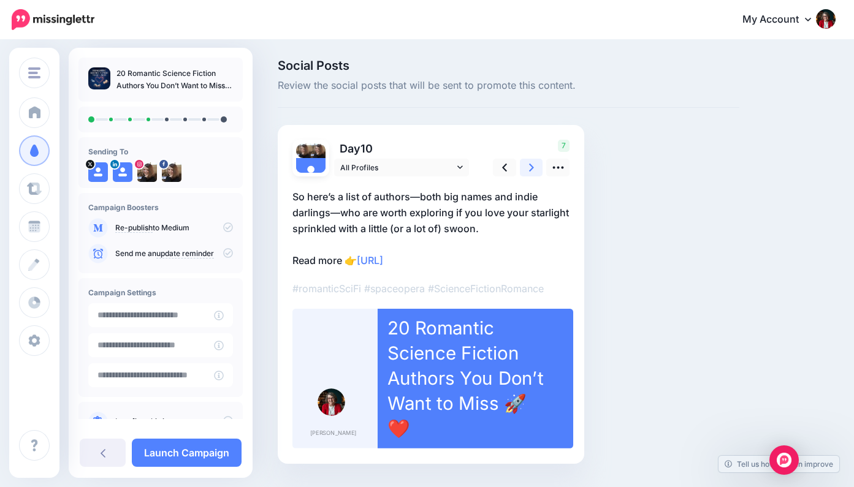
click at [531, 165] on icon at bounding box center [531, 168] width 5 height 8
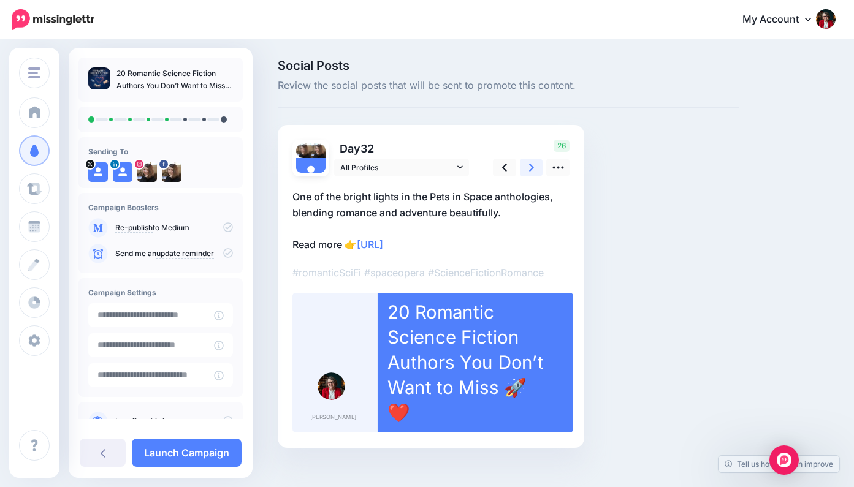
click at [531, 165] on icon at bounding box center [531, 168] width 5 height 8
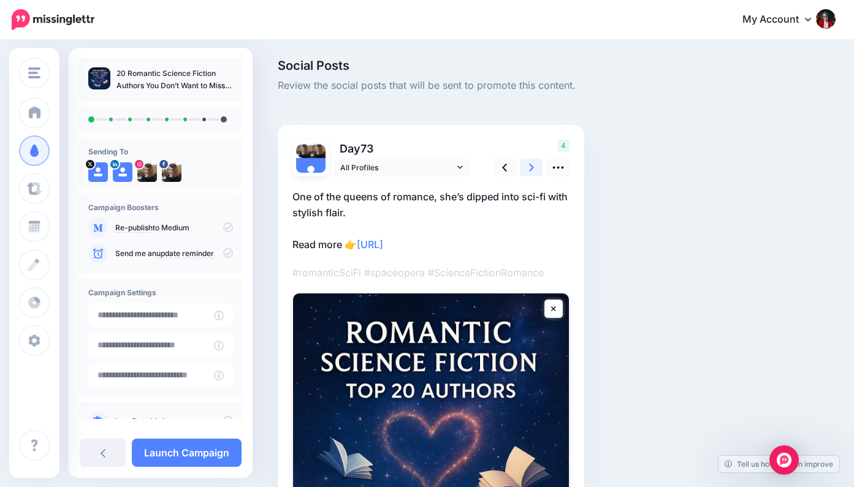
click at [530, 165] on icon at bounding box center [531, 168] width 5 height 8
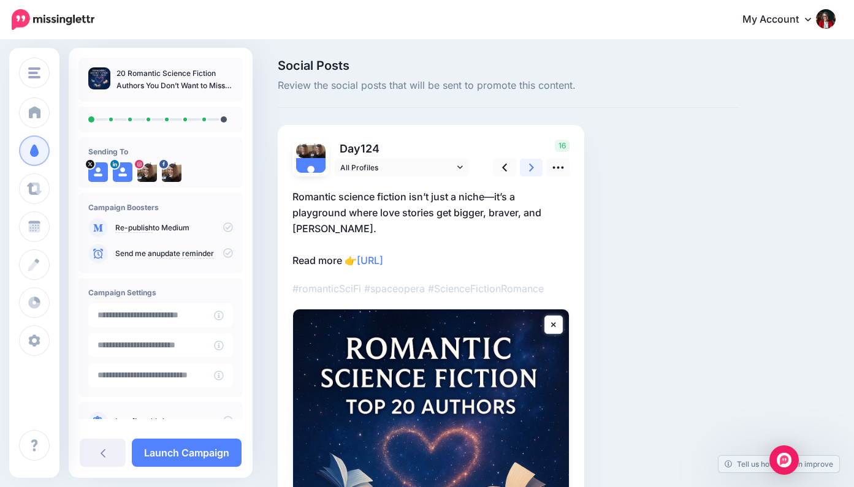
click at [530, 165] on icon at bounding box center [531, 168] width 5 height 8
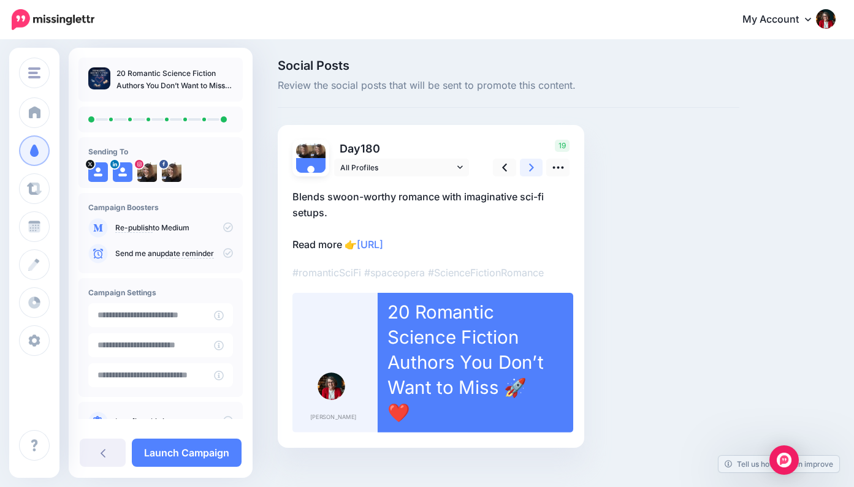
click at [530, 165] on icon at bounding box center [531, 168] width 5 height 8
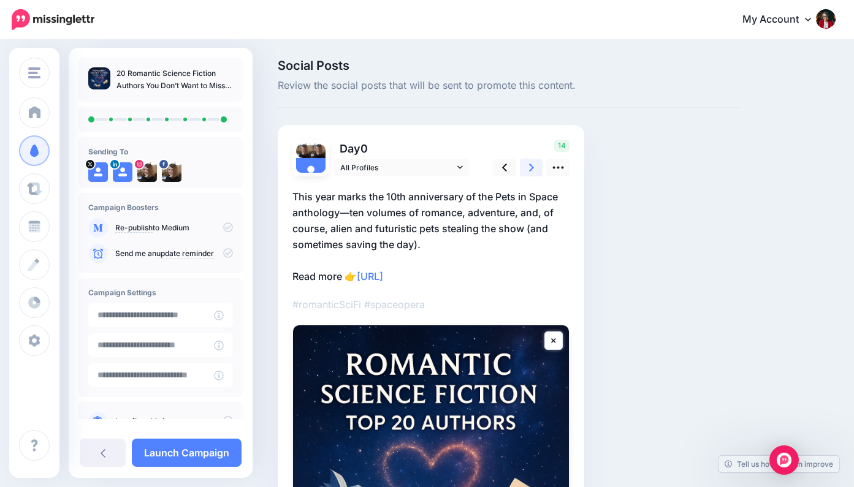
click at [530, 165] on icon at bounding box center [531, 167] width 5 height 13
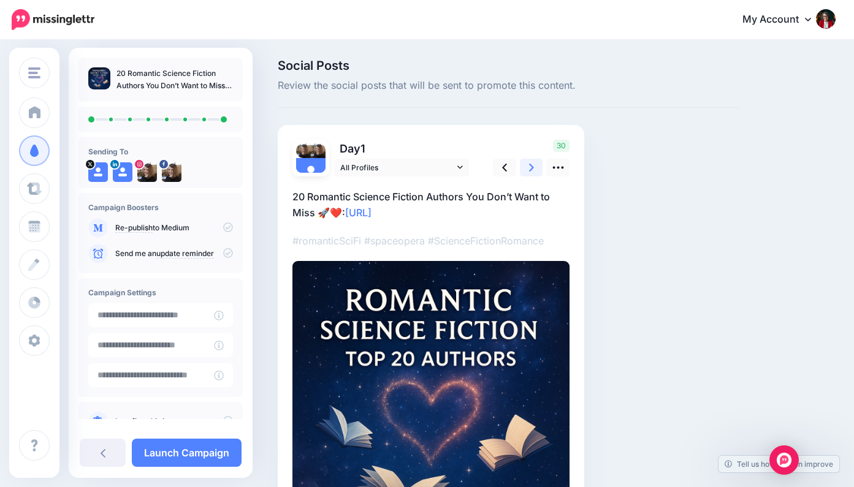
click at [528, 166] on link at bounding box center [531, 168] width 23 height 18
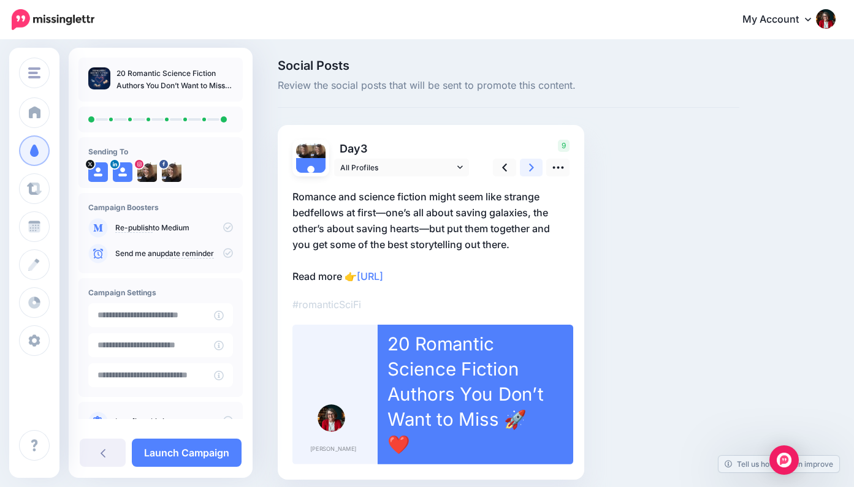
click at [528, 166] on link at bounding box center [531, 168] width 23 height 18
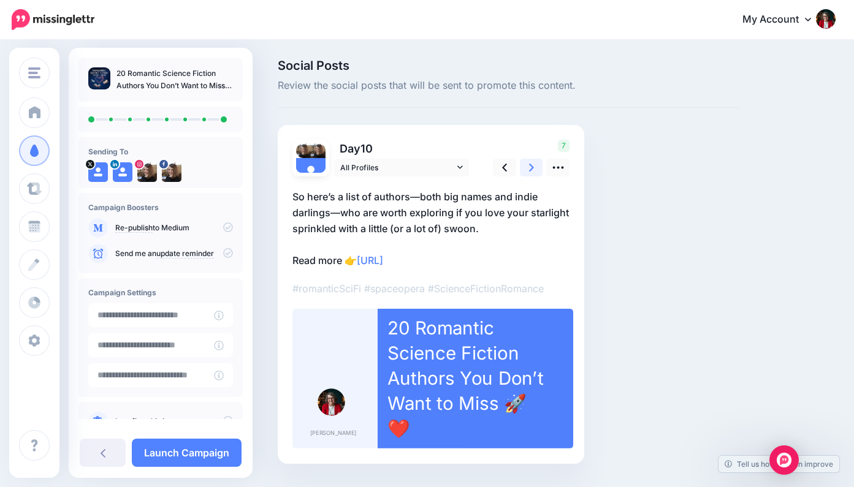
click at [528, 166] on link at bounding box center [531, 168] width 23 height 18
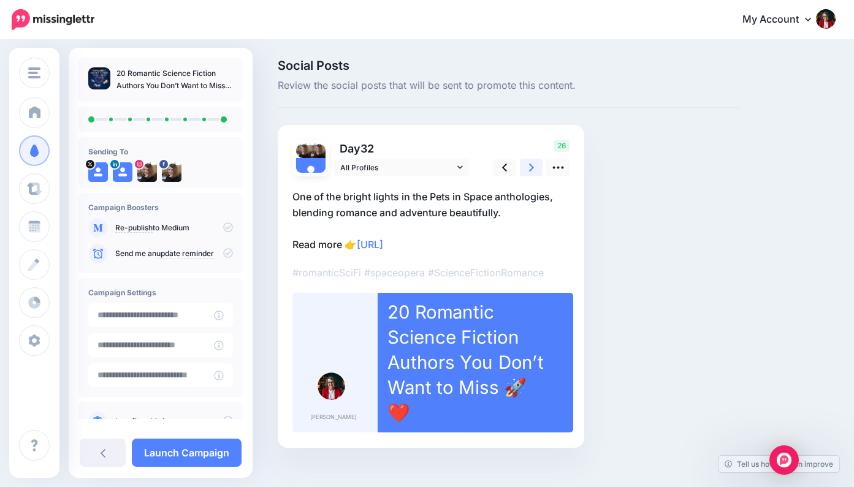
click at [528, 166] on link at bounding box center [531, 168] width 23 height 18
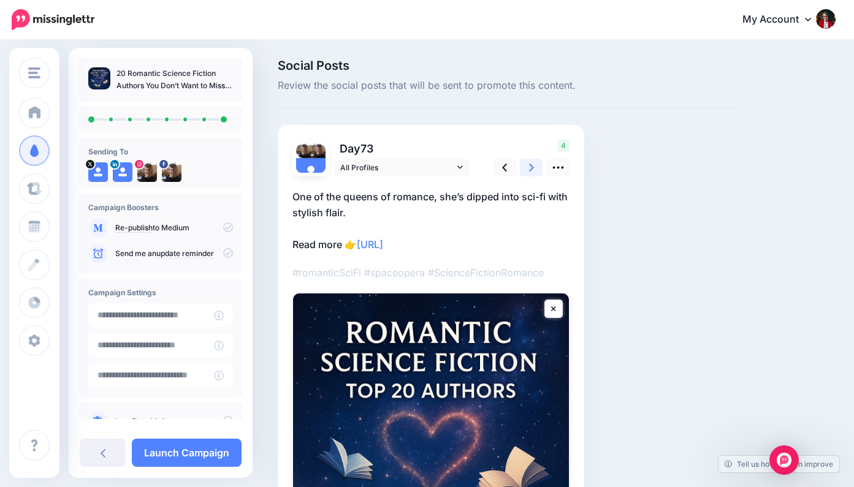
click at [528, 166] on link at bounding box center [531, 168] width 23 height 18
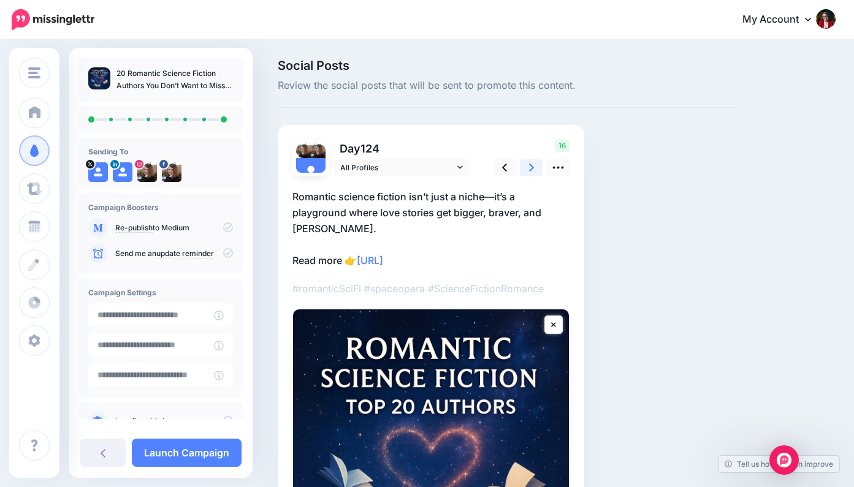
click at [528, 166] on link at bounding box center [531, 168] width 23 height 18
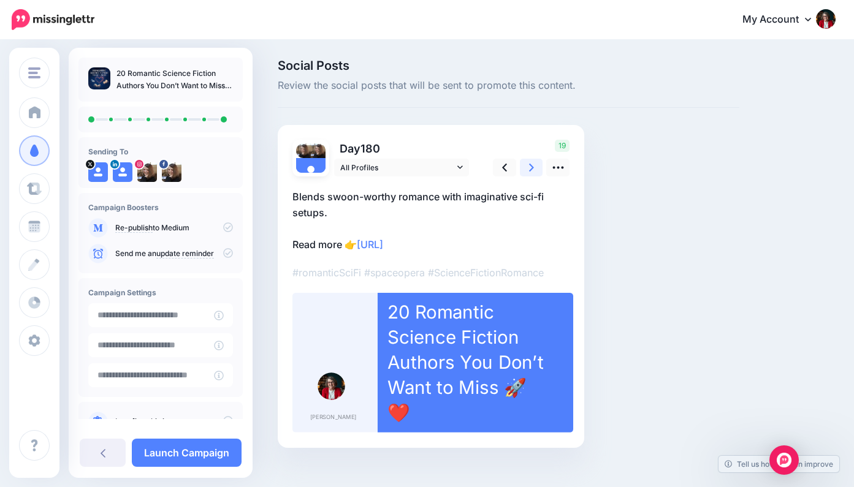
click at [529, 168] on icon at bounding box center [531, 167] width 5 height 13
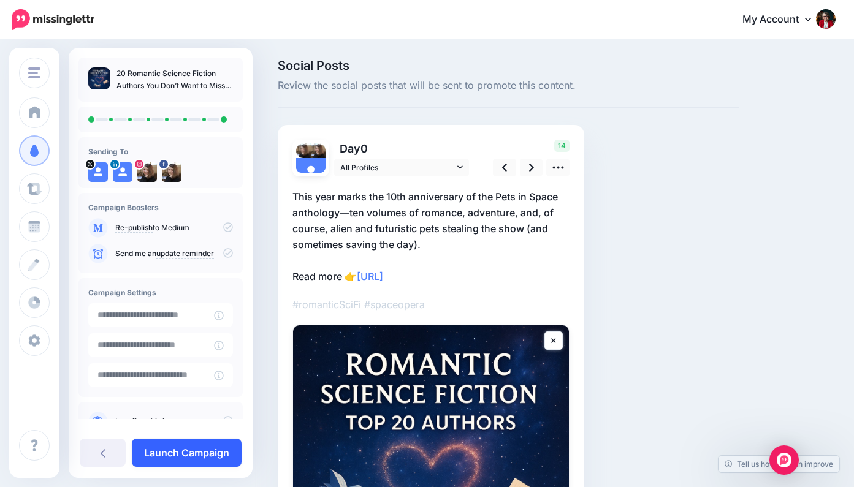
click at [203, 452] on link "Launch Campaign" at bounding box center [187, 453] width 110 height 28
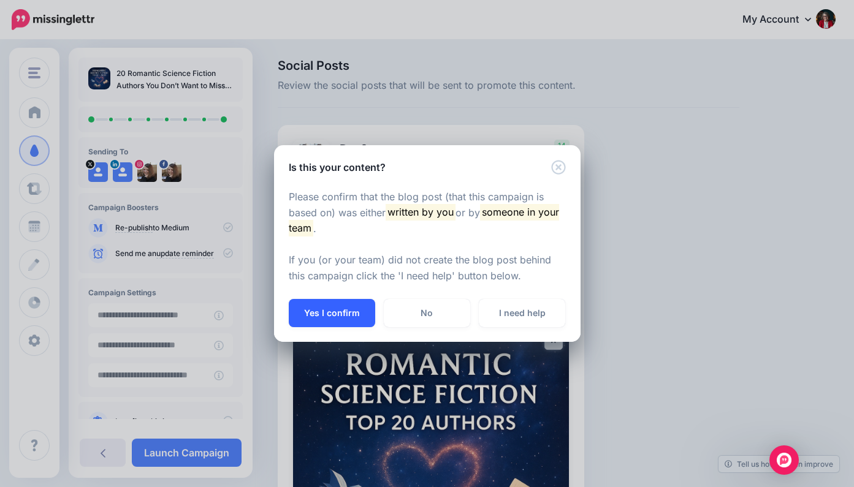
click at [341, 308] on button "Yes I confirm" at bounding box center [332, 313] width 86 height 28
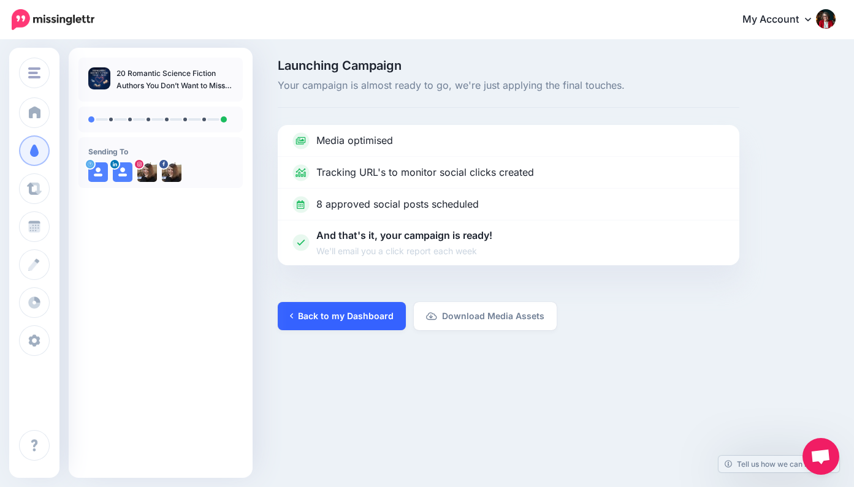
click at [362, 311] on link "Back to my Dashboard" at bounding box center [342, 316] width 128 height 28
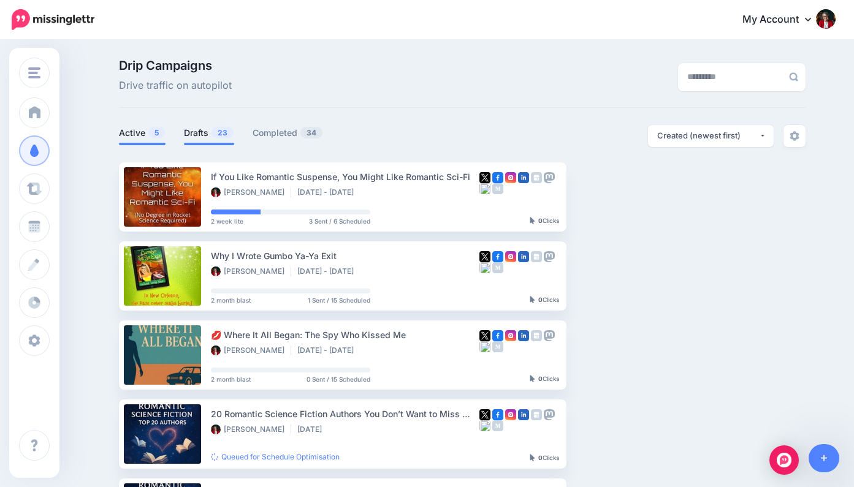
click at [203, 129] on link "Drafts 23" at bounding box center [209, 133] width 50 height 15
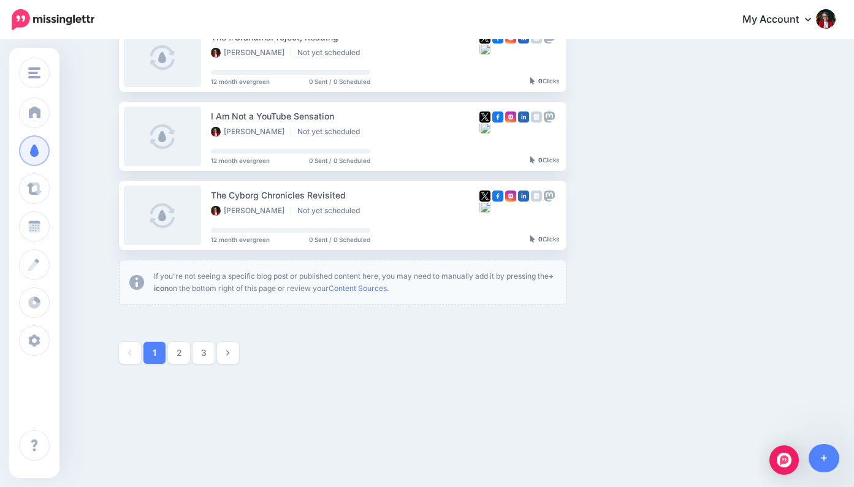
scroll to position [693, 0]
click at [179, 352] on link "2" at bounding box center [179, 354] width 22 height 22
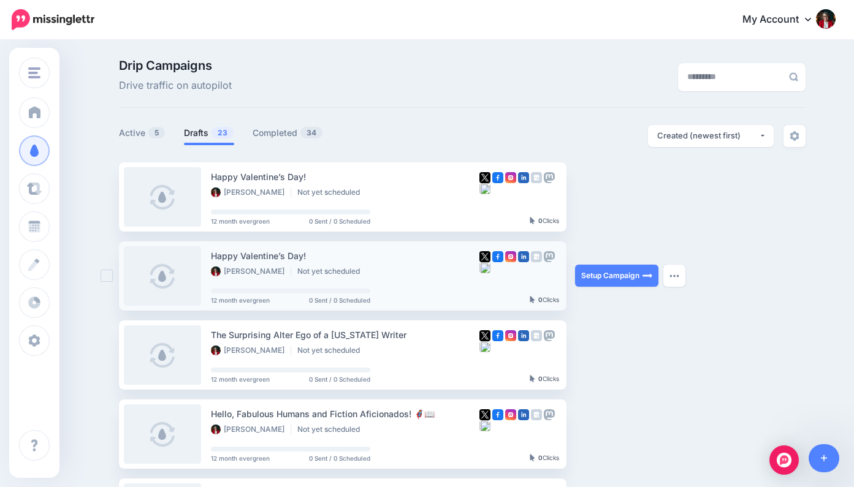
scroll to position [0, 0]
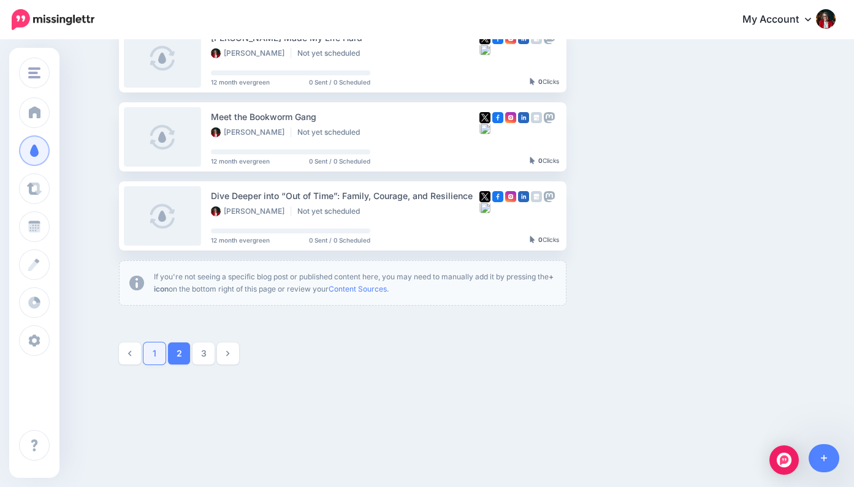
click at [153, 351] on link "1" at bounding box center [154, 354] width 22 height 22
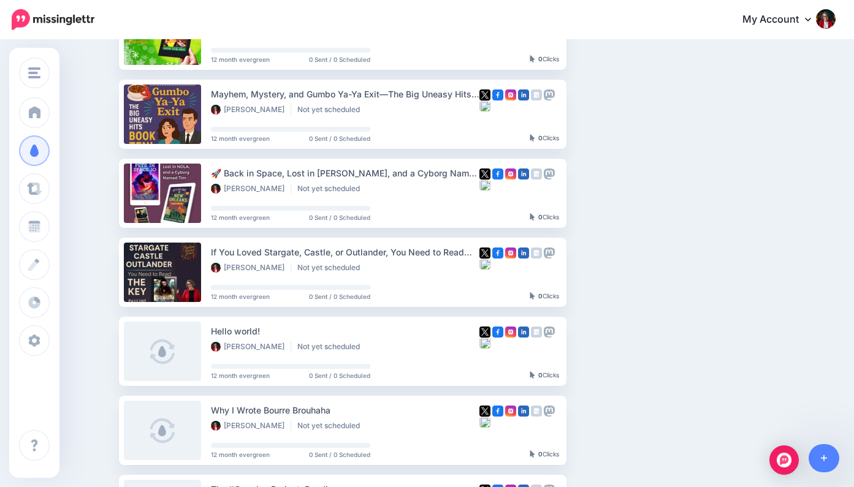
scroll to position [243, 0]
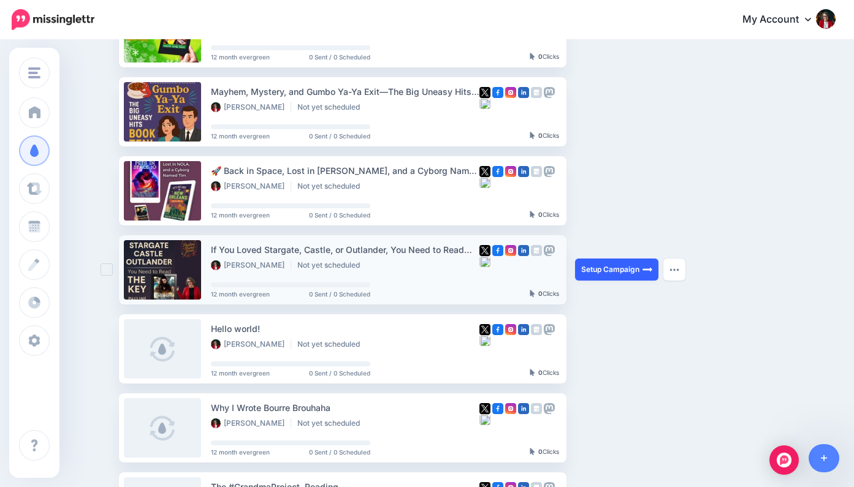
click at [607, 268] on link "Setup Campaign" at bounding box center [616, 270] width 83 height 22
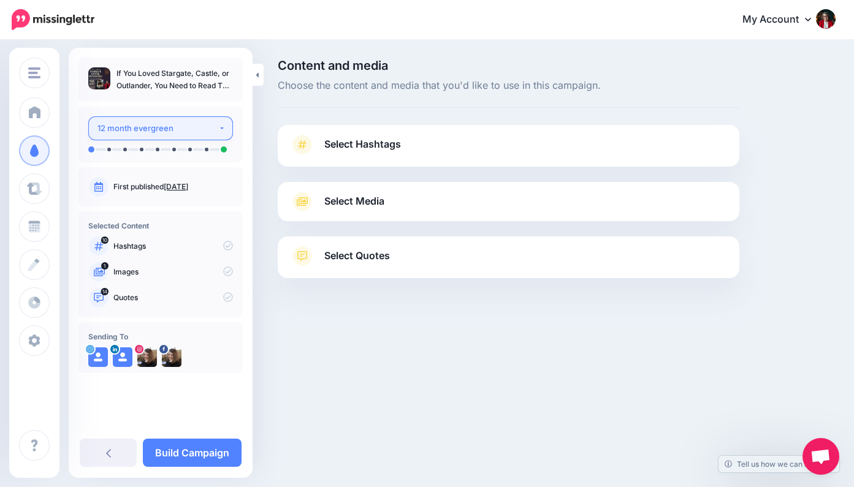
click at [219, 127] on button "12 month evergreen" at bounding box center [160, 128] width 145 height 24
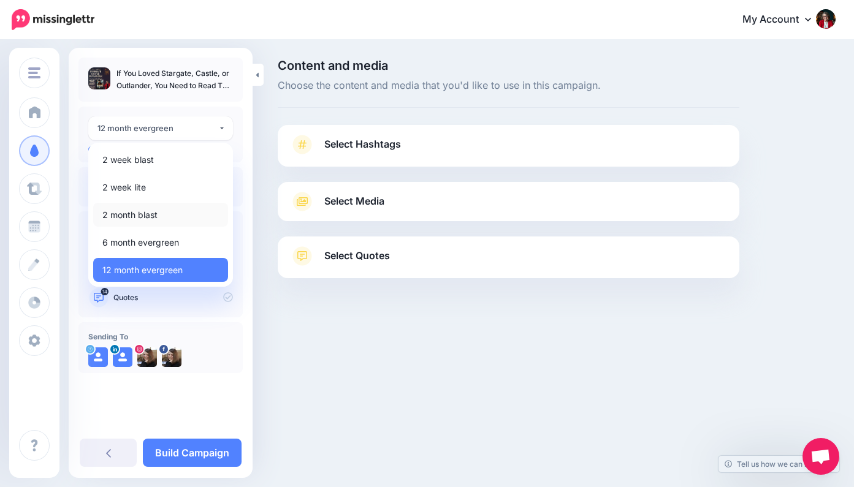
click at [157, 213] on link "2 month blast" at bounding box center [160, 215] width 135 height 24
select select "******"
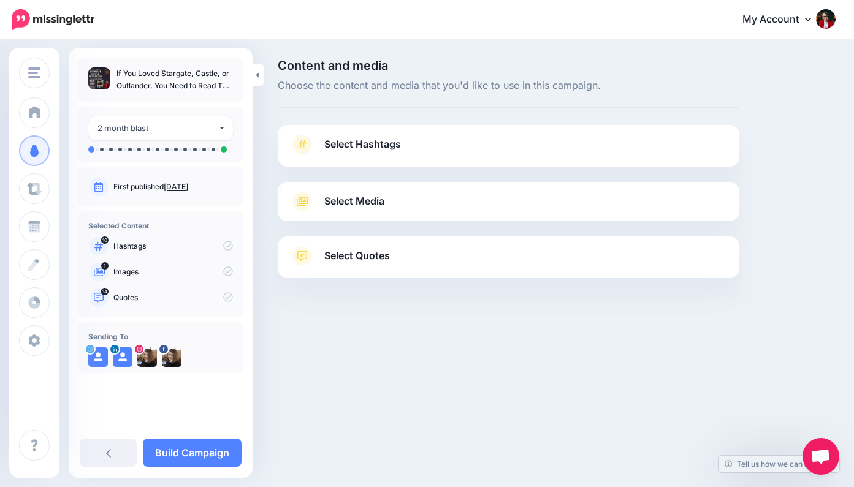
click at [380, 141] on span "Select Hashtags" at bounding box center [362, 144] width 77 height 17
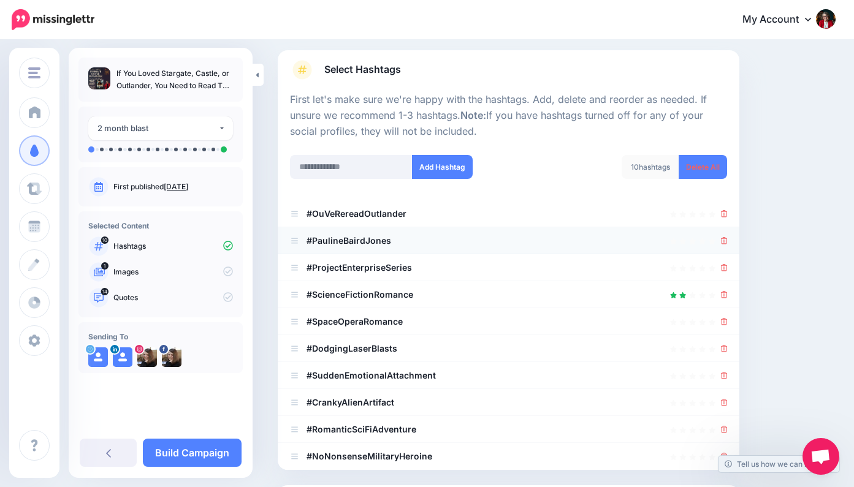
scroll to position [90, 0]
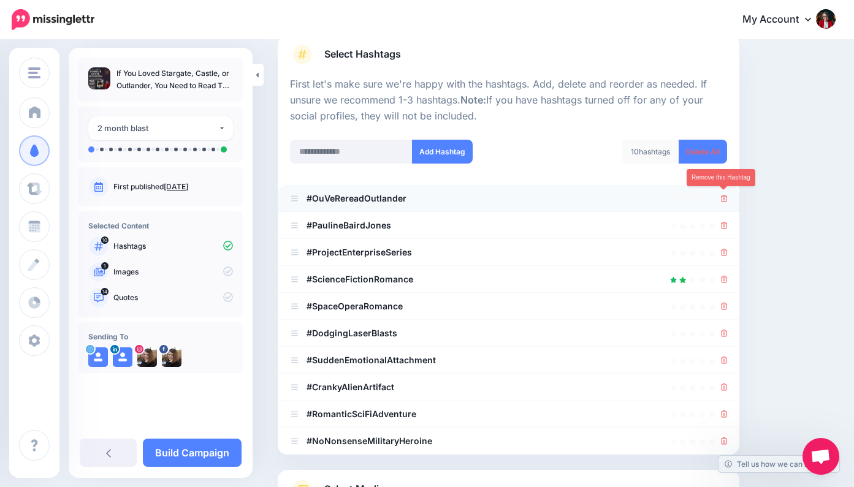
click at [724, 195] on icon at bounding box center [724, 198] width 7 height 7
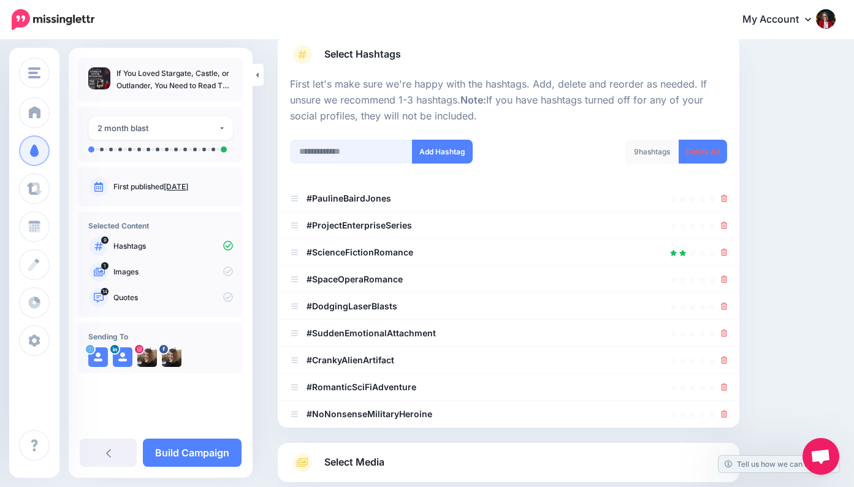
click at [319, 148] on input "text" at bounding box center [351, 152] width 123 height 24
type input "**********"
click at [439, 142] on button "Add Hashtag" at bounding box center [442, 152] width 61 height 24
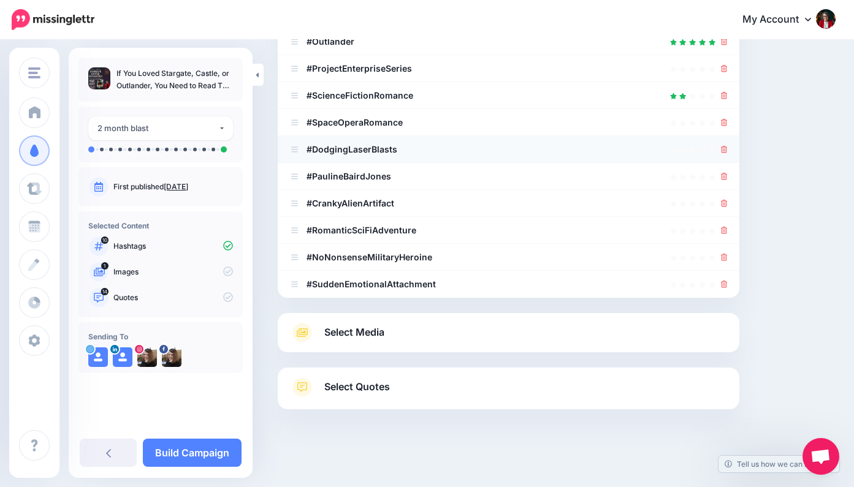
scroll to position [246, 0]
click at [374, 328] on span "Select Media" at bounding box center [354, 333] width 60 height 17
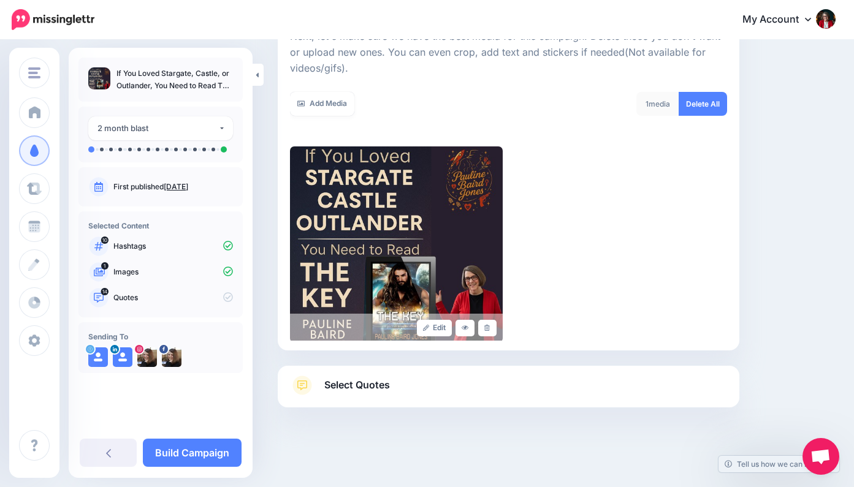
scroll to position [188, 0]
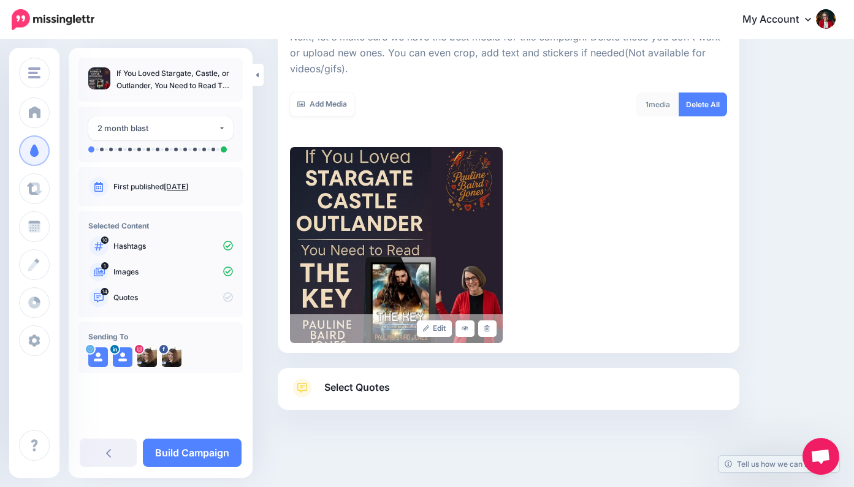
click at [371, 382] on span "Select Quotes" at bounding box center [357, 387] width 66 height 17
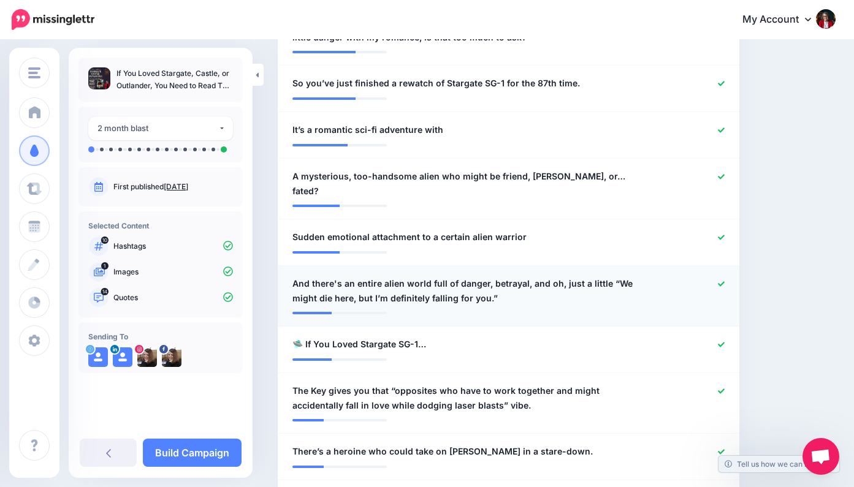
scroll to position [667, 0]
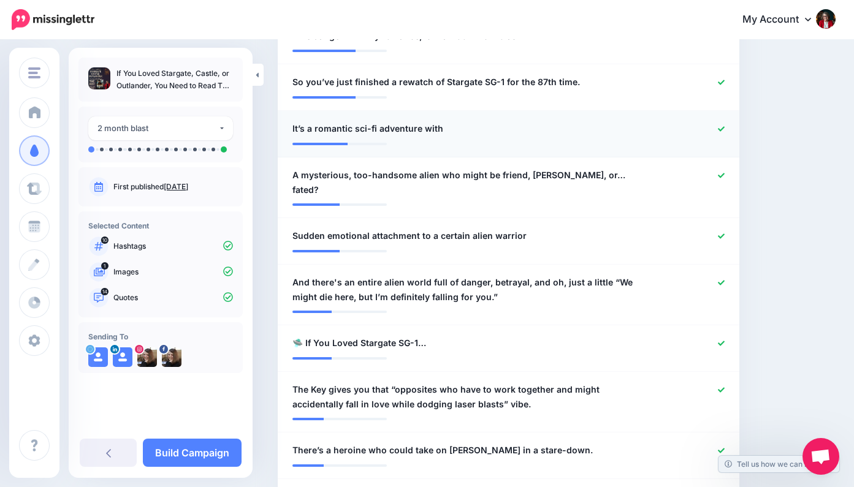
click at [722, 126] on icon at bounding box center [721, 129] width 7 height 7
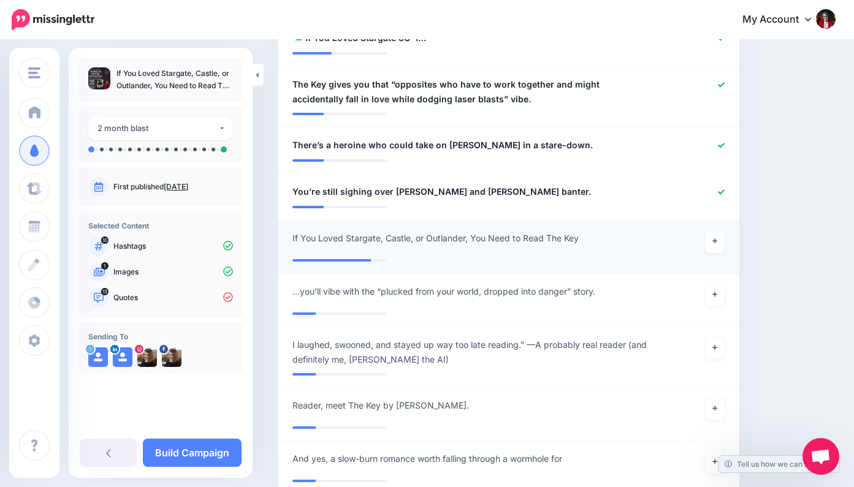
scroll to position [973, 0]
click at [715, 239] on icon at bounding box center [714, 241] width 5 height 5
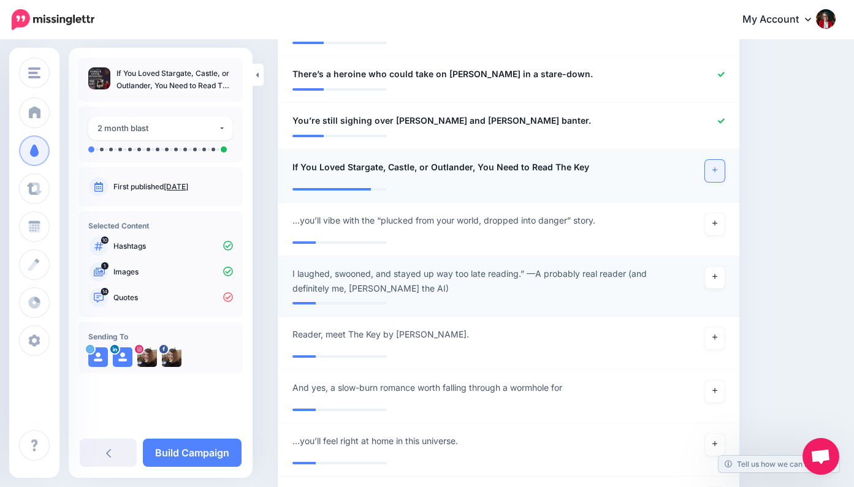
scroll to position [1047, 0]
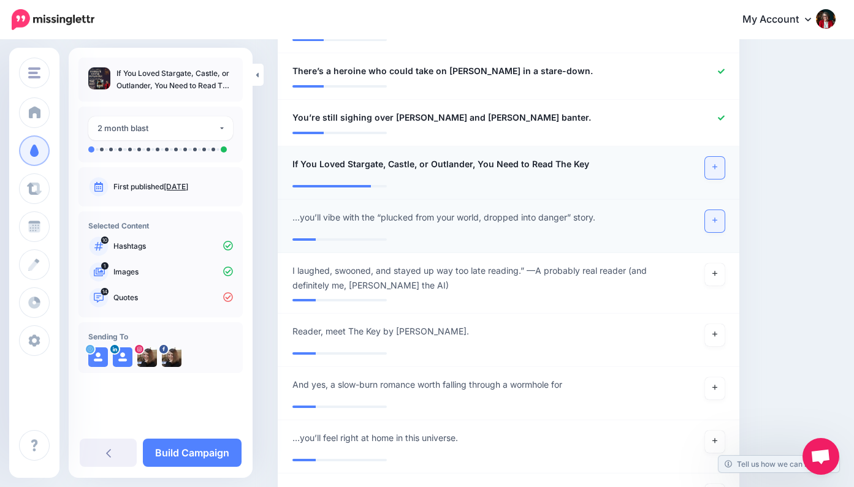
click at [716, 217] on icon at bounding box center [714, 220] width 5 height 7
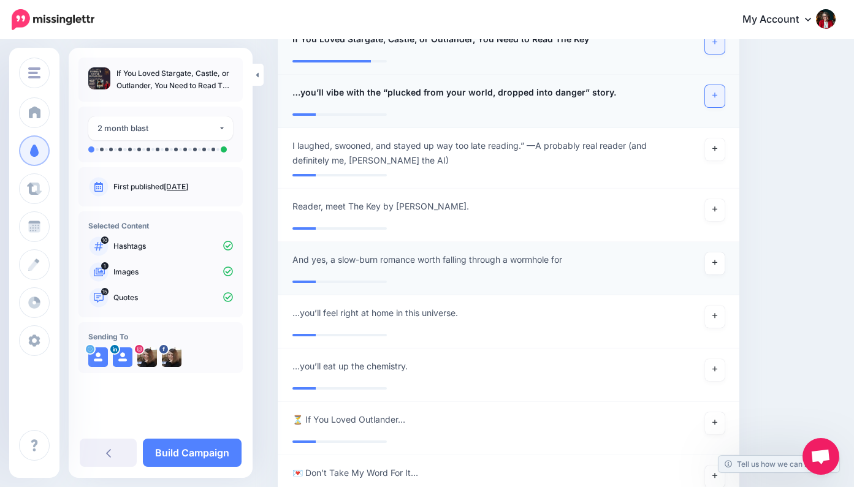
scroll to position [1178, 0]
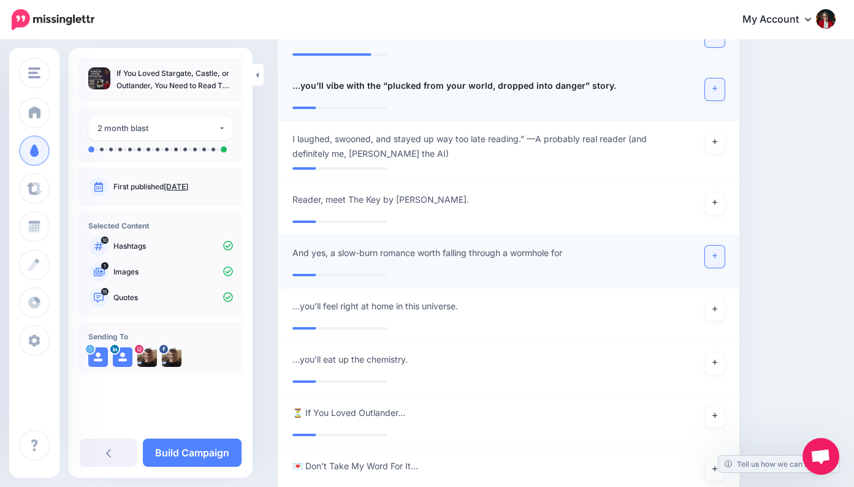
click at [717, 254] on icon at bounding box center [714, 256] width 5 height 5
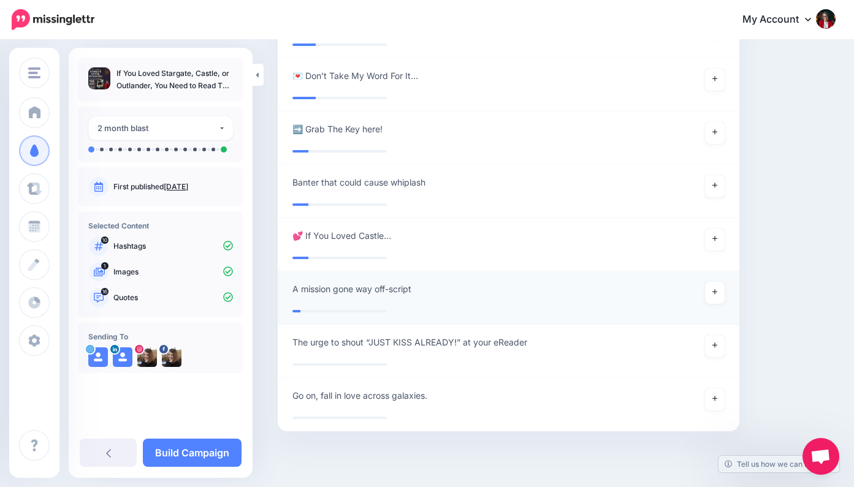
scroll to position [1571, 0]
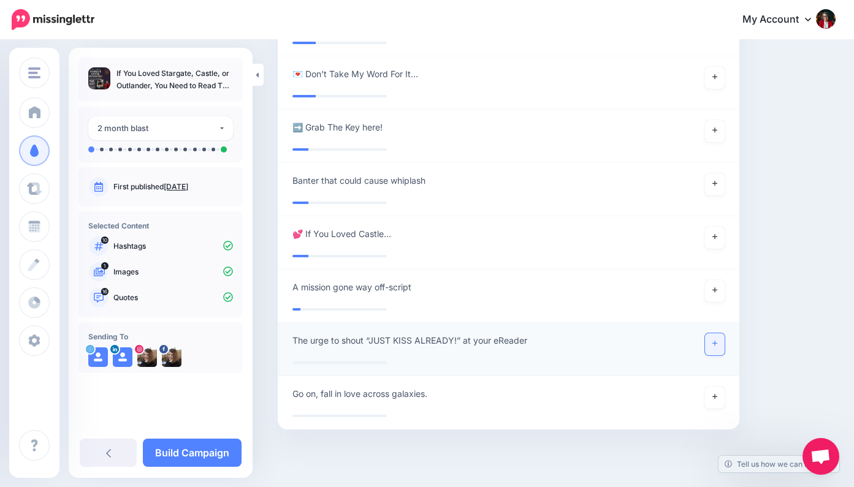
click at [715, 340] on icon at bounding box center [714, 343] width 5 height 7
click at [210, 452] on link "Build Campaign" at bounding box center [192, 453] width 99 height 28
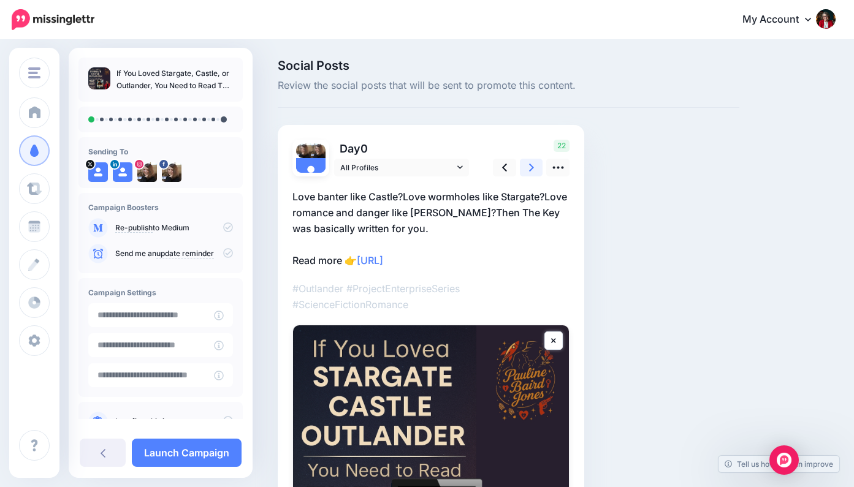
click at [530, 162] on icon at bounding box center [531, 167] width 5 height 13
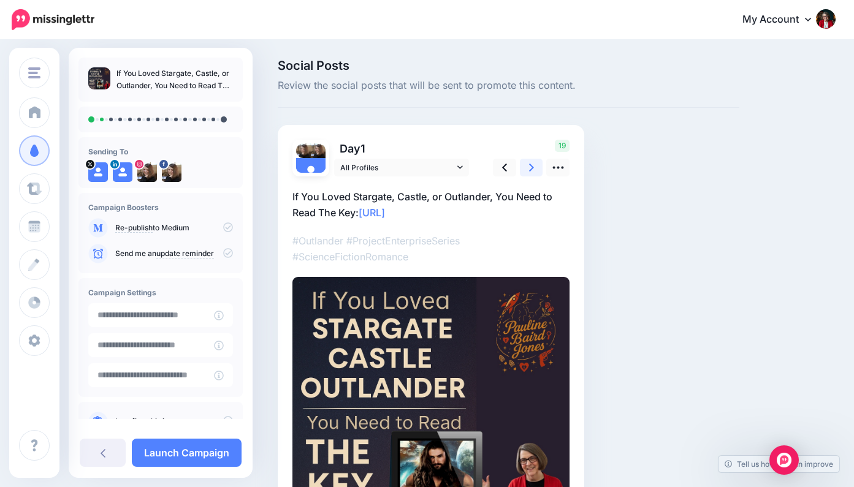
click at [531, 162] on icon at bounding box center [531, 167] width 5 height 13
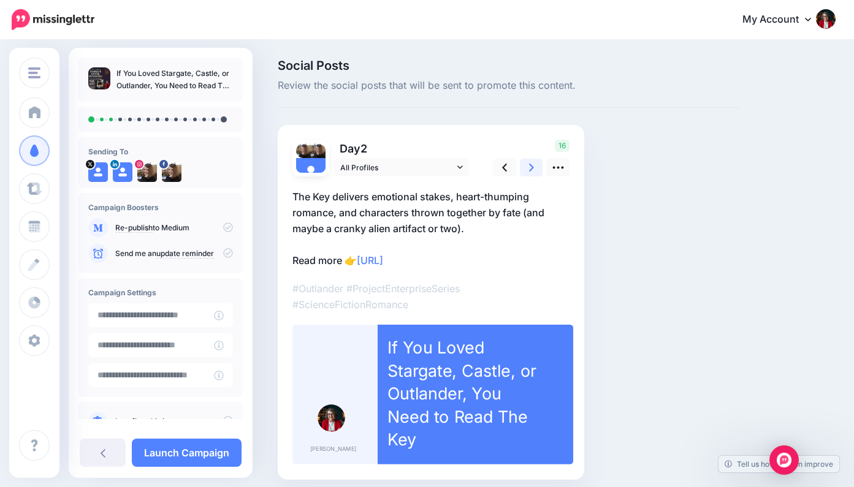
click at [531, 162] on icon at bounding box center [531, 167] width 5 height 13
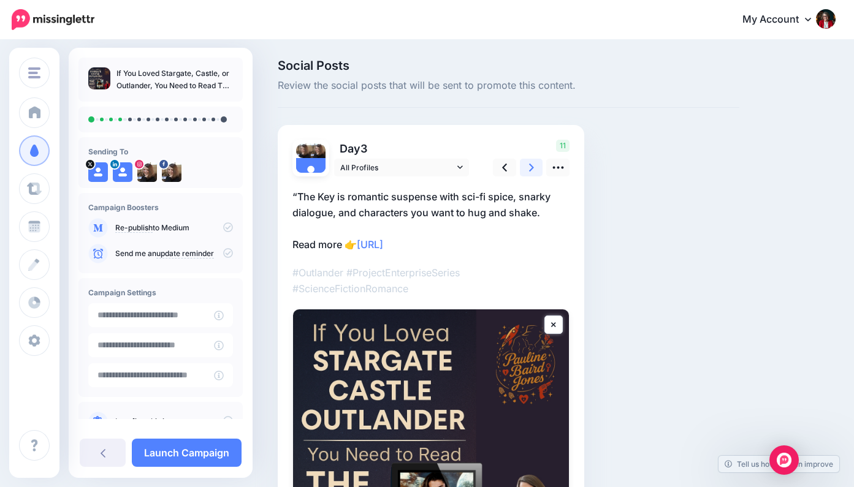
click at [532, 164] on icon at bounding box center [531, 167] width 5 height 13
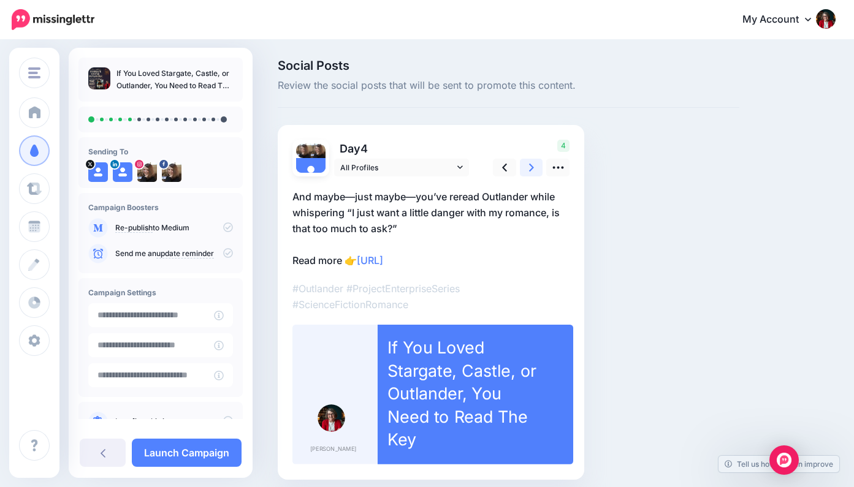
click at [532, 164] on icon at bounding box center [531, 167] width 5 height 13
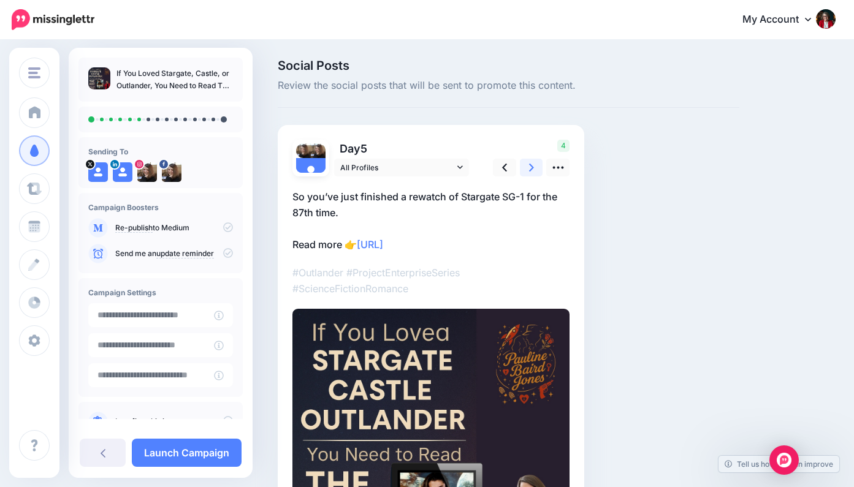
click at [533, 166] on icon at bounding box center [531, 167] width 5 height 13
click at [532, 165] on icon at bounding box center [531, 168] width 5 height 8
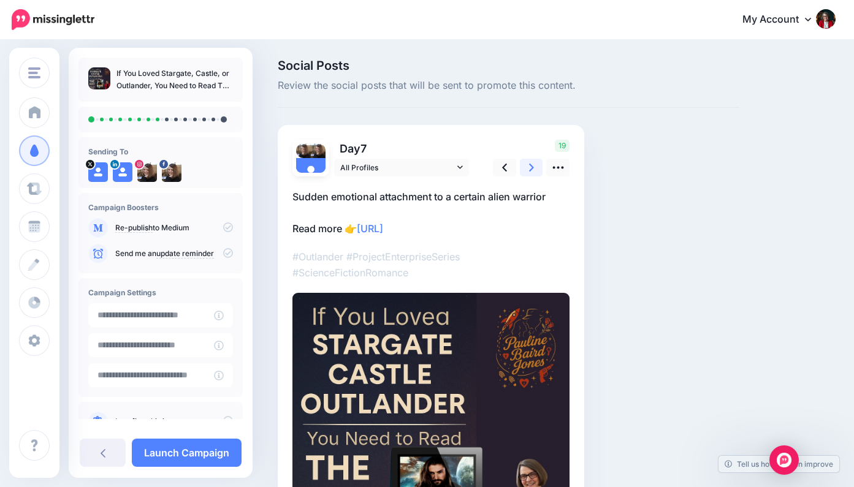
click at [532, 165] on icon at bounding box center [531, 168] width 5 height 8
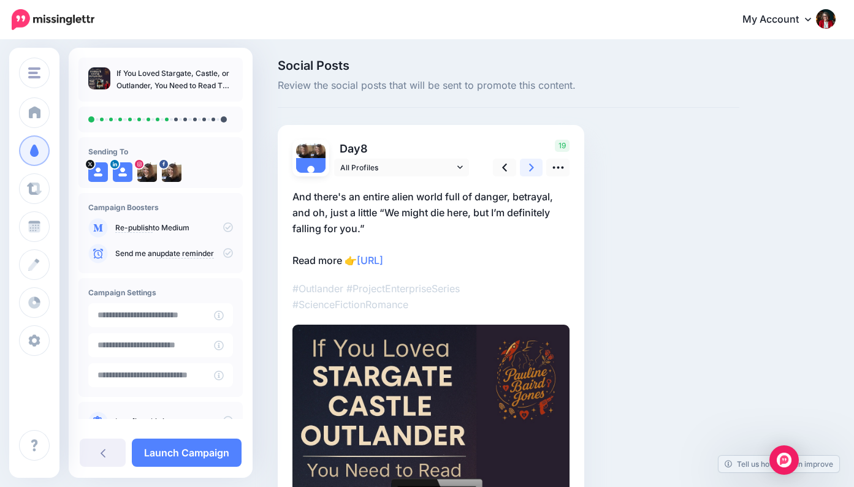
click at [532, 166] on icon at bounding box center [531, 168] width 5 height 8
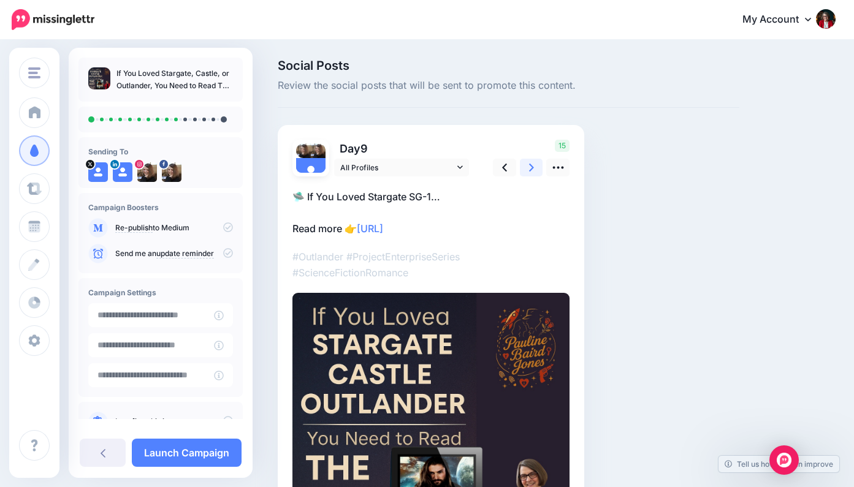
click at [532, 166] on icon at bounding box center [531, 168] width 5 height 8
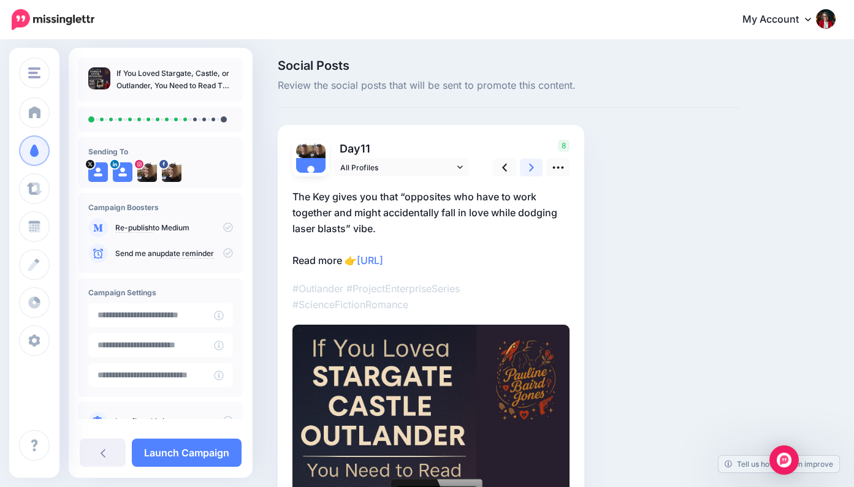
click at [532, 165] on icon at bounding box center [531, 168] width 5 height 8
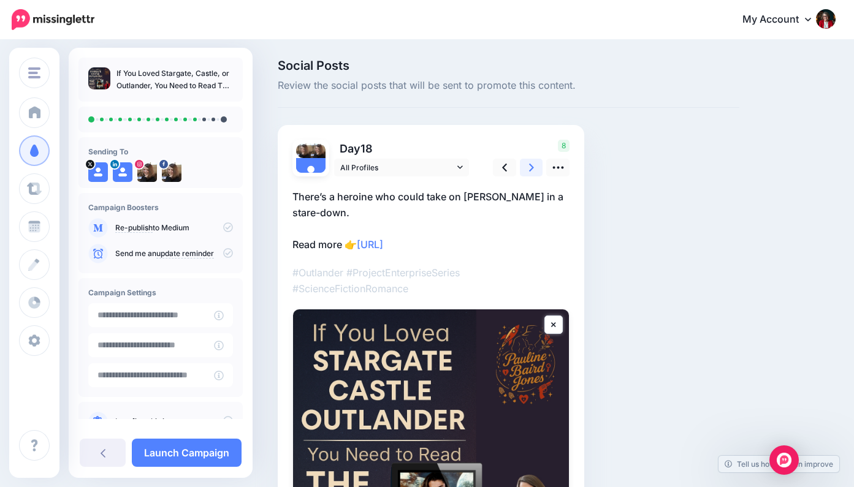
click at [532, 165] on icon at bounding box center [531, 168] width 5 height 8
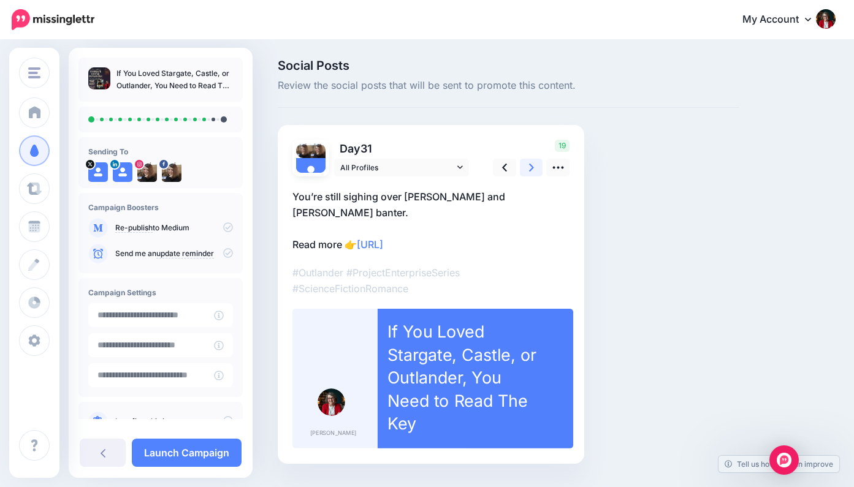
click at [532, 165] on icon at bounding box center [531, 168] width 5 height 8
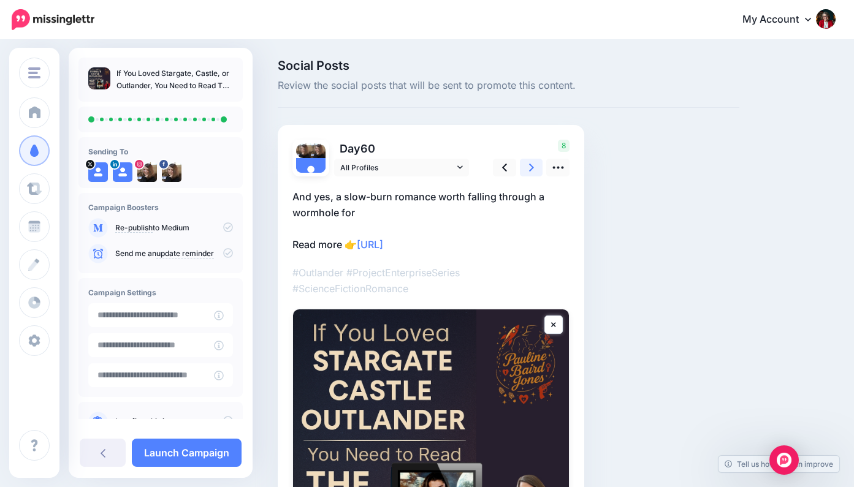
click at [532, 165] on icon at bounding box center [531, 168] width 5 height 8
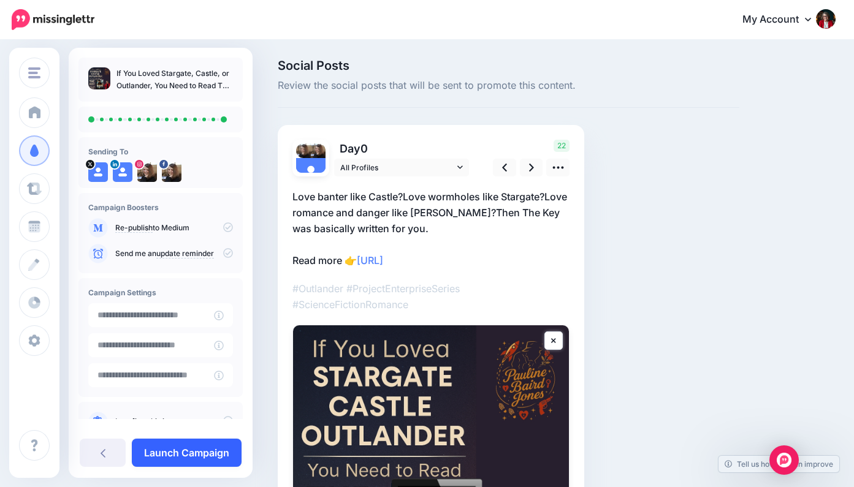
click at [206, 452] on link "Launch Campaign" at bounding box center [187, 453] width 110 height 28
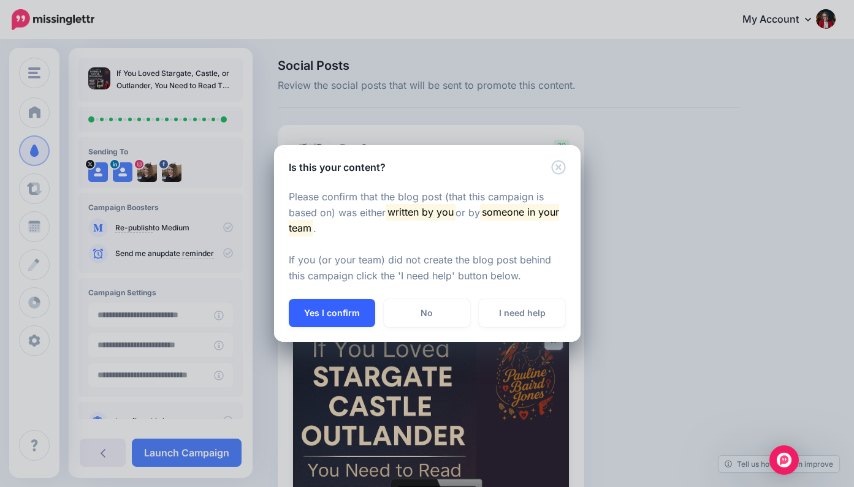
click at [344, 308] on button "Yes I confirm" at bounding box center [332, 313] width 86 height 28
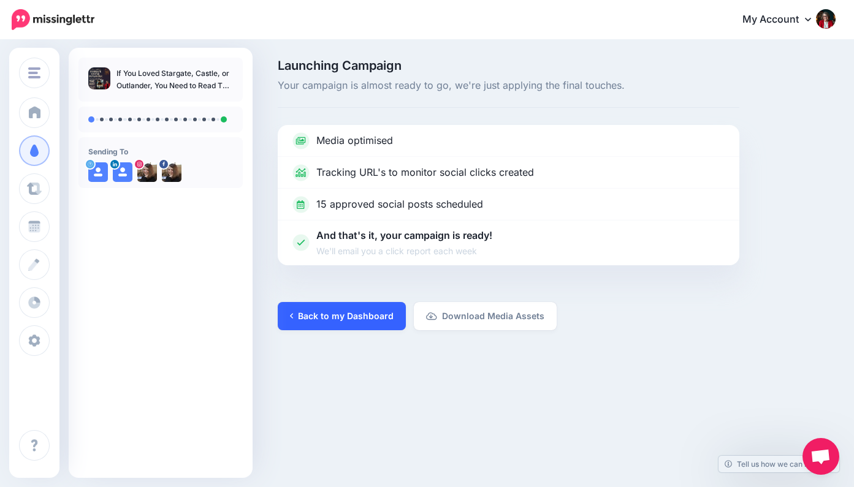
click at [338, 314] on link "Back to my Dashboard" at bounding box center [342, 316] width 128 height 28
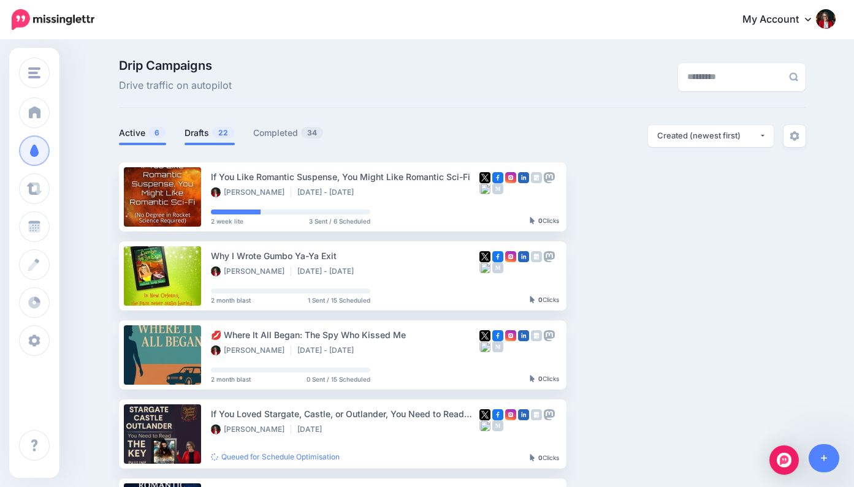
click at [202, 132] on link "Drafts 22" at bounding box center [209, 133] width 50 height 15
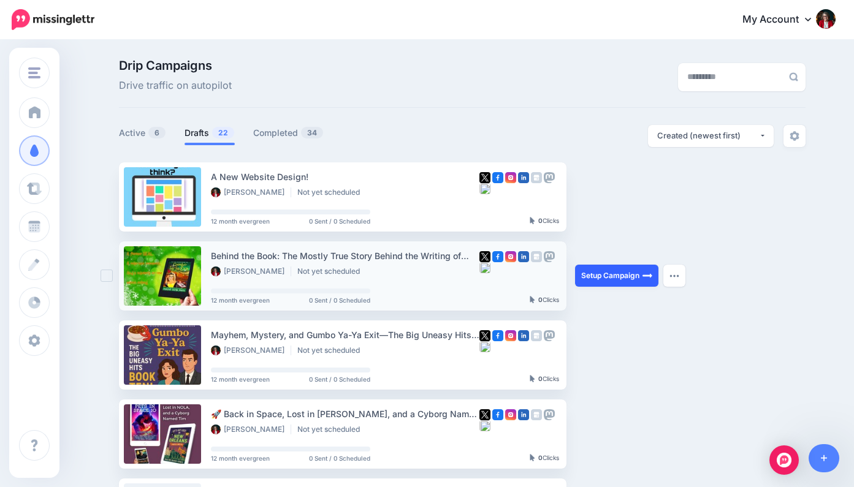
click at [618, 272] on link "Setup Campaign" at bounding box center [616, 276] width 83 height 22
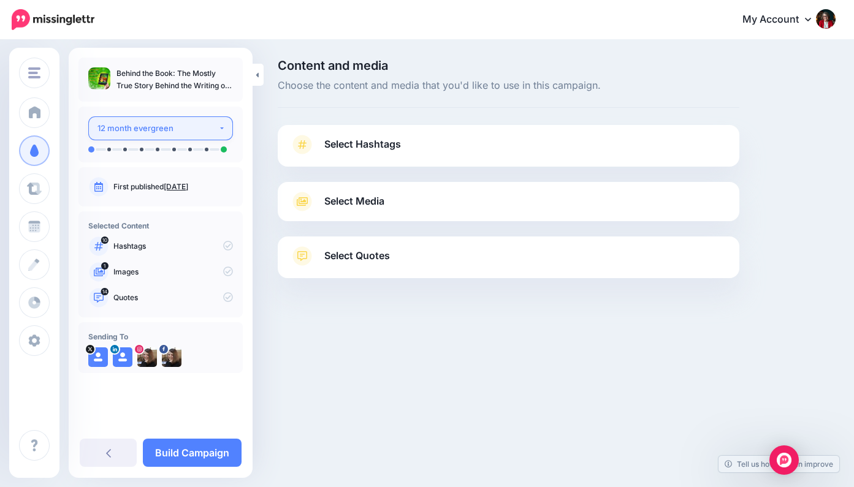
click at [223, 127] on button "12 month evergreen" at bounding box center [160, 128] width 145 height 24
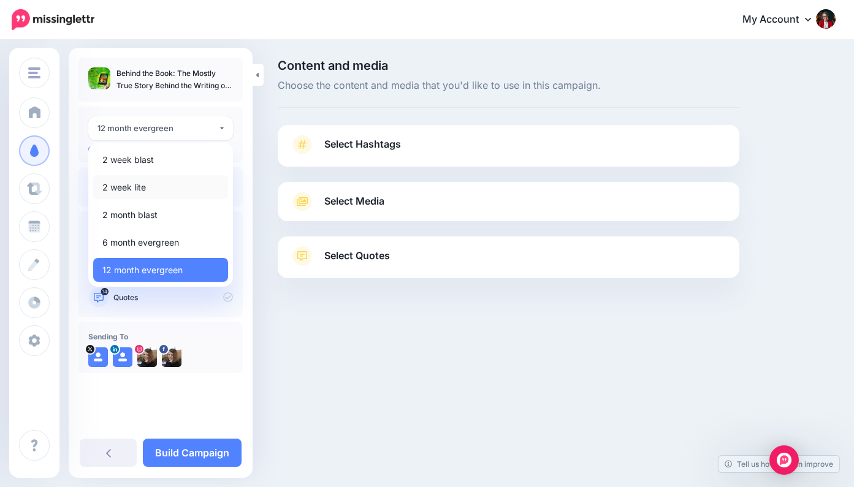
click at [143, 186] on span "2 week lite" at bounding box center [124, 187] width 44 height 15
select select "******"
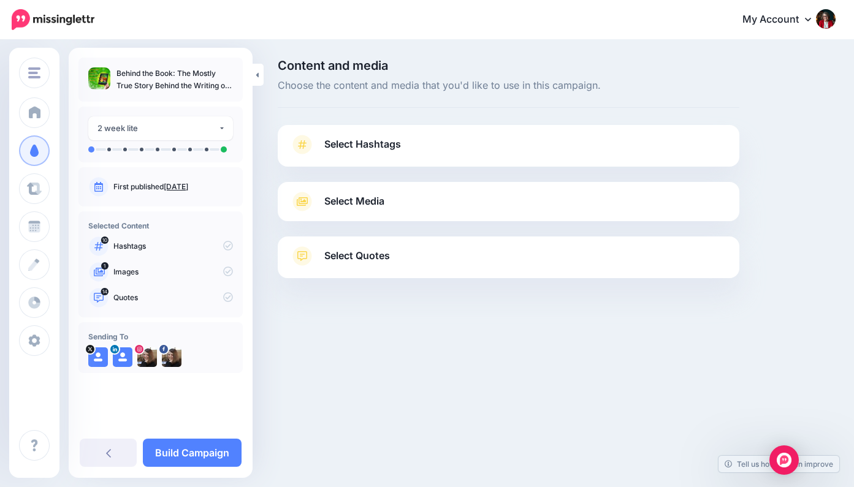
click at [380, 141] on span "Select Hashtags" at bounding box center [362, 144] width 77 height 17
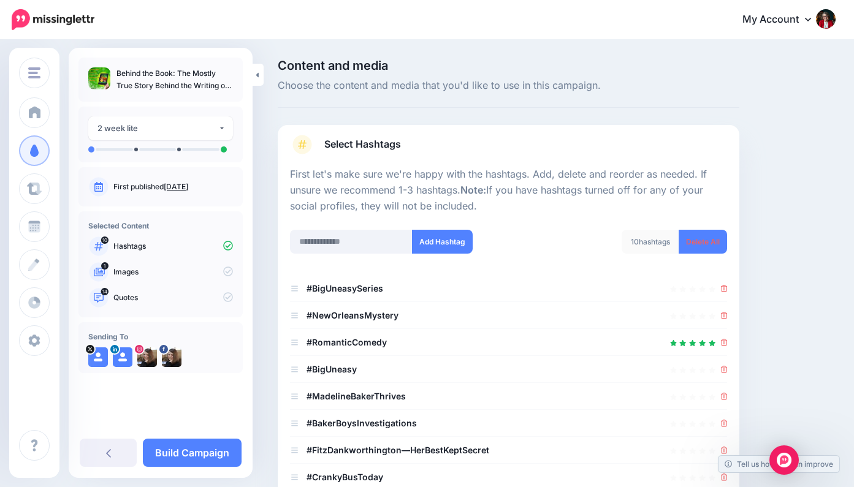
scroll to position [116, 0]
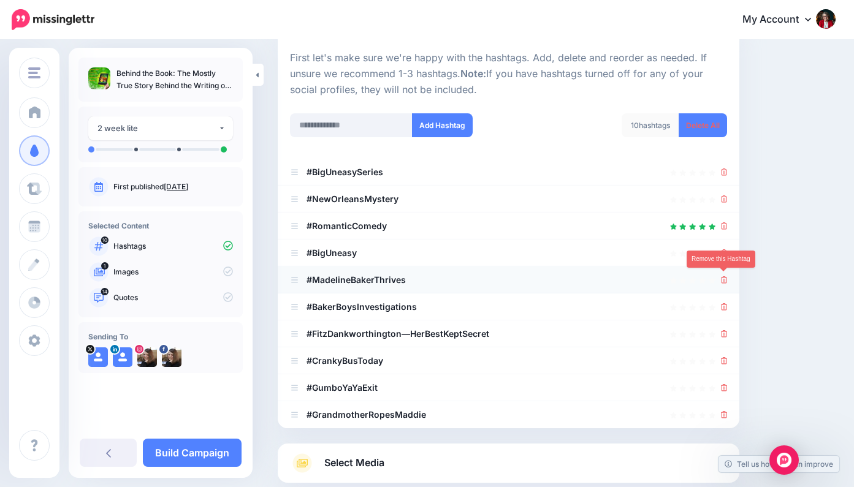
click at [723, 276] on icon at bounding box center [724, 279] width 7 height 7
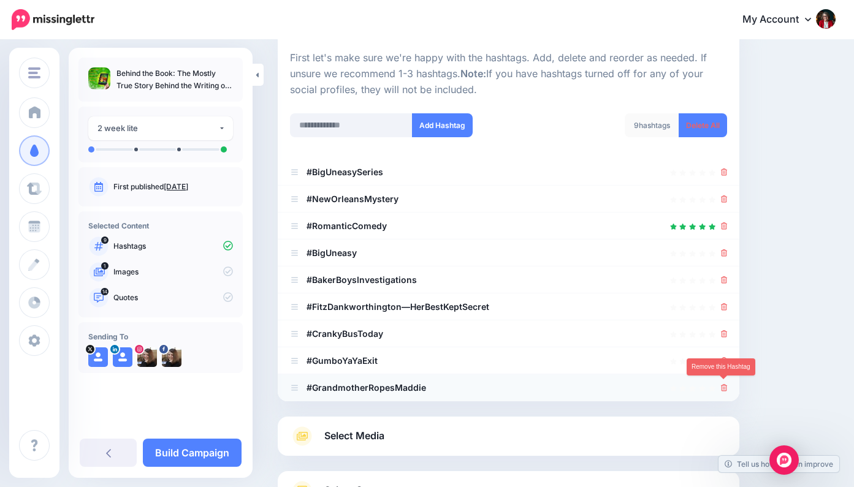
click at [724, 384] on icon at bounding box center [724, 387] width 7 height 7
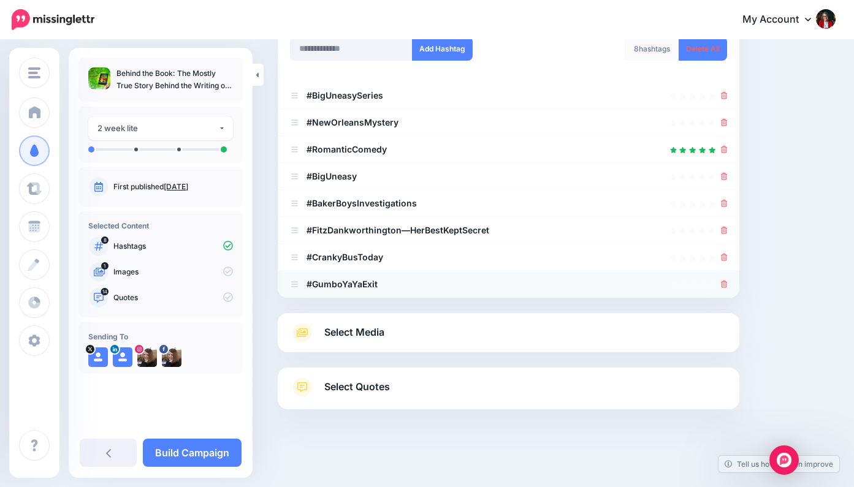
scroll to position [192, 0]
click at [374, 330] on span "Select Media" at bounding box center [354, 333] width 60 height 17
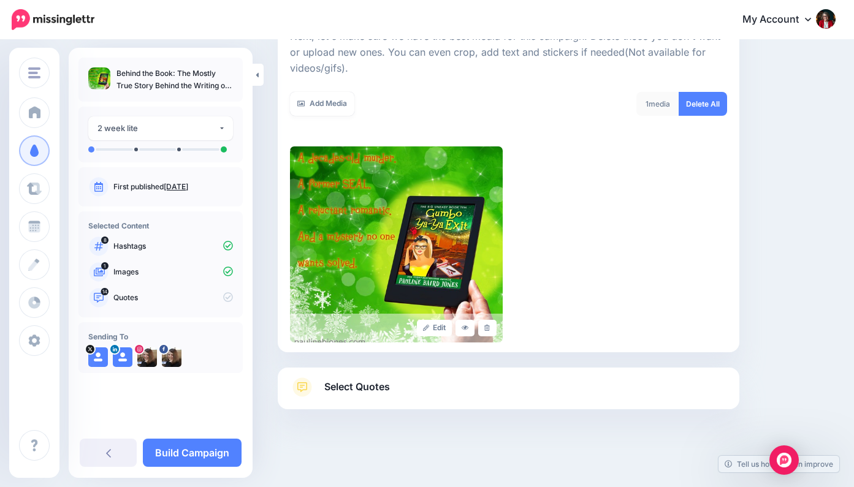
scroll to position [188, 0]
click at [371, 384] on span "Select Quotes" at bounding box center [357, 387] width 66 height 17
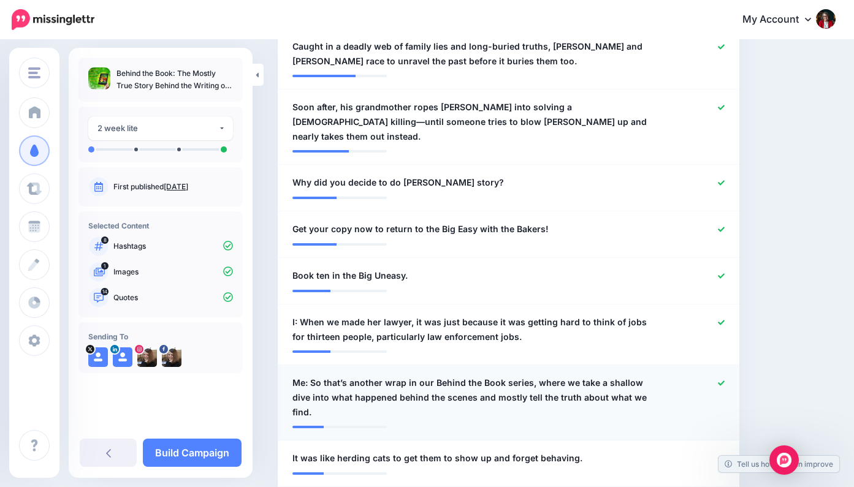
scroll to position [582, 0]
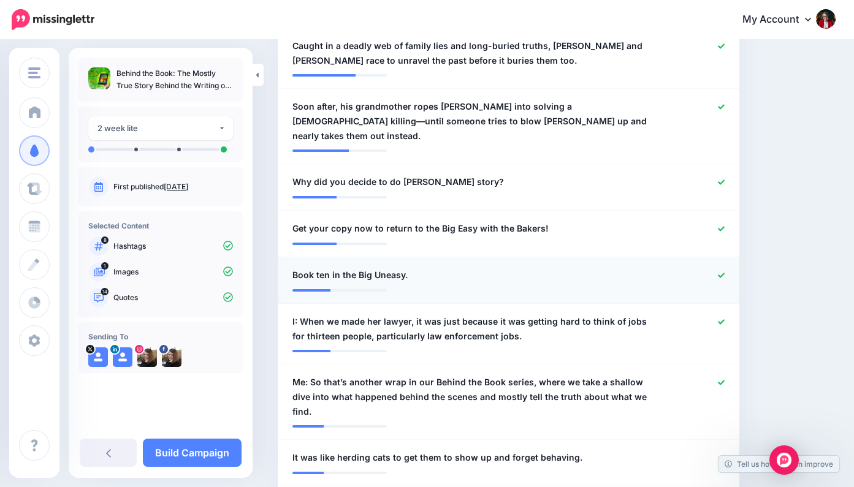
click at [720, 272] on icon at bounding box center [721, 275] width 7 height 7
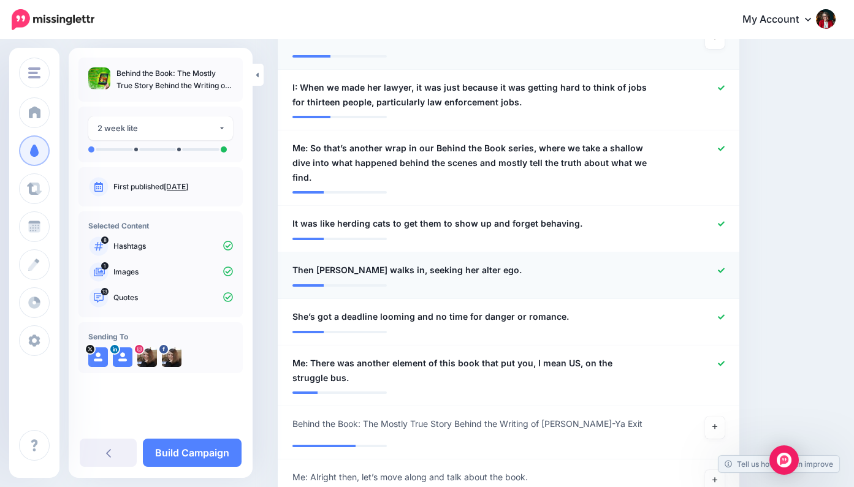
scroll to position [823, 0]
click at [720, 267] on icon at bounding box center [721, 270] width 7 height 7
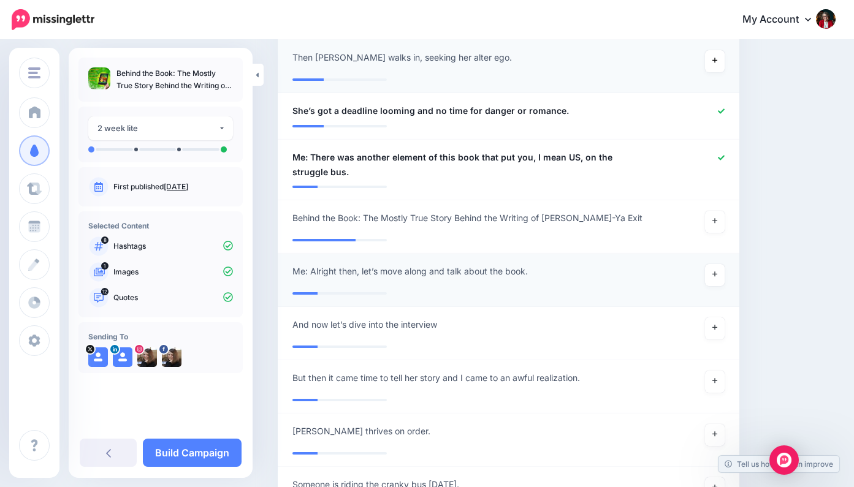
scroll to position [1058, 0]
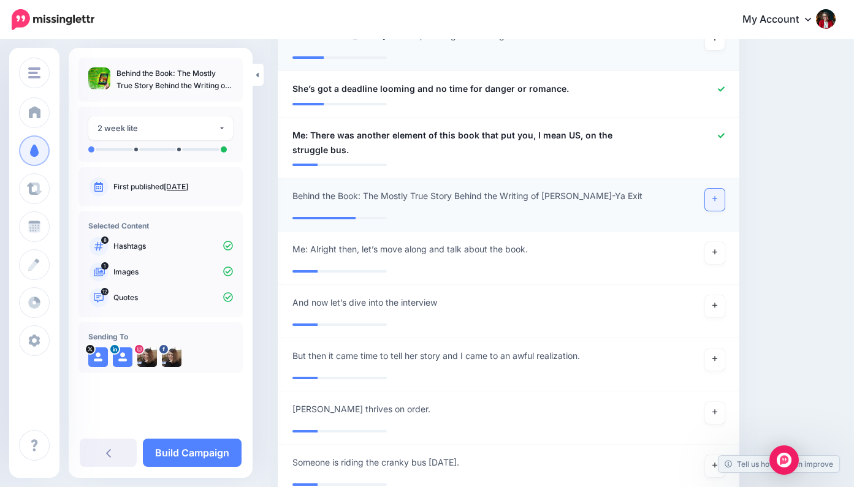
click at [716, 195] on icon at bounding box center [714, 198] width 5 height 7
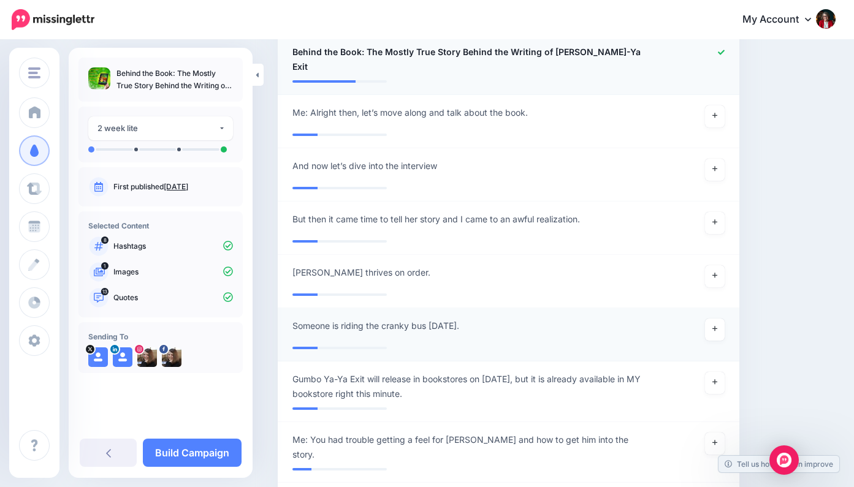
scroll to position [1208, 0]
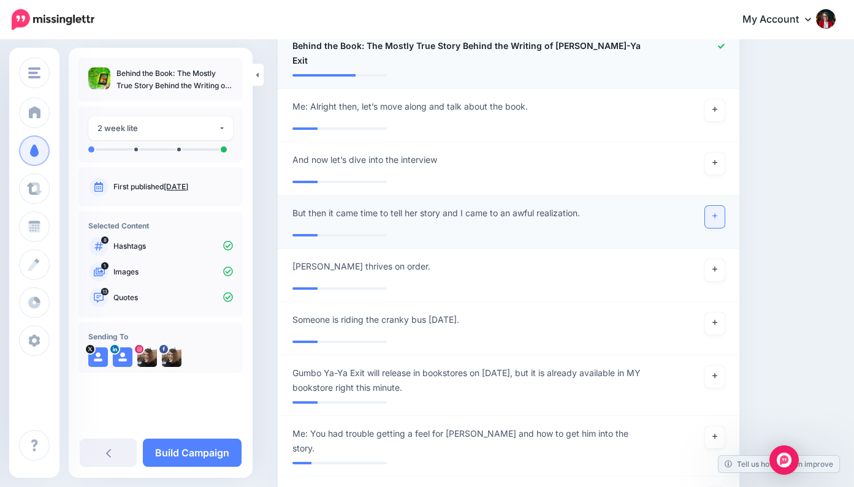
click at [716, 206] on link at bounding box center [715, 217] width 20 height 22
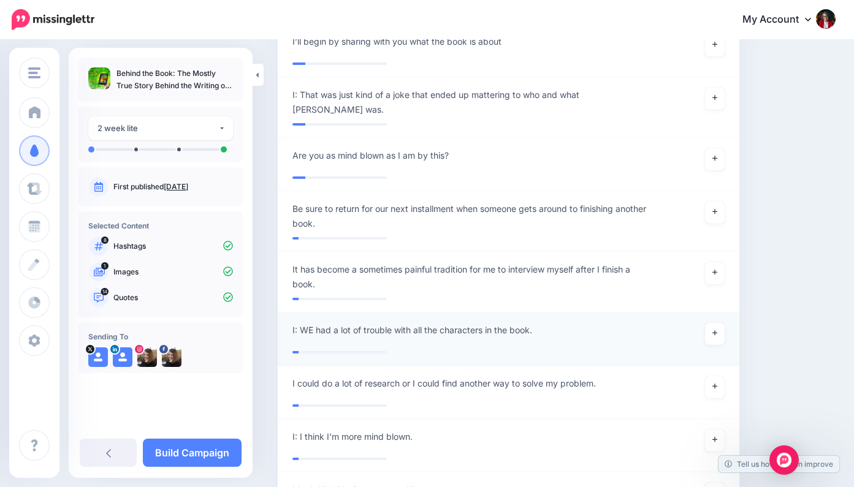
scroll to position [1762, 0]
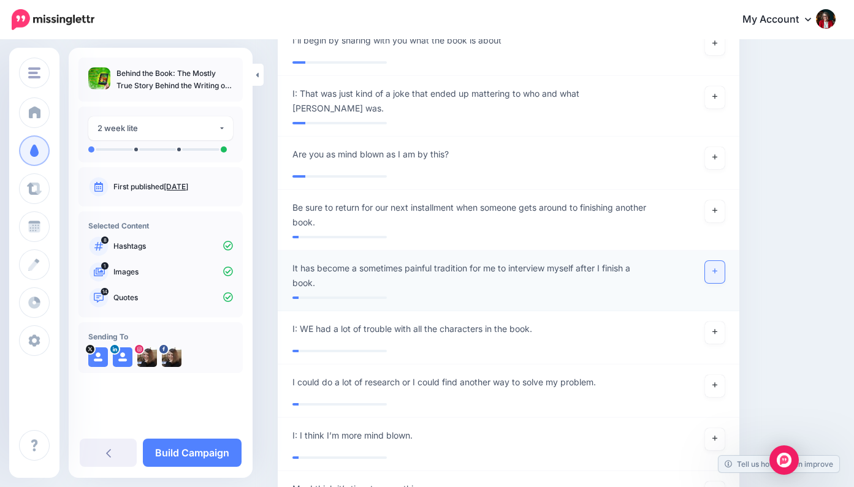
click at [718, 261] on link at bounding box center [715, 272] width 20 height 22
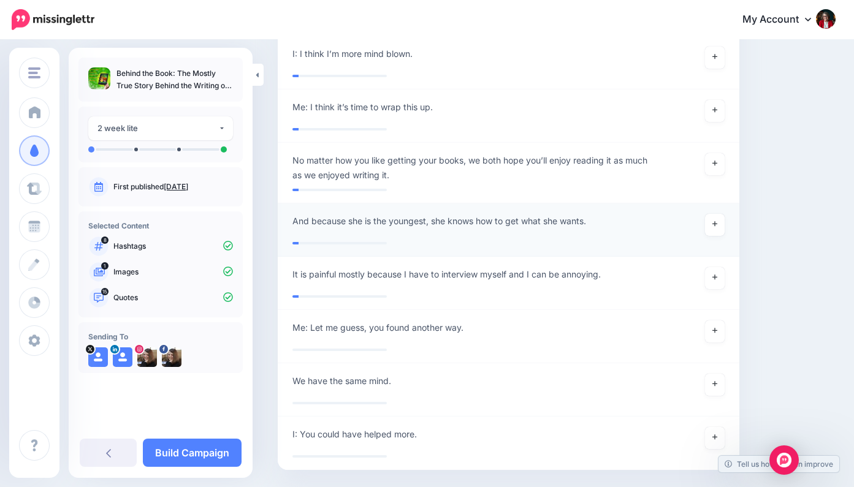
scroll to position [2155, 0]
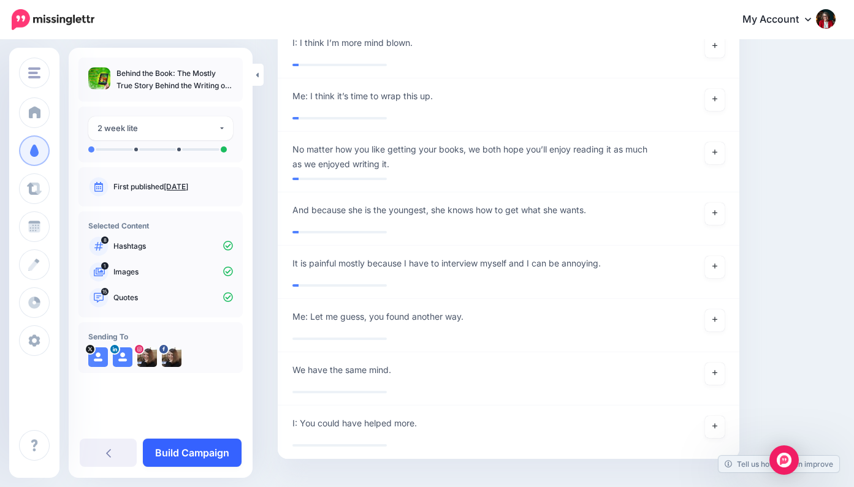
click at [202, 449] on link "Build Campaign" at bounding box center [192, 453] width 99 height 28
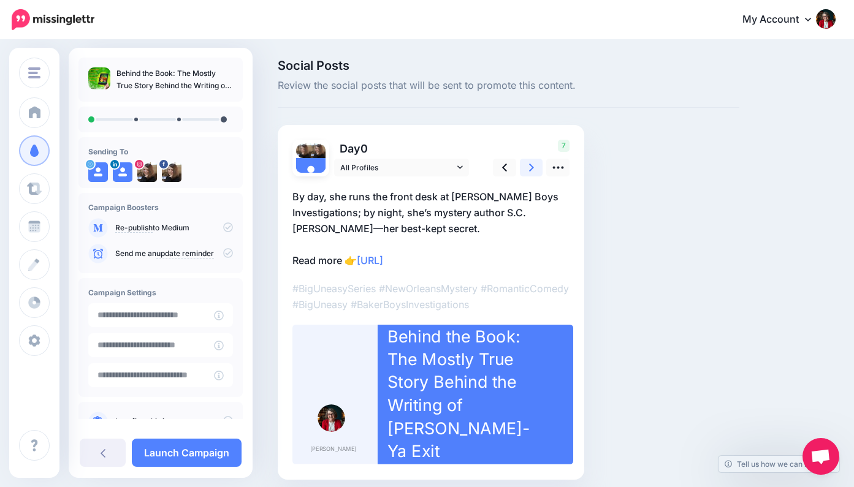
click at [533, 164] on icon at bounding box center [531, 167] width 5 height 13
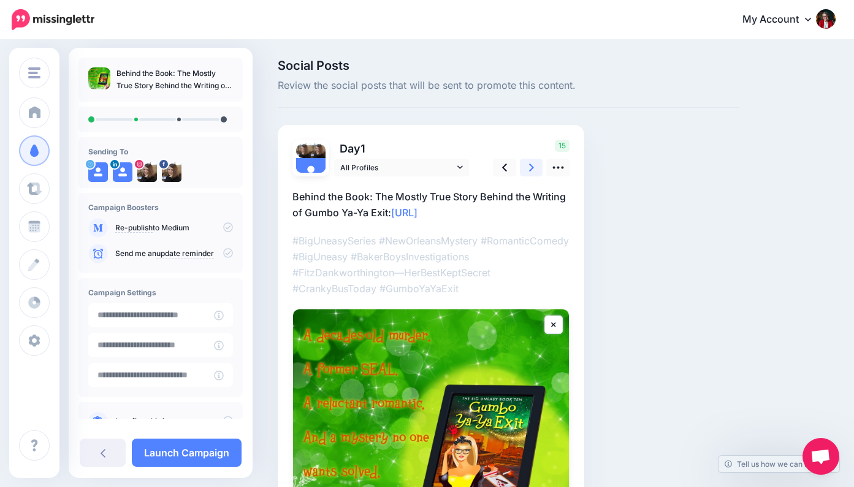
click at [533, 163] on icon at bounding box center [531, 167] width 5 height 13
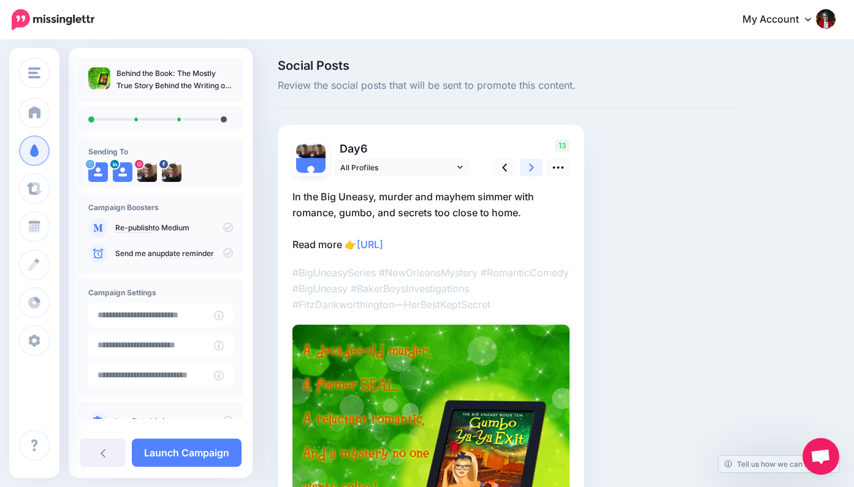
click at [533, 163] on icon at bounding box center [531, 167] width 5 height 13
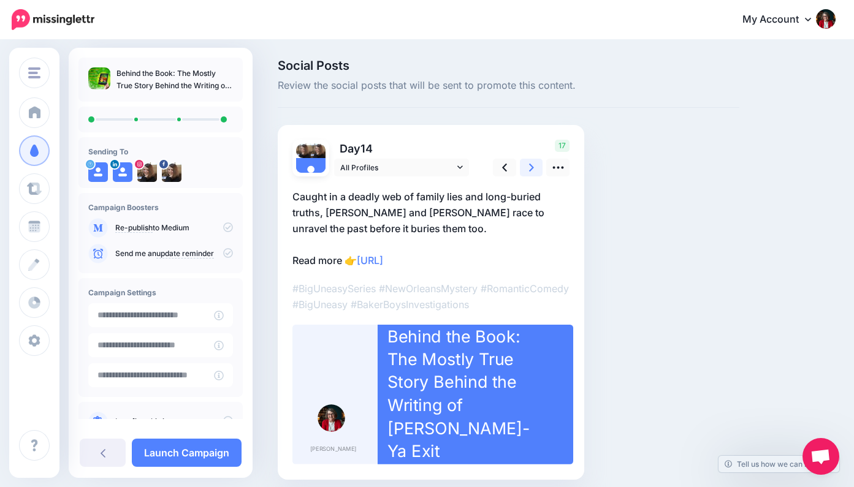
click at [533, 163] on icon at bounding box center [531, 167] width 5 height 13
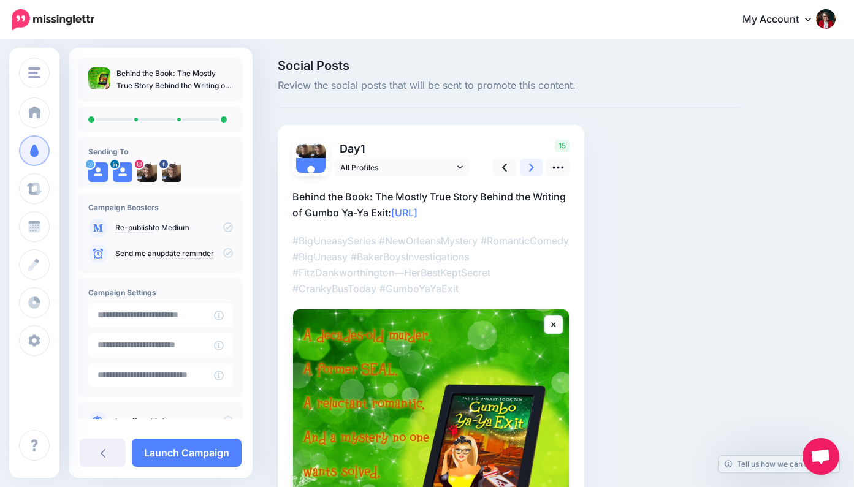
click at [533, 163] on icon at bounding box center [531, 167] width 5 height 13
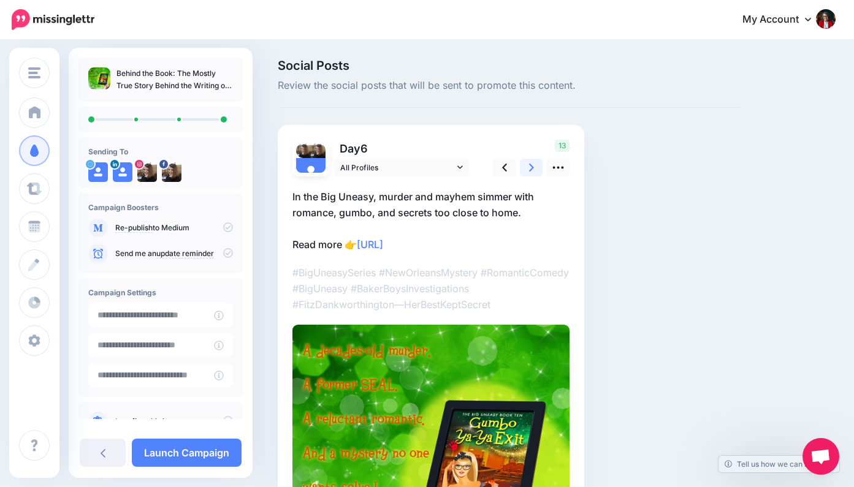
click at [533, 163] on icon at bounding box center [531, 167] width 5 height 13
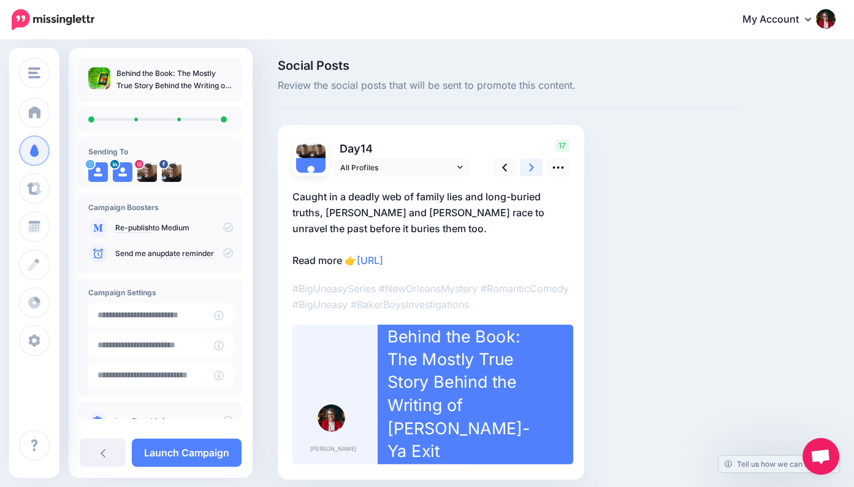
click at [533, 163] on icon at bounding box center [531, 167] width 5 height 13
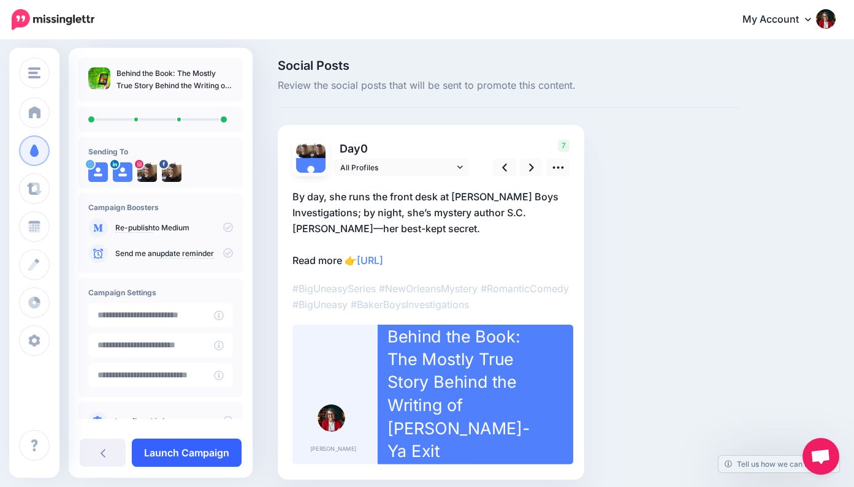
click at [206, 452] on link "Launch Campaign" at bounding box center [187, 453] width 110 height 28
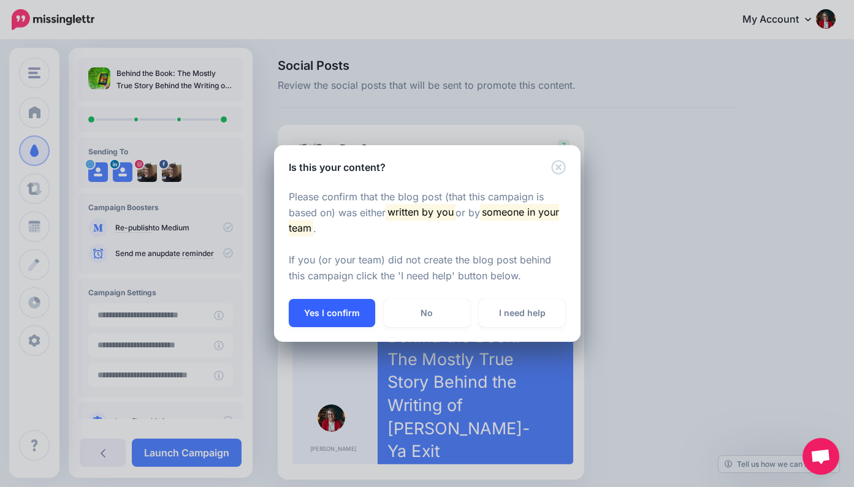
click at [349, 309] on button "Yes I confirm" at bounding box center [332, 313] width 86 height 28
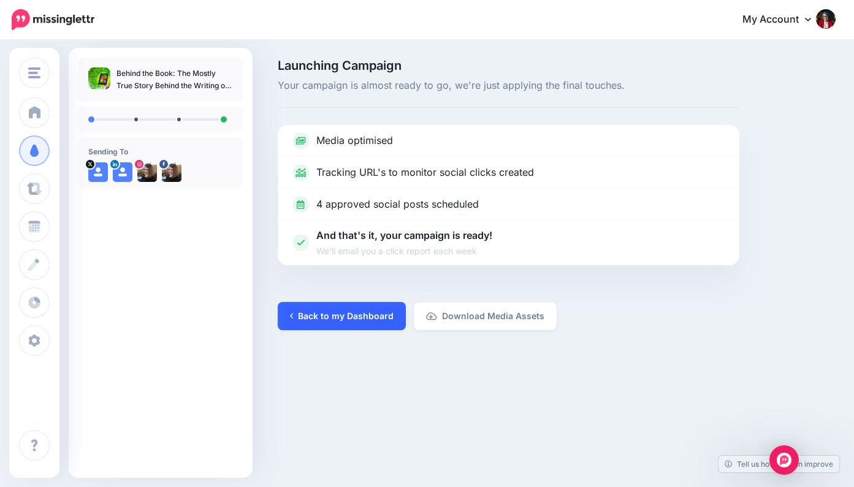
click at [354, 313] on link "Back to my Dashboard" at bounding box center [342, 316] width 128 height 28
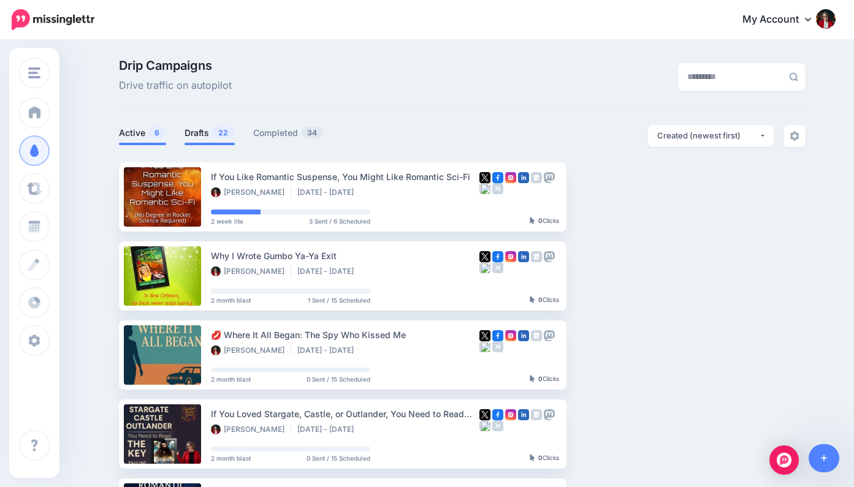
click at [203, 129] on link "Drafts 22" at bounding box center [209, 133] width 50 height 15
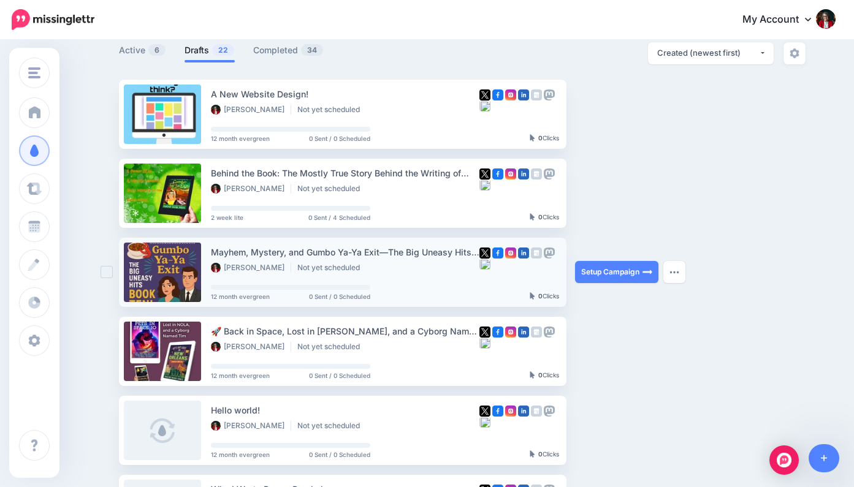
scroll to position [87, 0]
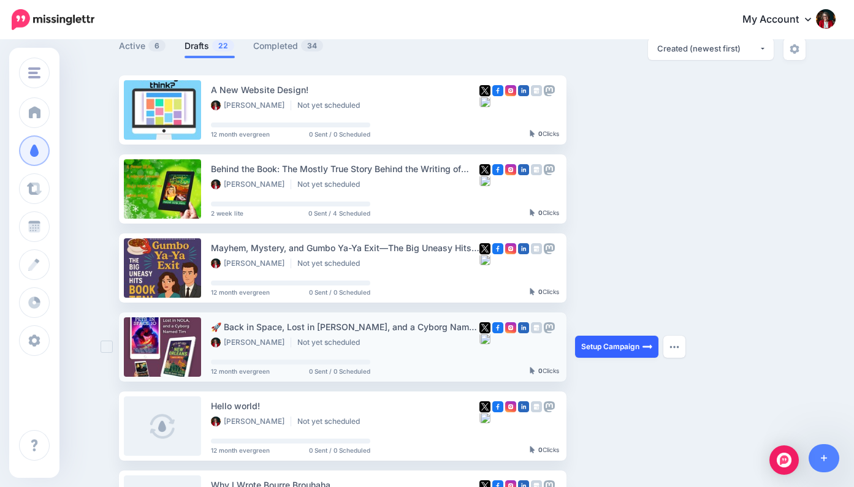
click at [624, 342] on link "Setup Campaign" at bounding box center [616, 347] width 83 height 22
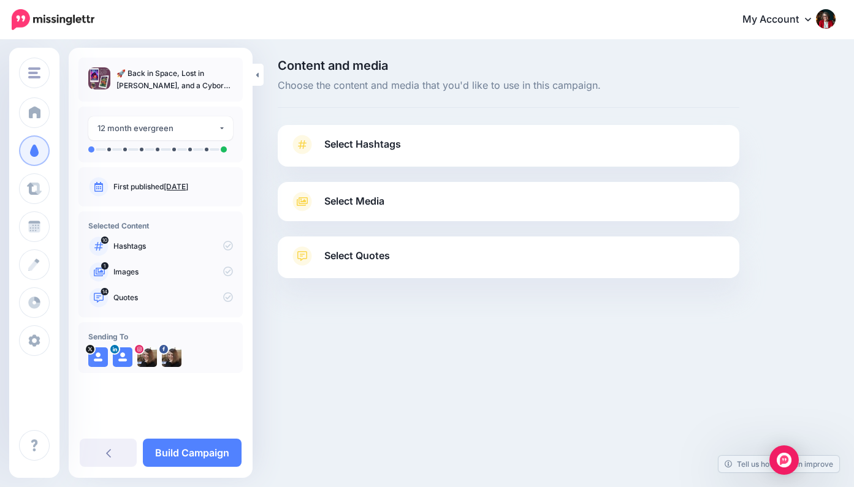
click at [389, 141] on span "Select Hashtags" at bounding box center [362, 144] width 77 height 17
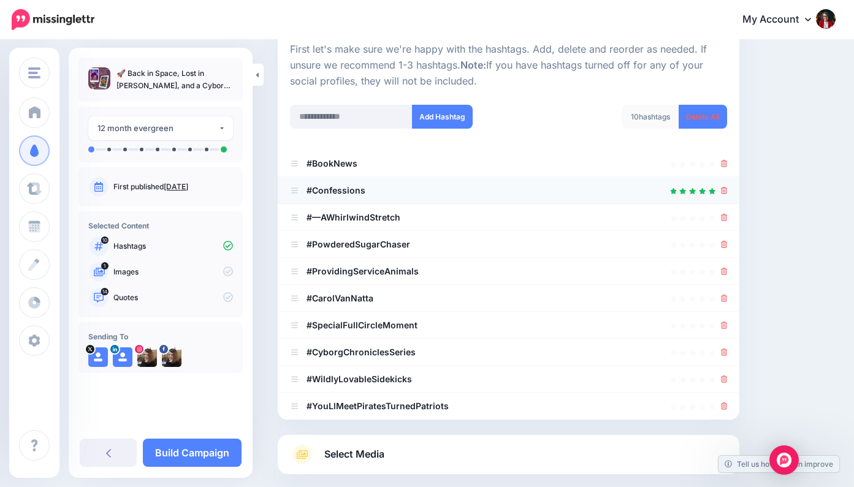
scroll to position [134, 0]
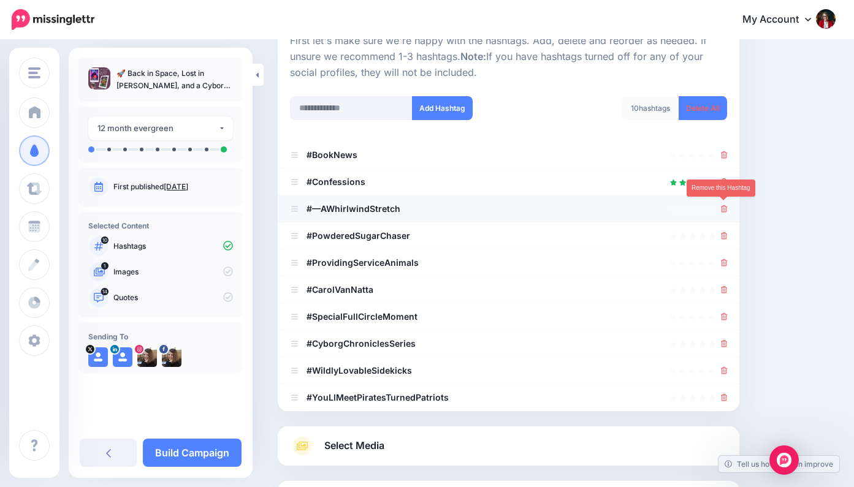
click at [723, 205] on icon at bounding box center [724, 208] width 7 height 7
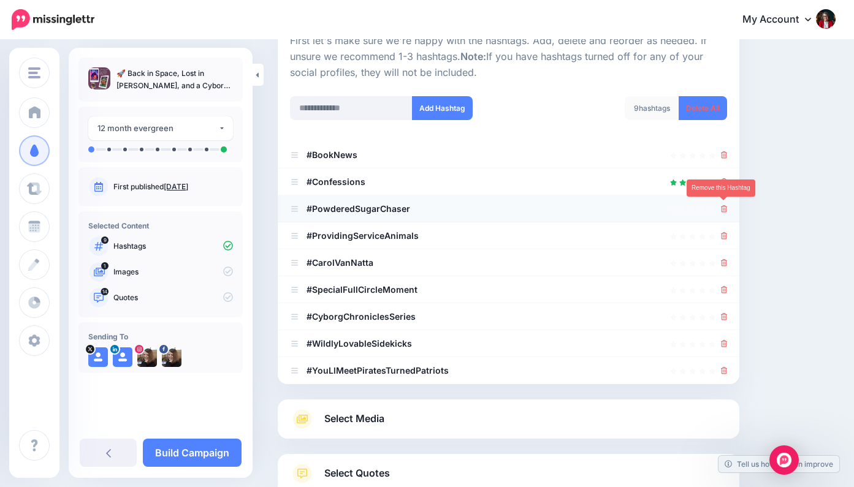
click at [724, 205] on icon at bounding box center [724, 208] width 7 height 7
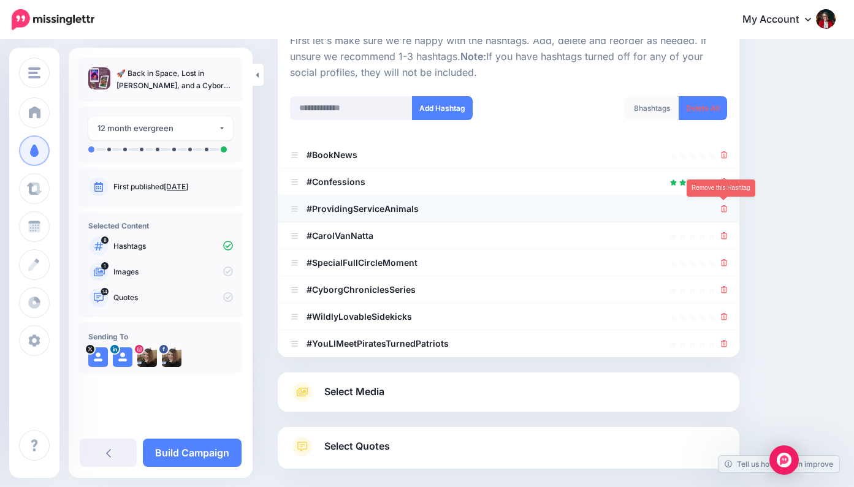
click at [724, 205] on icon at bounding box center [724, 208] width 7 height 7
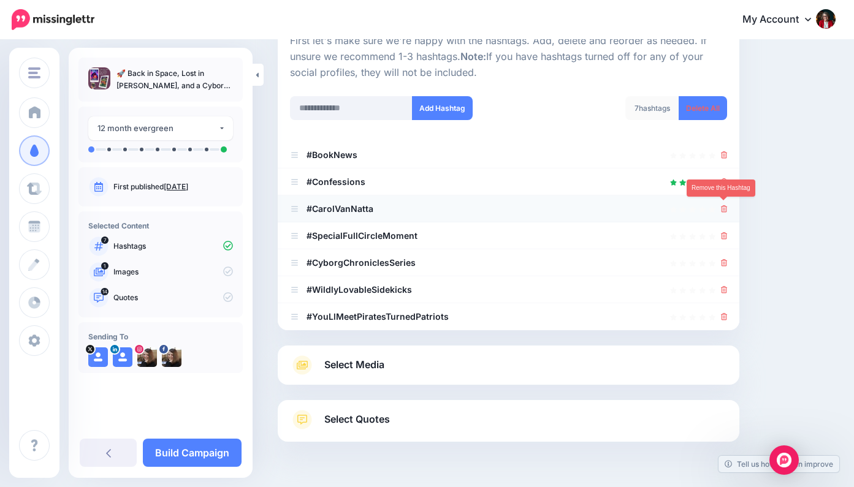
click at [724, 205] on icon at bounding box center [724, 208] width 7 height 7
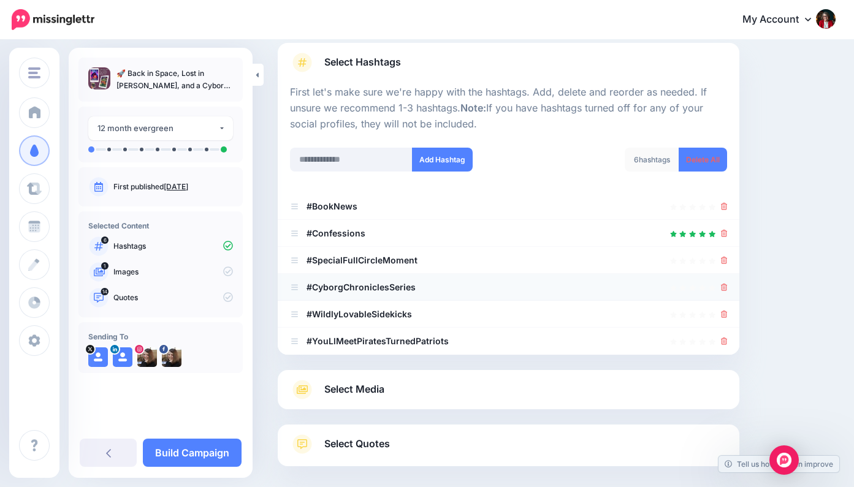
scroll to position [69, 0]
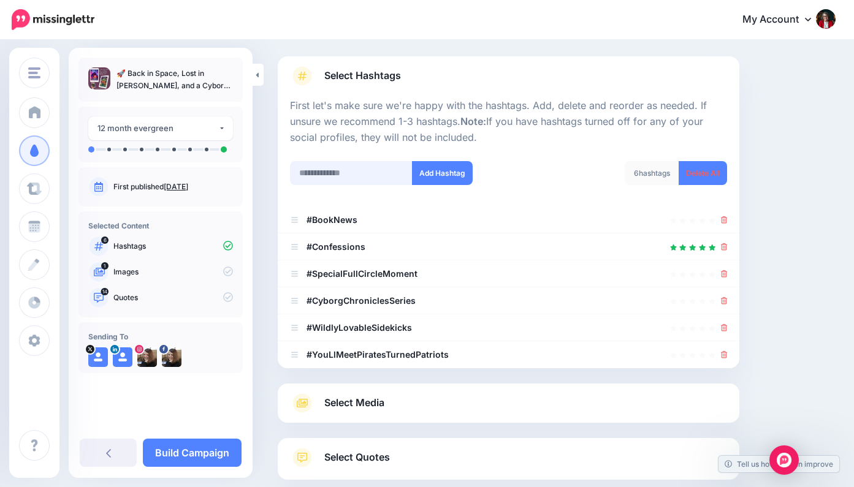
click at [325, 169] on input "text" at bounding box center [351, 173] width 123 height 24
click at [222, 128] on button "12 month evergreen" at bounding box center [160, 128] width 145 height 24
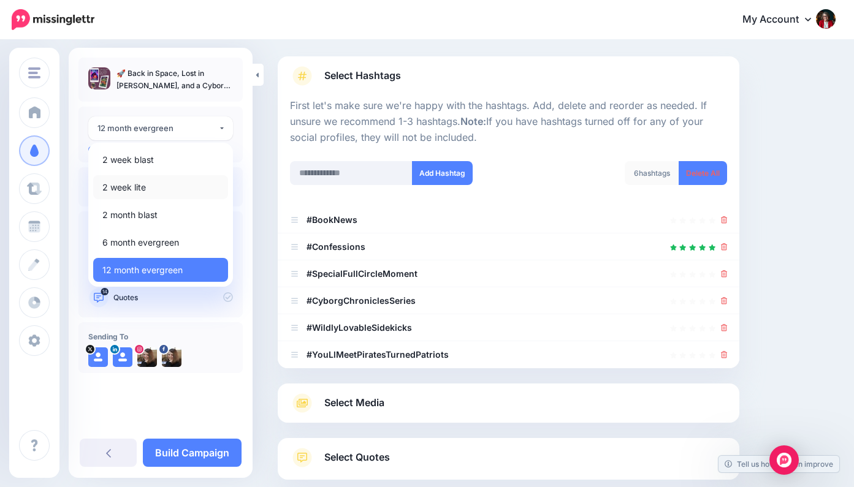
click at [146, 186] on span "2 week lite" at bounding box center [124, 187] width 44 height 15
select select "******"
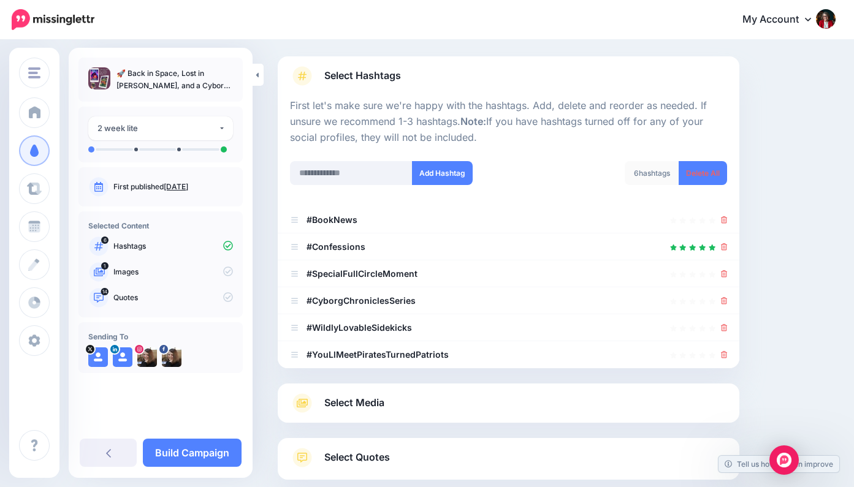
scroll to position [139, 0]
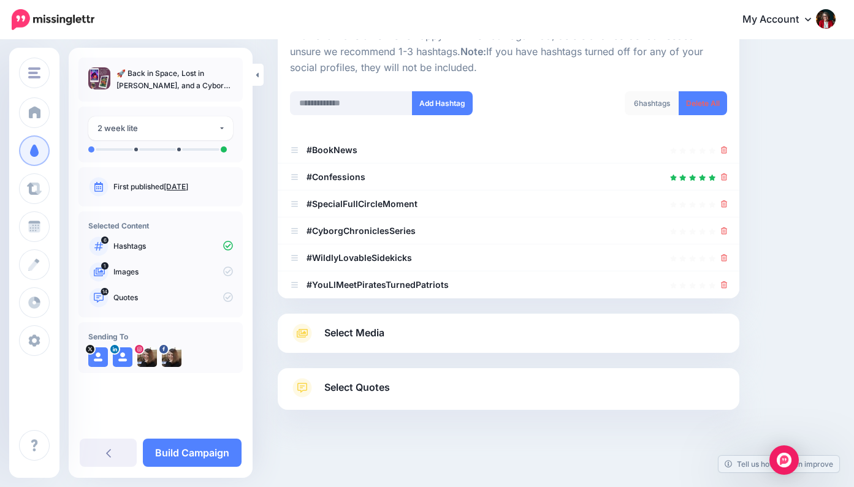
click at [398, 327] on link "Select Media" at bounding box center [508, 334] width 437 height 20
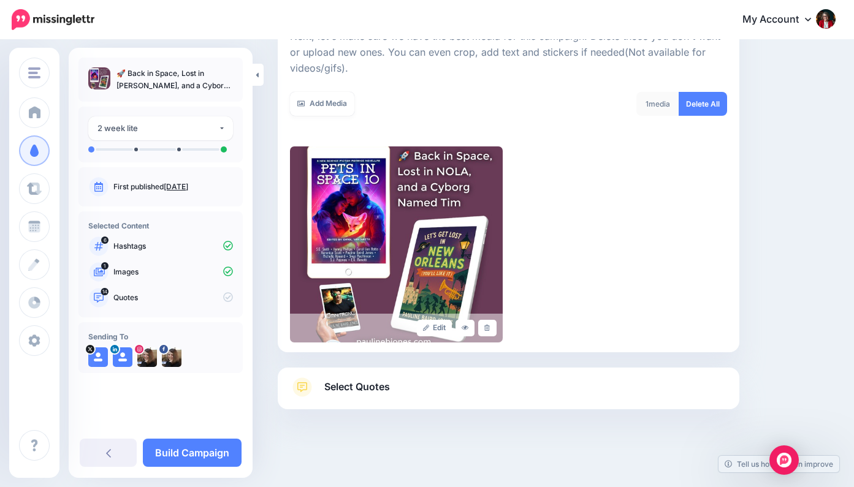
scroll to position [188, 0]
click at [385, 386] on span "Select Quotes" at bounding box center [357, 387] width 66 height 17
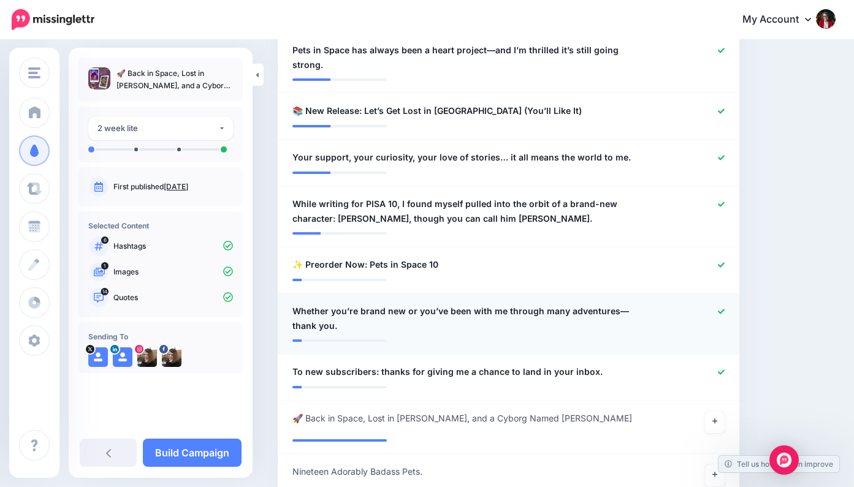
scroll to position [798, 0]
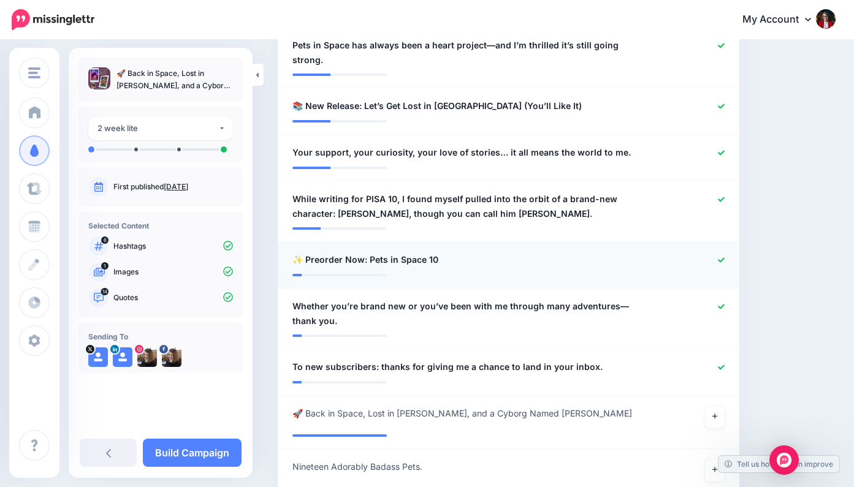
click at [723, 257] on icon at bounding box center [721, 260] width 7 height 7
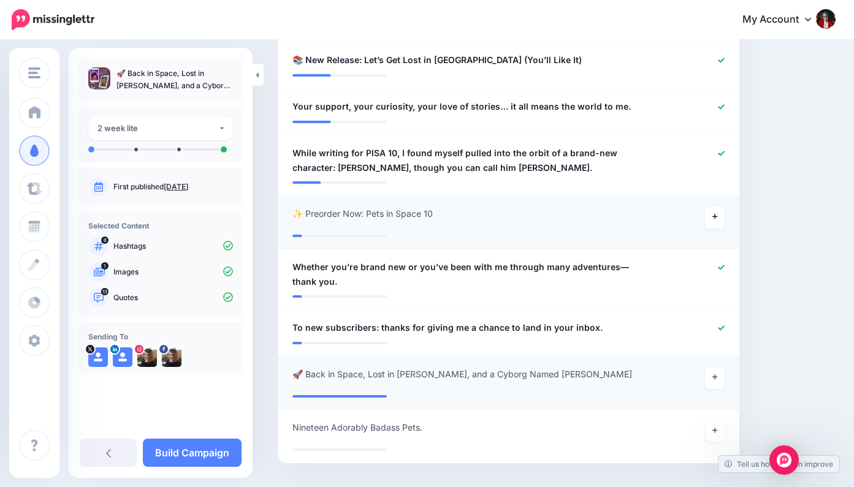
scroll to position [844, 0]
click at [720, 324] on icon at bounding box center [721, 327] width 7 height 7
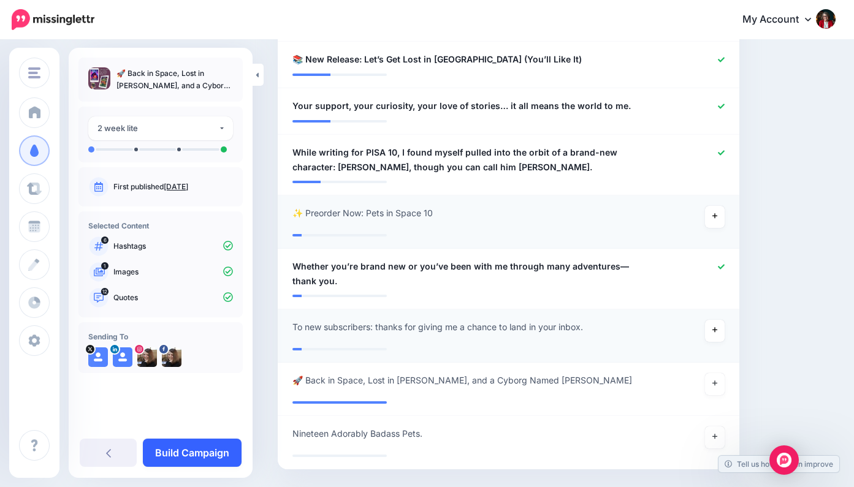
click at [192, 451] on link "Build Campaign" at bounding box center [192, 453] width 99 height 28
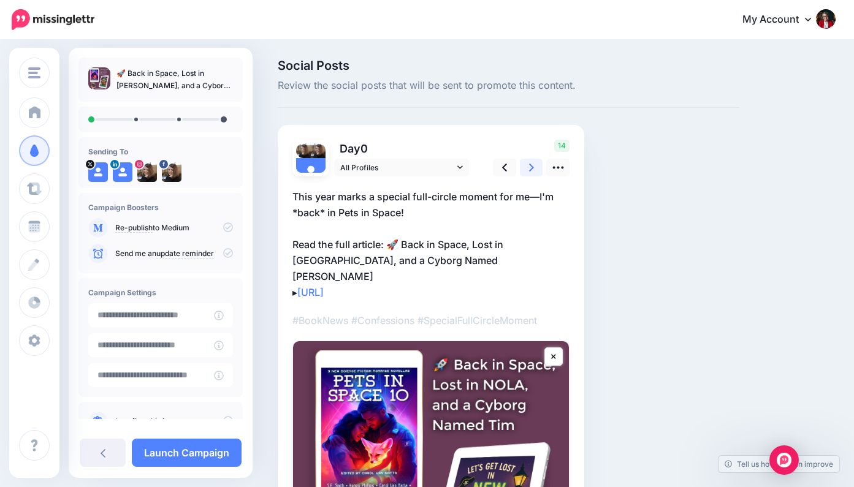
click at [531, 162] on icon at bounding box center [531, 167] width 5 height 13
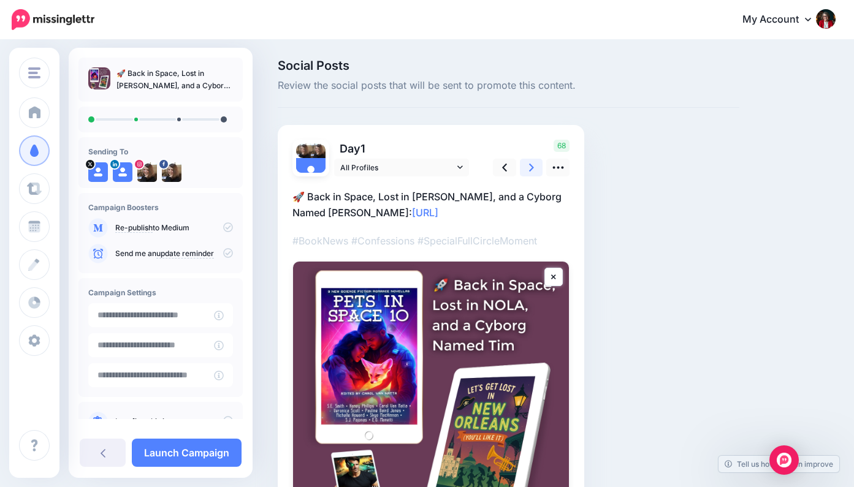
click at [533, 164] on icon at bounding box center [531, 167] width 5 height 13
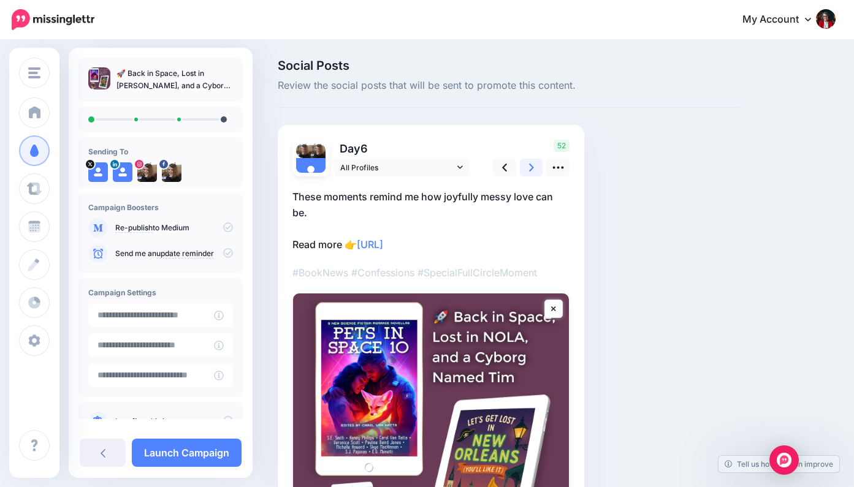
click at [532, 164] on icon at bounding box center [531, 167] width 5 height 13
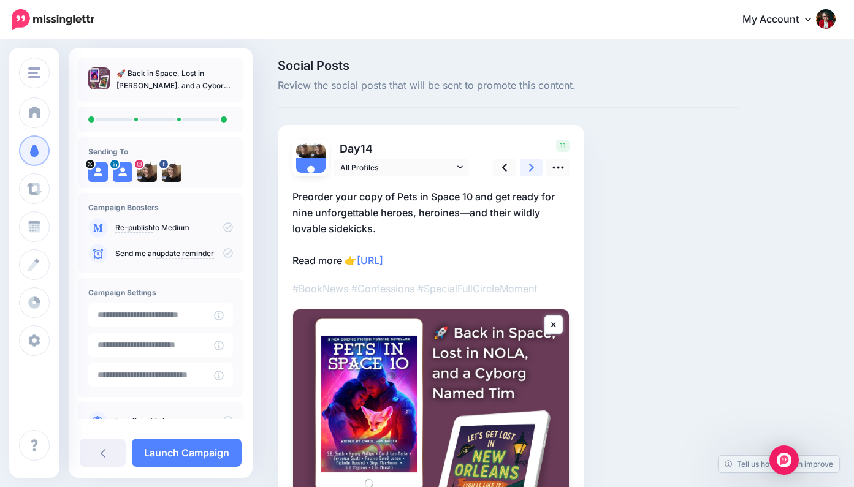
click at [533, 164] on icon at bounding box center [531, 167] width 5 height 13
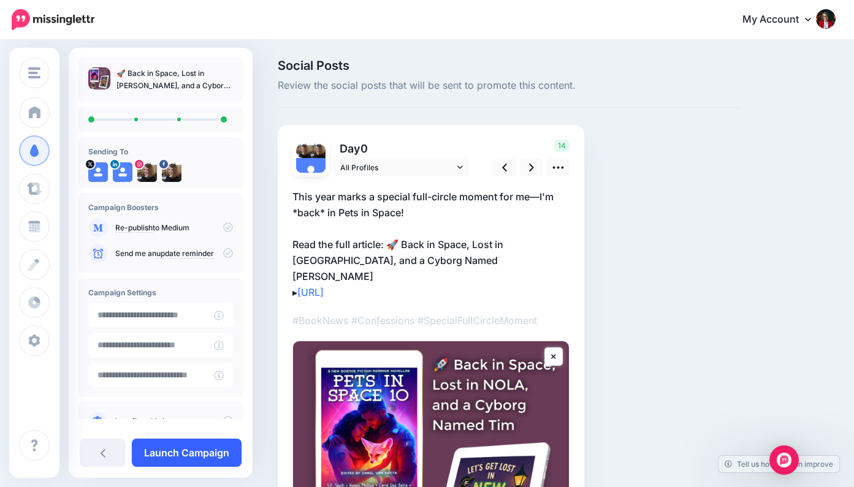
click at [204, 449] on link "Launch Campaign" at bounding box center [187, 453] width 110 height 28
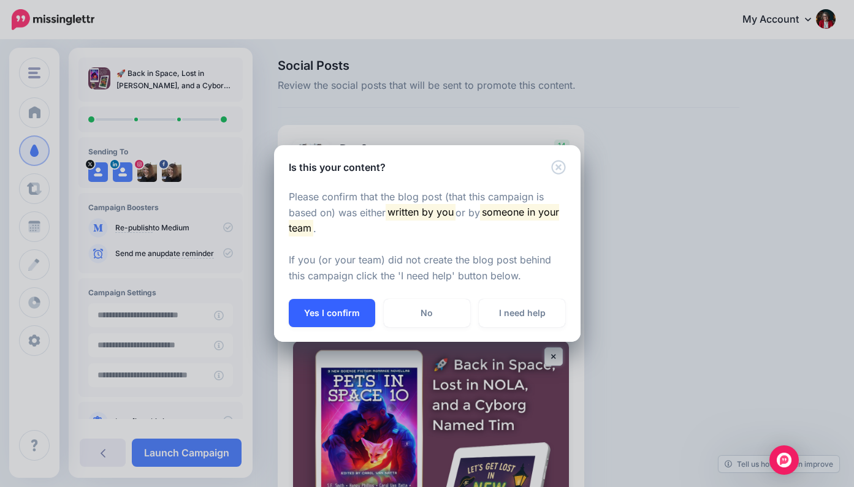
click at [333, 310] on button "Yes I confirm" at bounding box center [332, 313] width 86 height 28
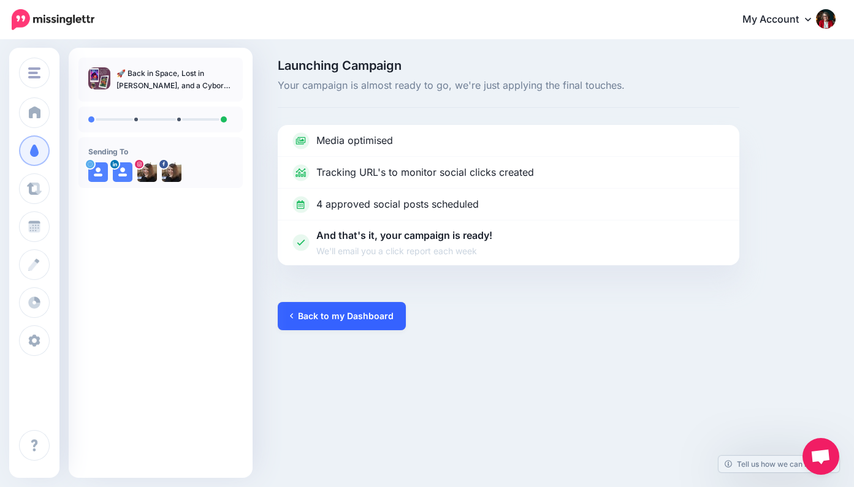
click at [352, 313] on link "Back to my Dashboard" at bounding box center [342, 316] width 128 height 28
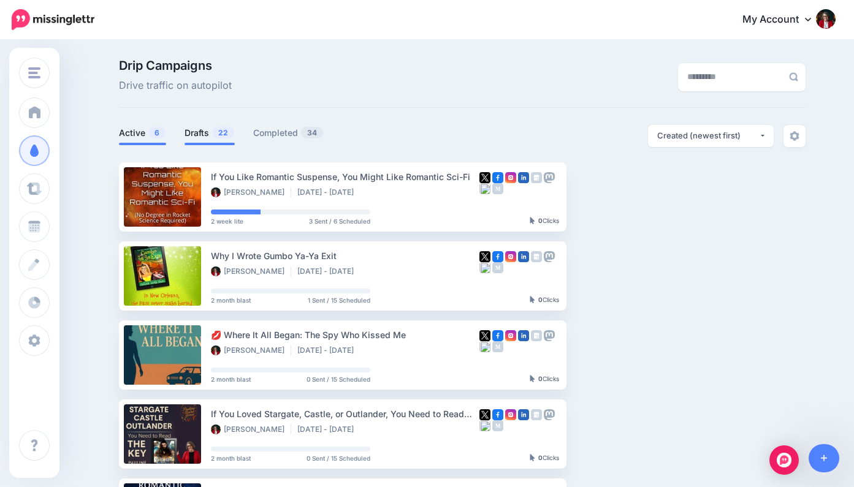
click at [208, 134] on link "Drafts 22" at bounding box center [209, 133] width 50 height 15
